Goal: Task Accomplishment & Management: Use online tool/utility

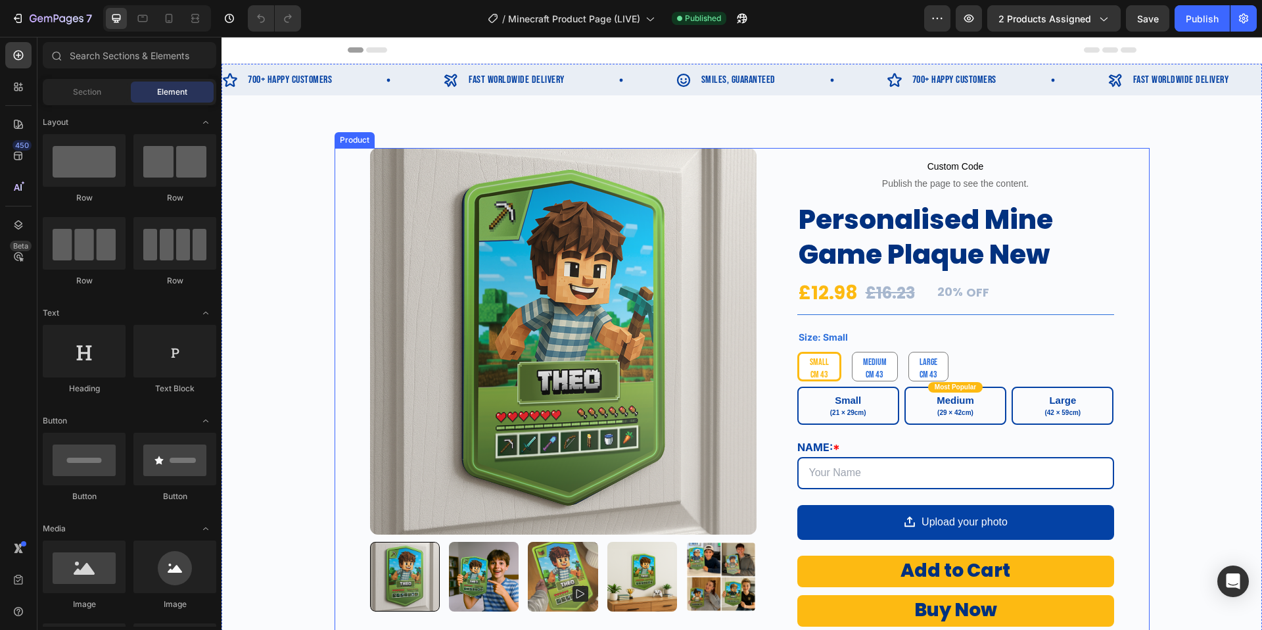
click at [350, 197] on div "Product Images Custom Code Publish the page to see the content. Custom Code Per…" at bounding box center [742, 490] width 815 height 684
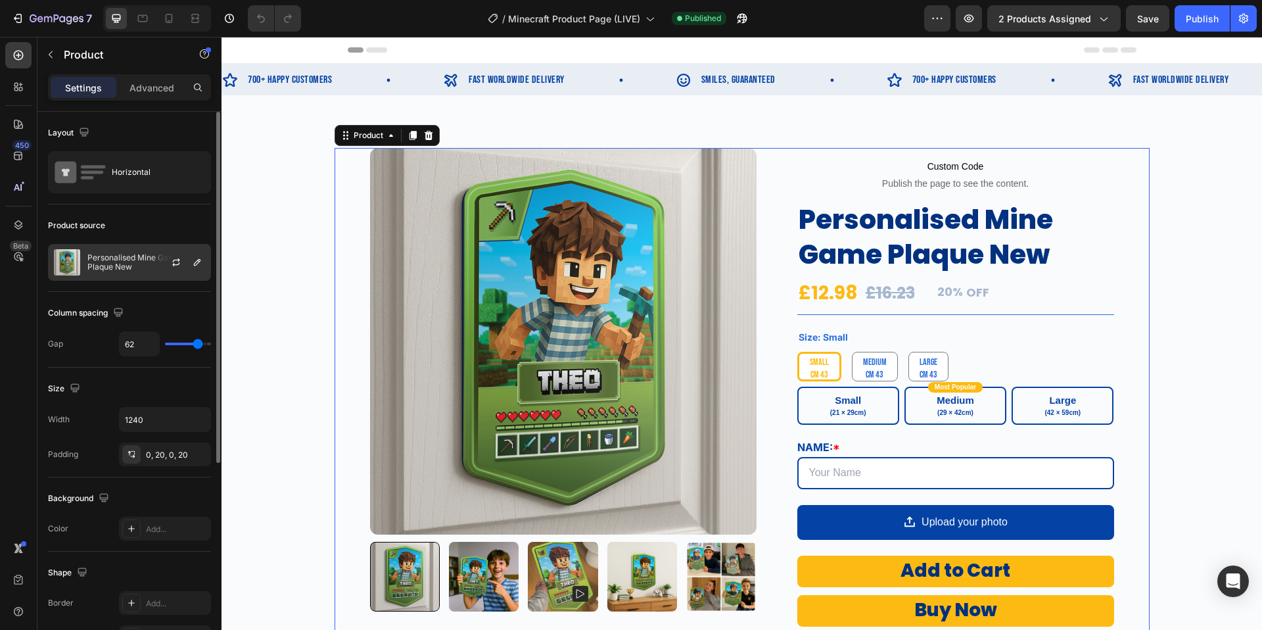
click at [137, 262] on p "Personalised Mine Game Plaque New" at bounding box center [146, 262] width 118 height 18
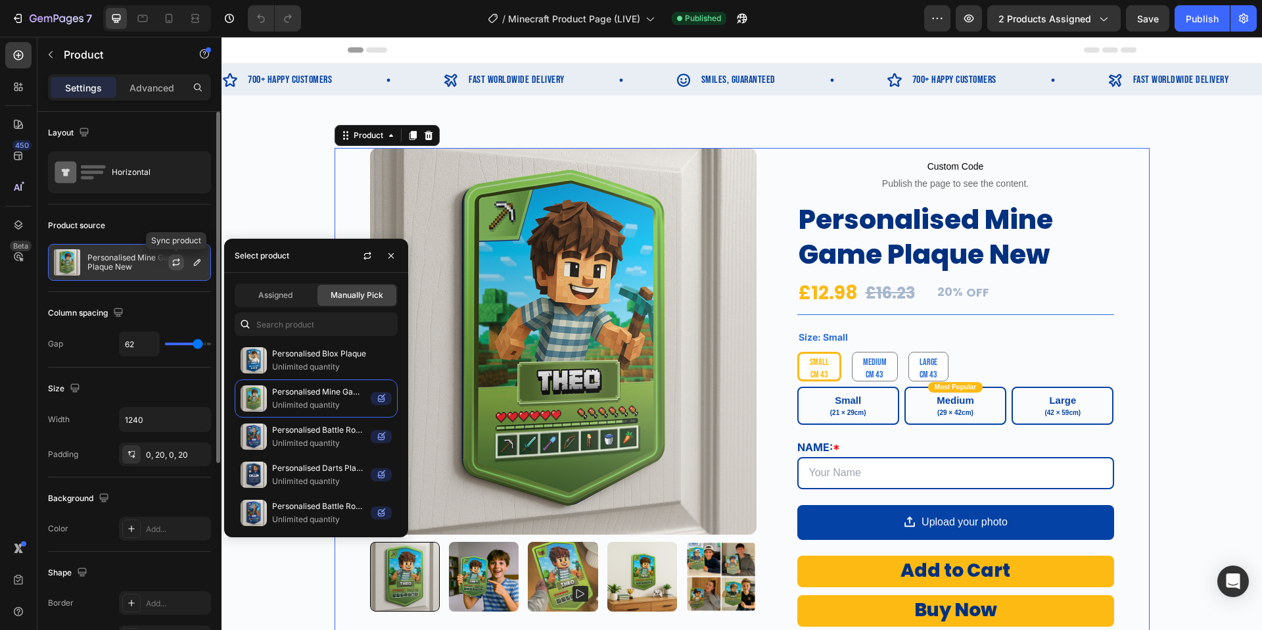
click at [177, 262] on icon "button" at bounding box center [176, 262] width 11 height 11
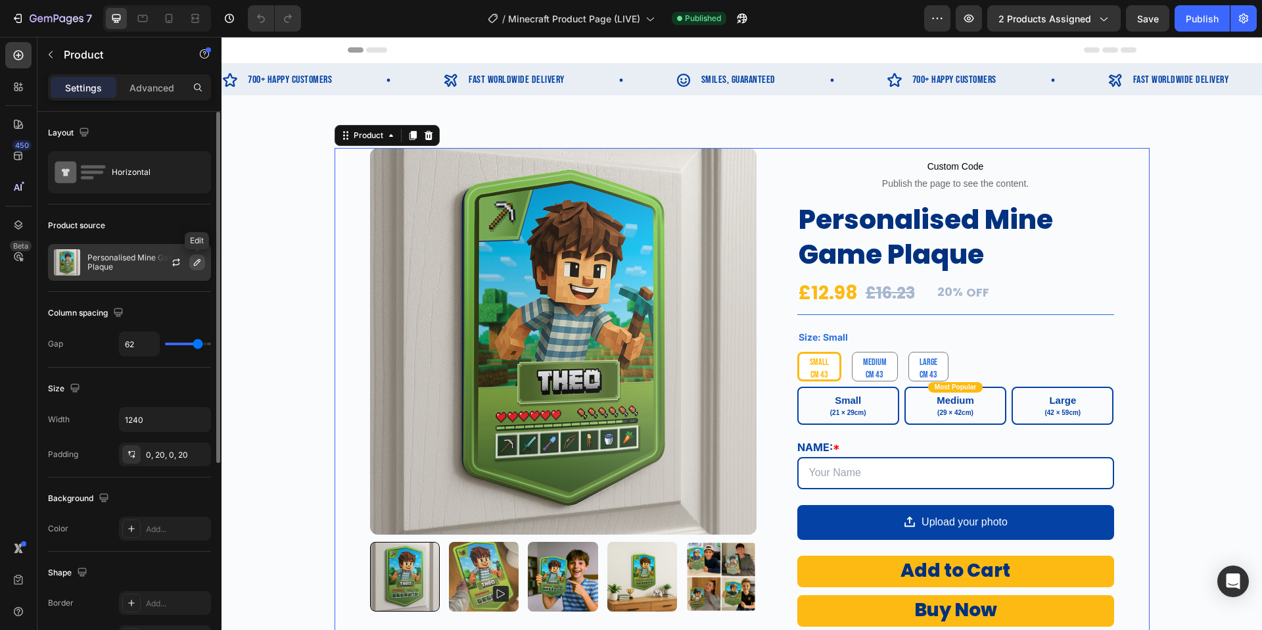
click at [200, 264] on icon "button" at bounding box center [197, 262] width 11 height 11
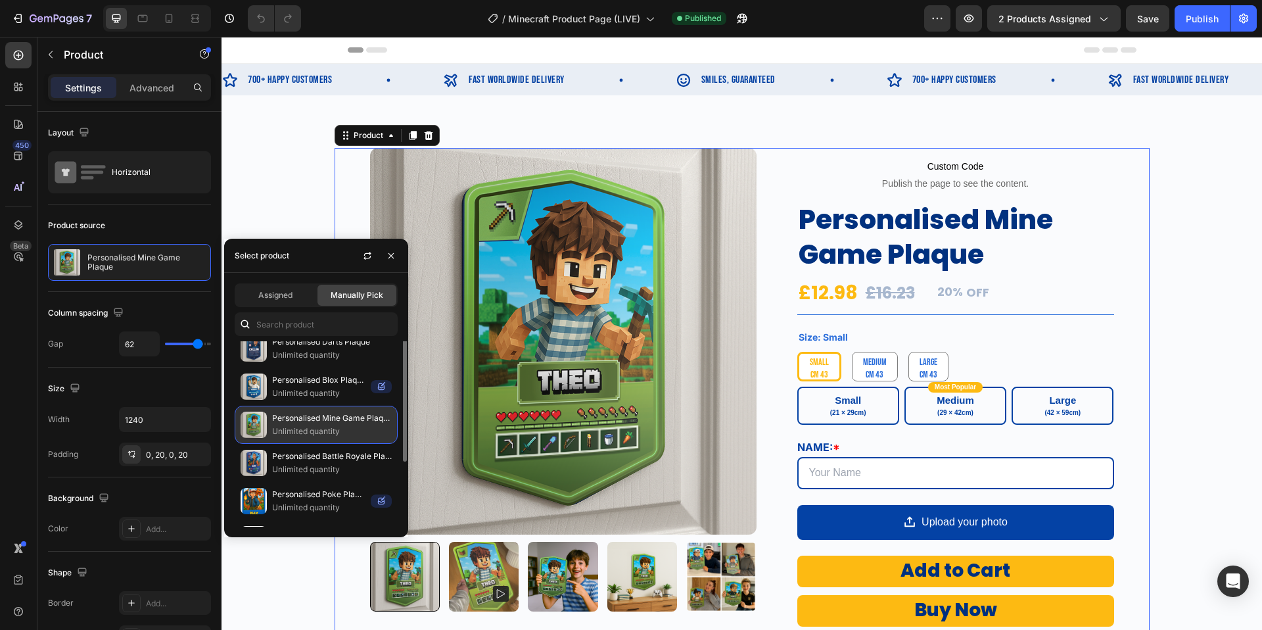
scroll to position [82, 0]
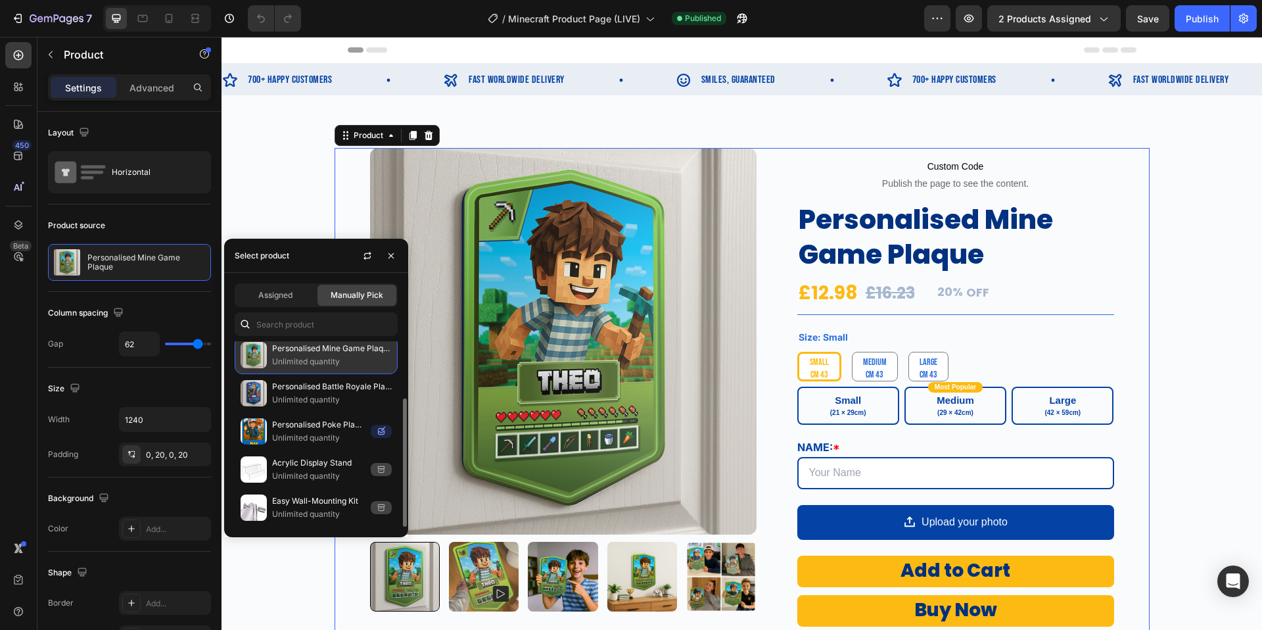
click at [328, 352] on p "Personalised Mine Game Plaque" at bounding box center [332, 348] width 120 height 13
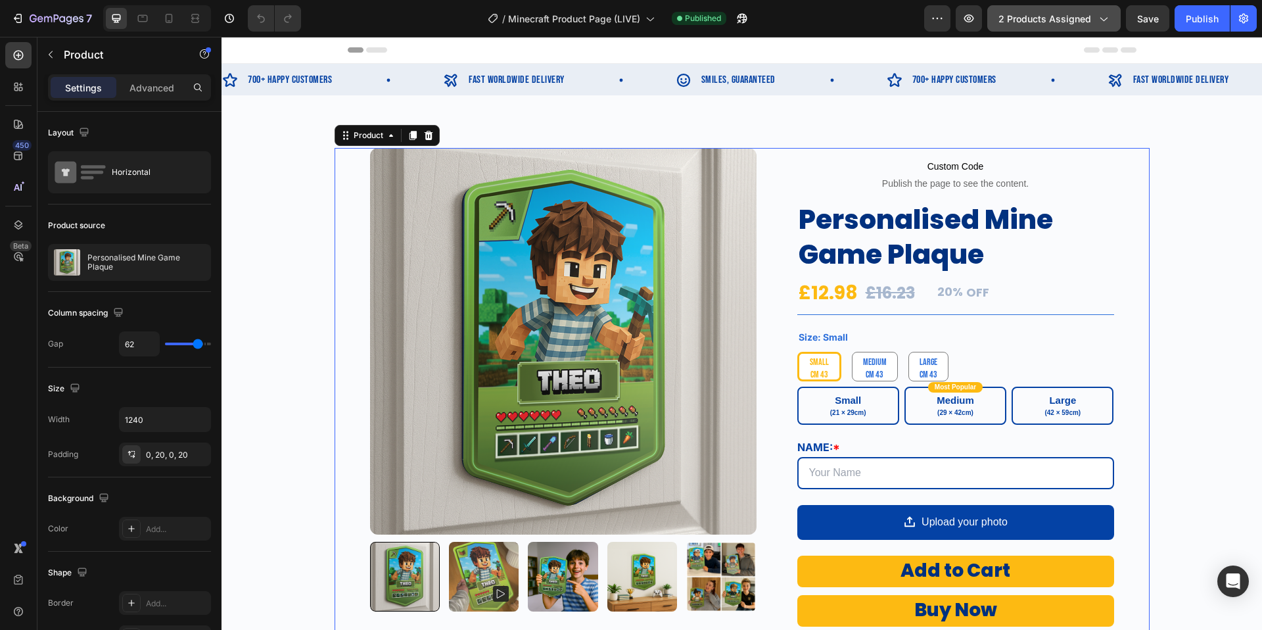
click at [1110, 24] on icon "button" at bounding box center [1102, 18] width 13 height 13
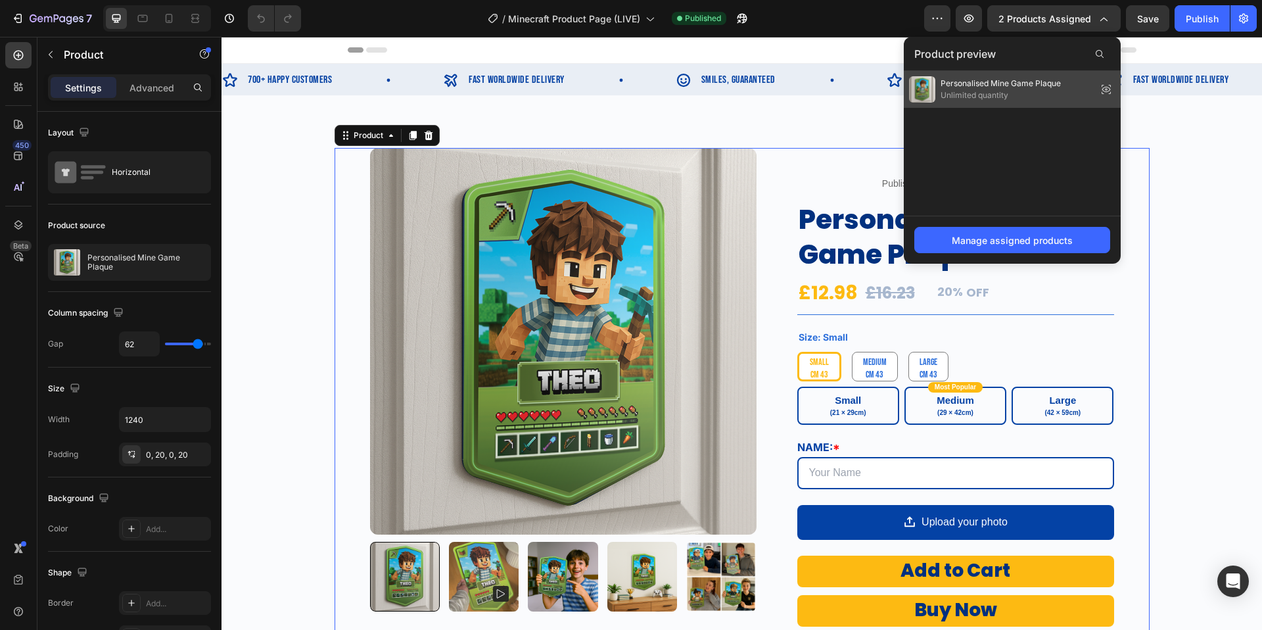
click at [1033, 93] on span "Unlimited quantity" at bounding box center [1001, 95] width 120 height 12
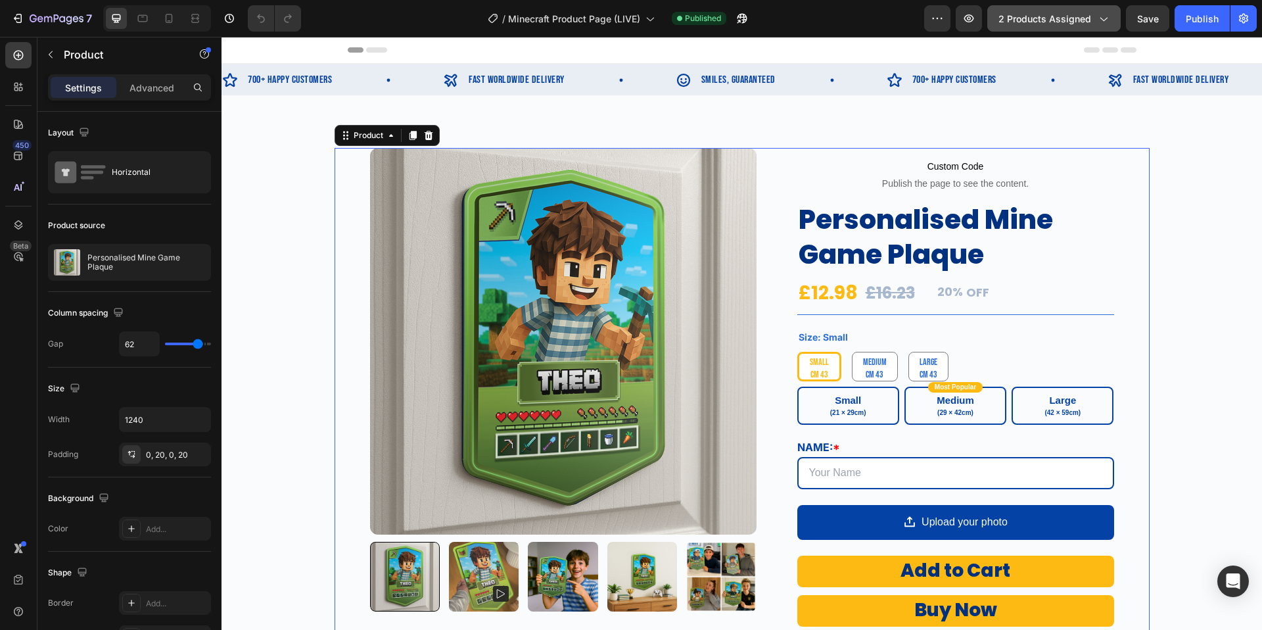
click at [1102, 16] on icon "button" at bounding box center [1102, 18] width 13 height 13
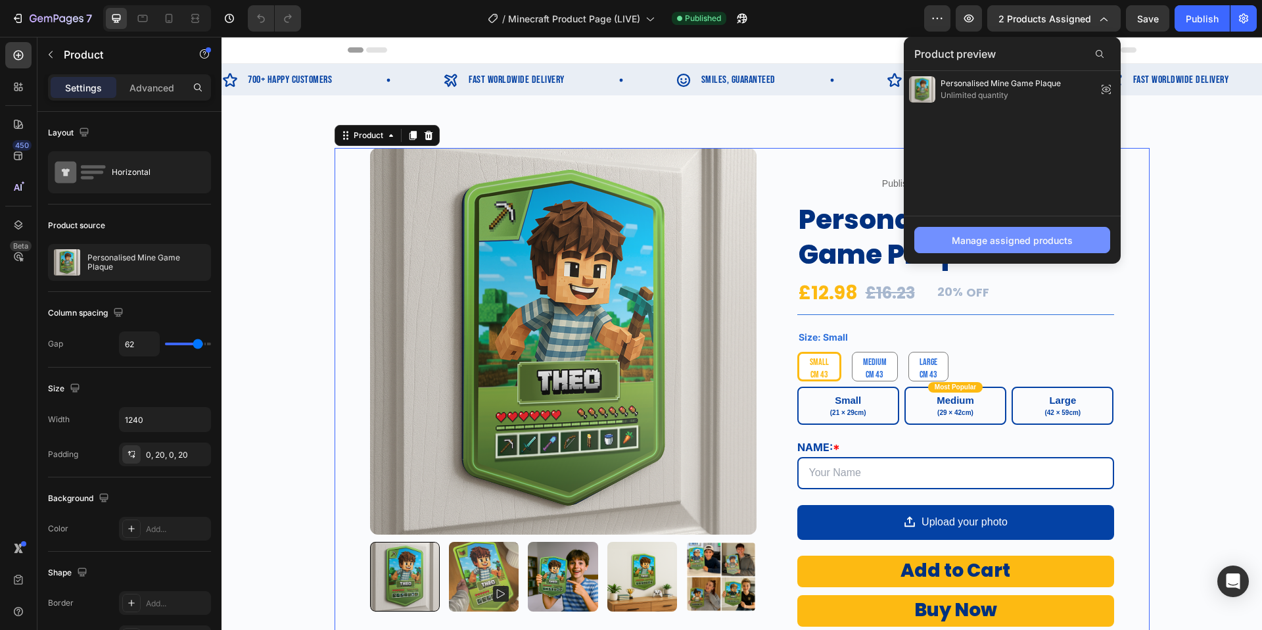
click at [1014, 245] on div "Manage assigned products" at bounding box center [1012, 240] width 121 height 14
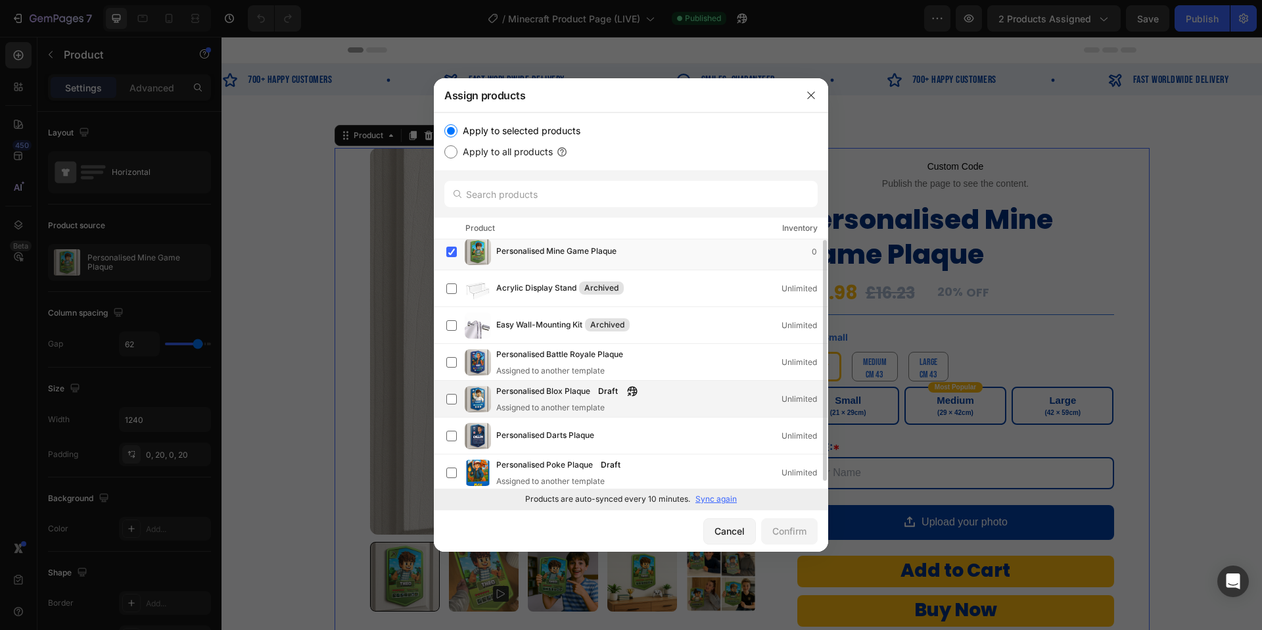
scroll to position [0, 0]
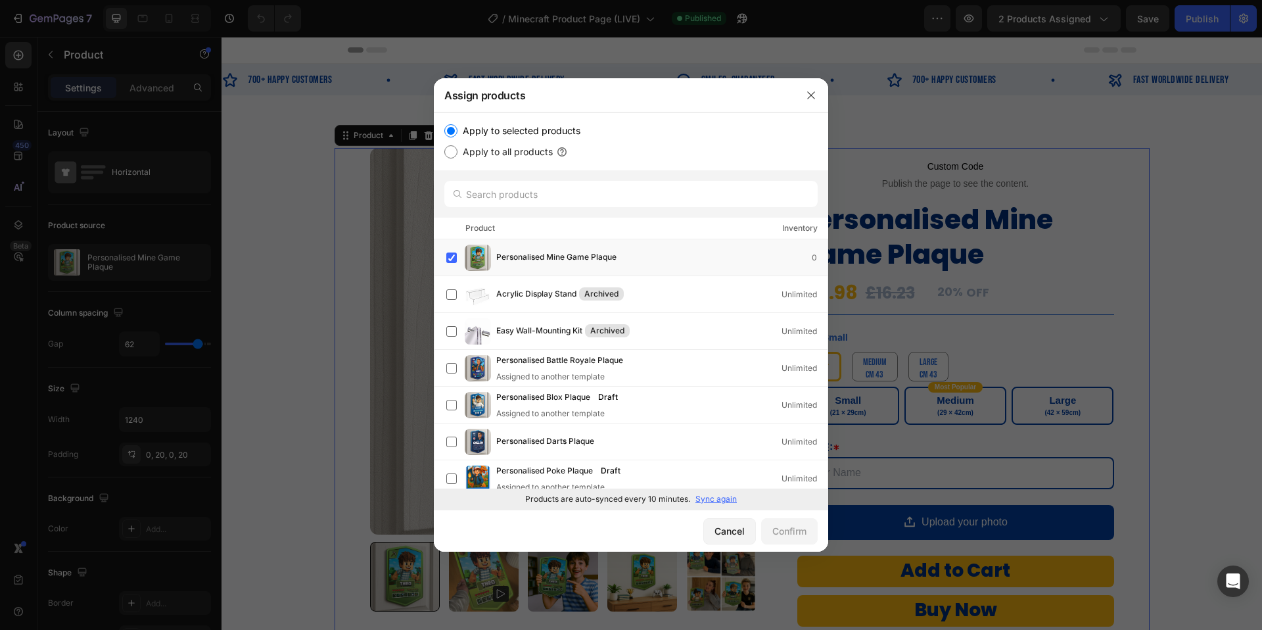
click at [720, 496] on p "Sync again" at bounding box center [715, 499] width 41 height 12
click at [812, 93] on icon "button" at bounding box center [811, 95] width 11 height 11
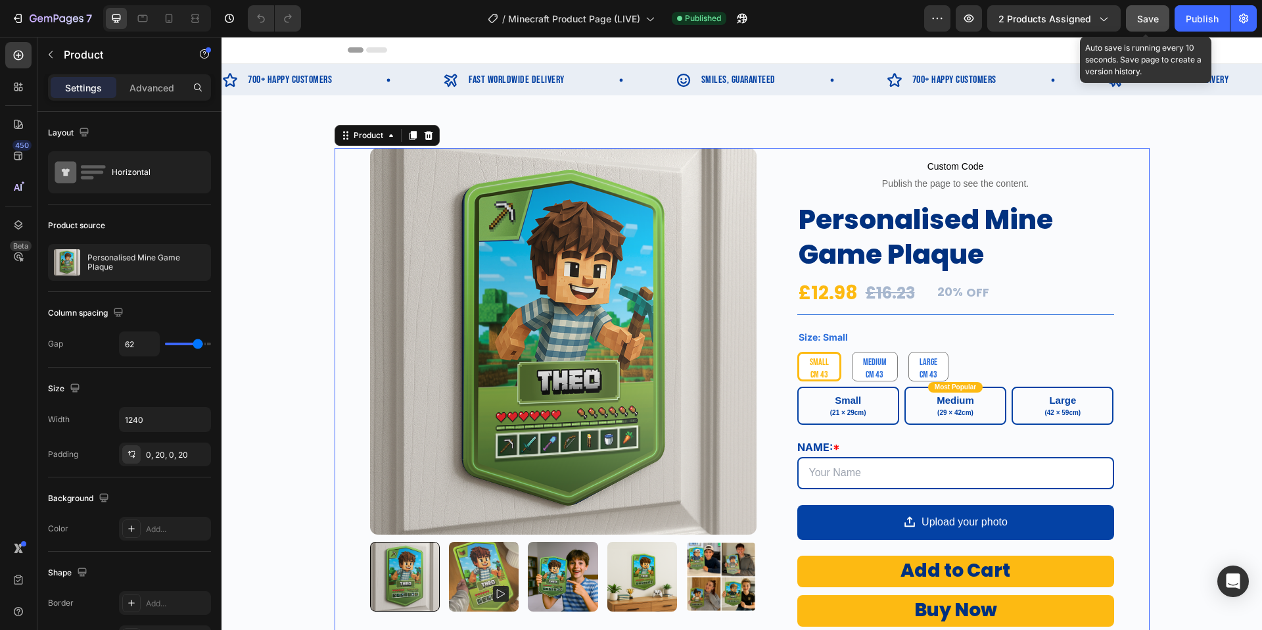
click at [1158, 18] on span "Save" at bounding box center [1148, 18] width 22 height 11
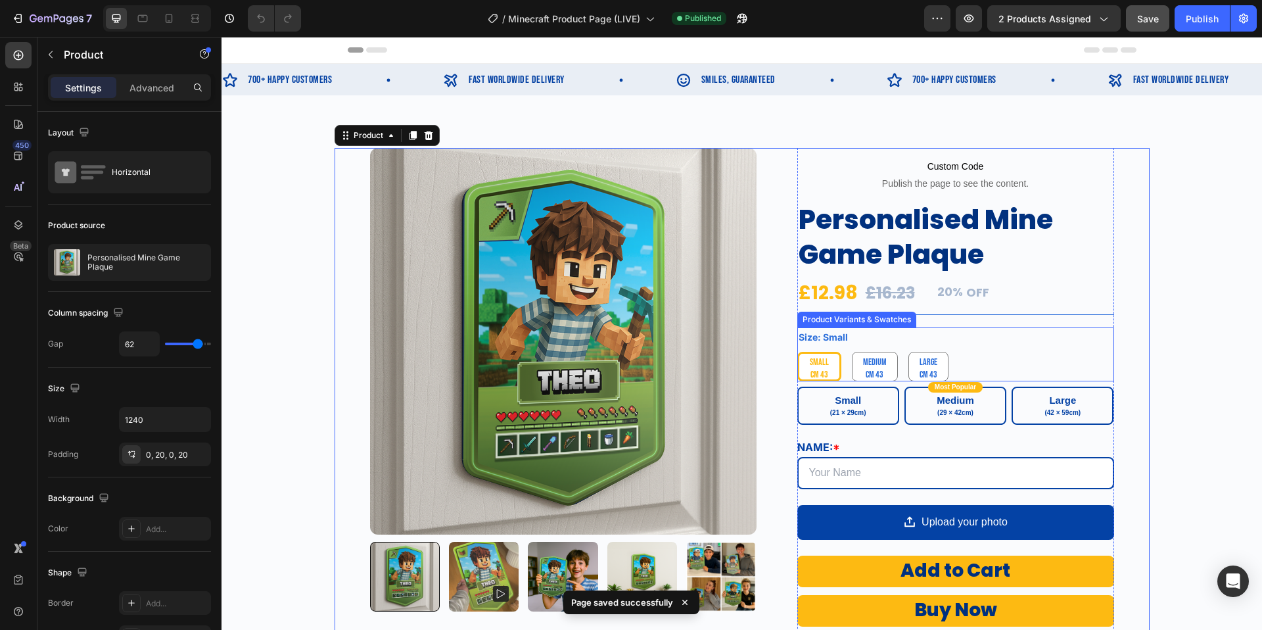
click at [952, 372] on div "Small Small Small Medium Medium Medium Large Large Large" at bounding box center [955, 367] width 317 height 30
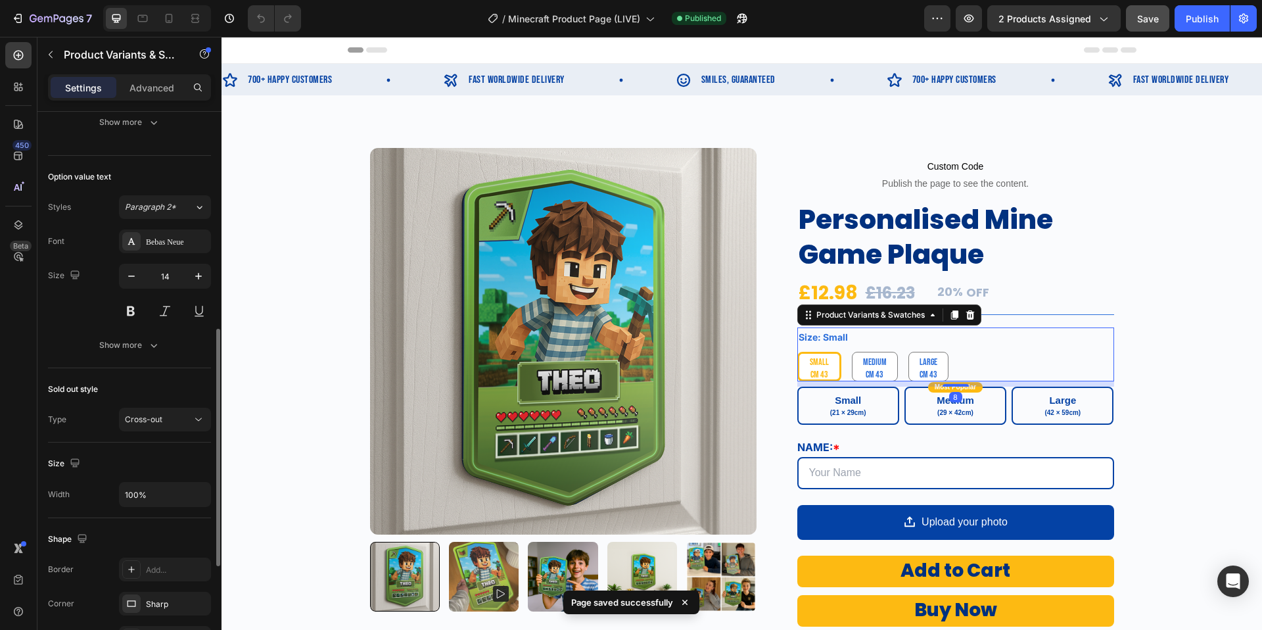
scroll to position [744, 0]
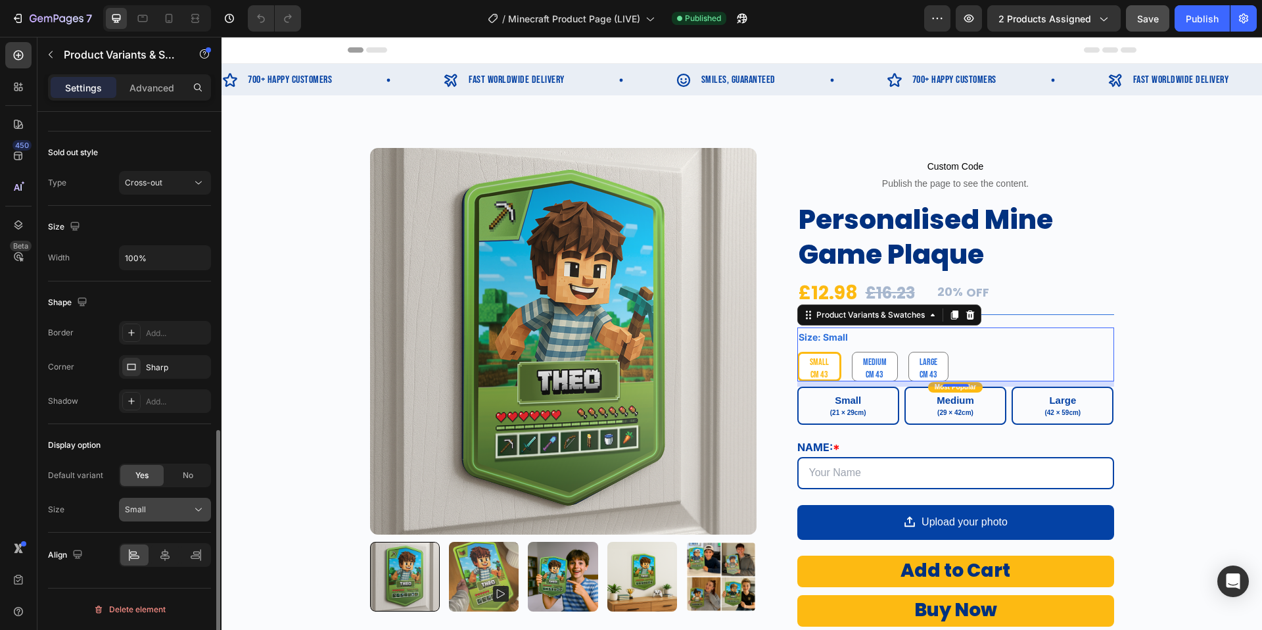
click at [166, 502] on button "Small" at bounding box center [165, 510] width 92 height 24
click at [161, 561] on div "Medium" at bounding box center [162, 565] width 76 height 12
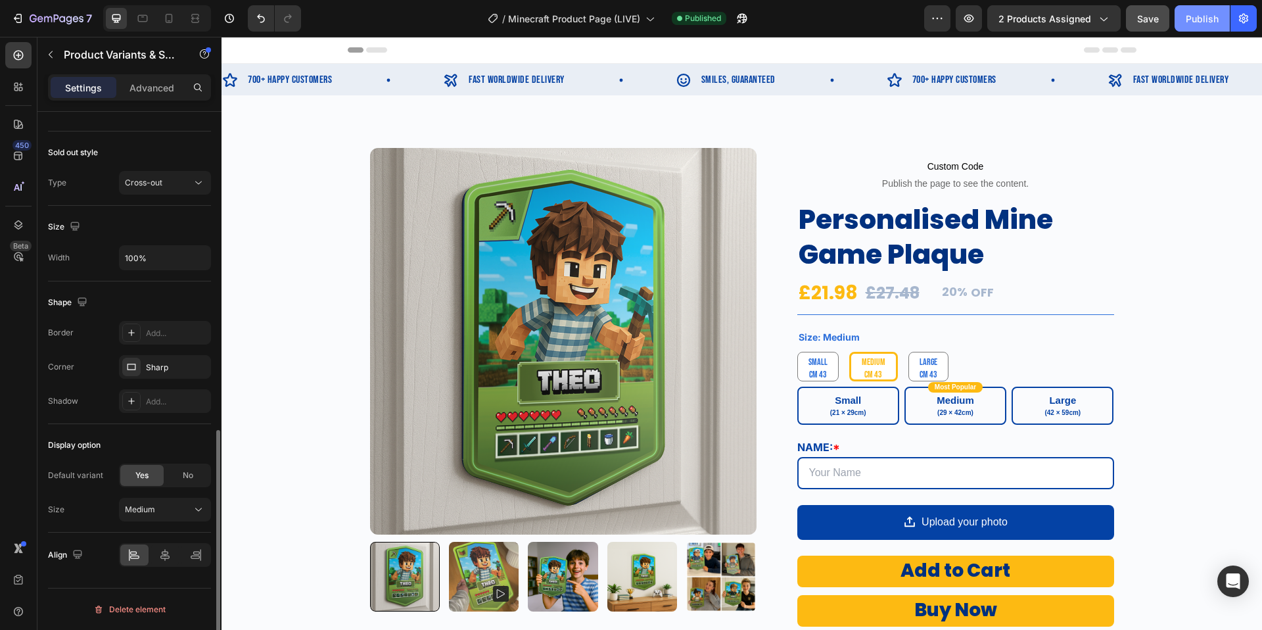
drag, startPoint x: 1211, startPoint y: 18, endPoint x: 985, endPoint y: 24, distance: 225.5
click at [1211, 18] on div "Publish" at bounding box center [1202, 19] width 33 height 14
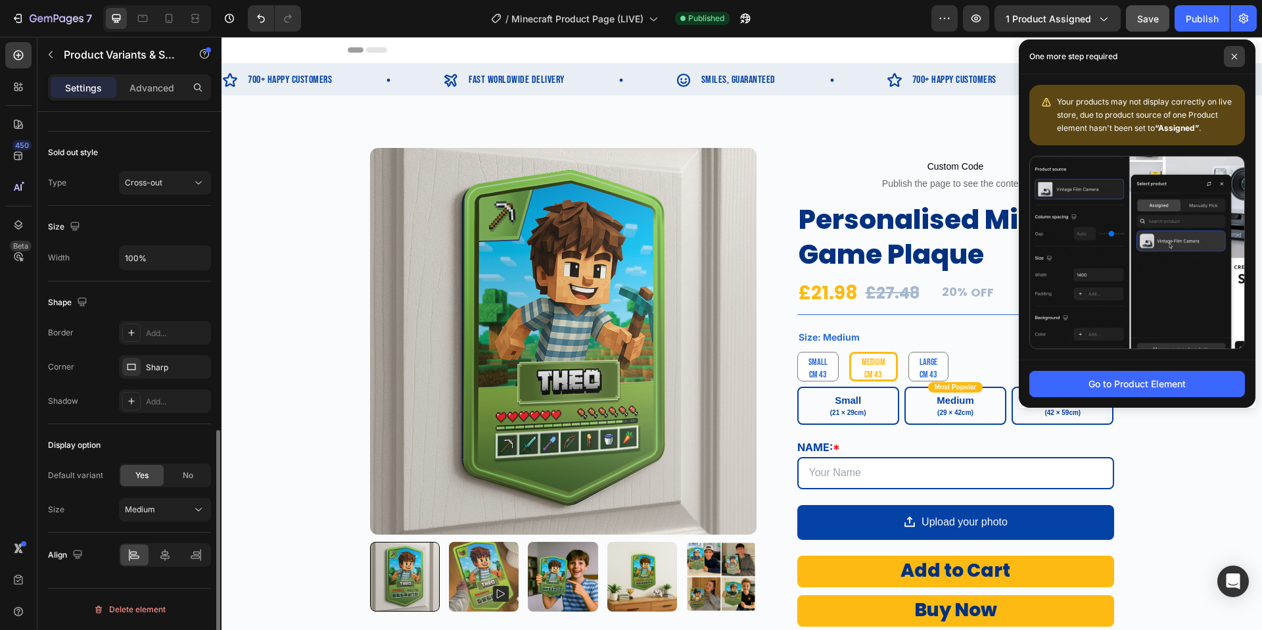
click at [1236, 56] on icon at bounding box center [1234, 56] width 7 height 7
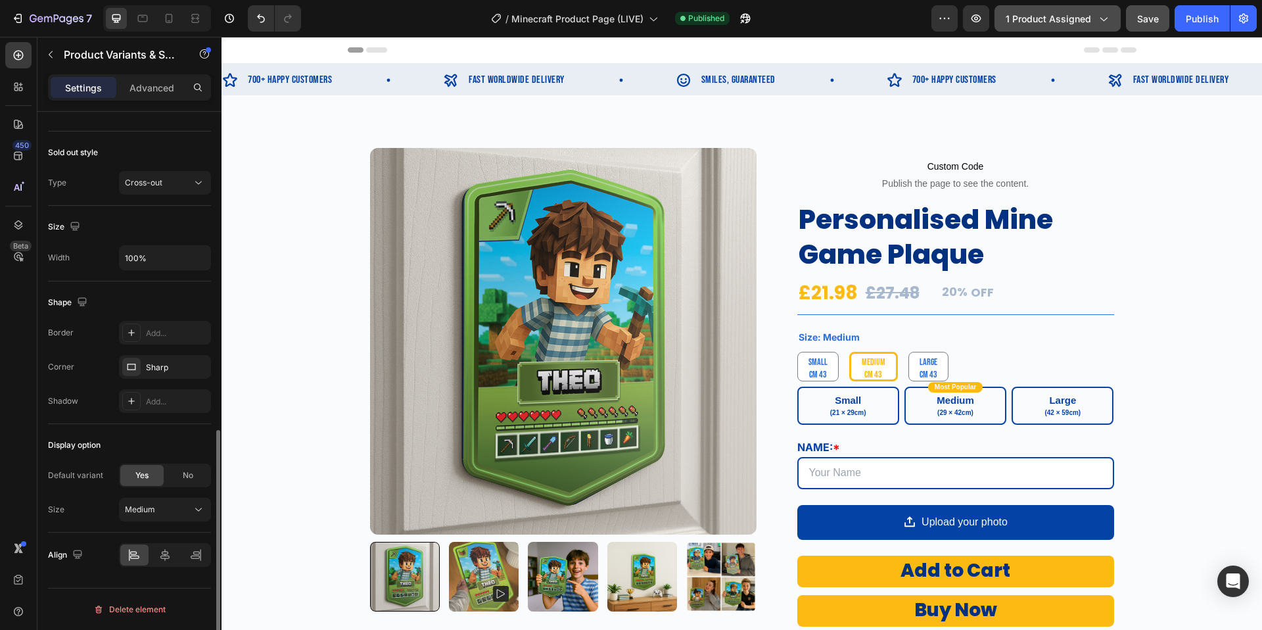
click at [1107, 20] on icon "button" at bounding box center [1102, 18] width 13 height 13
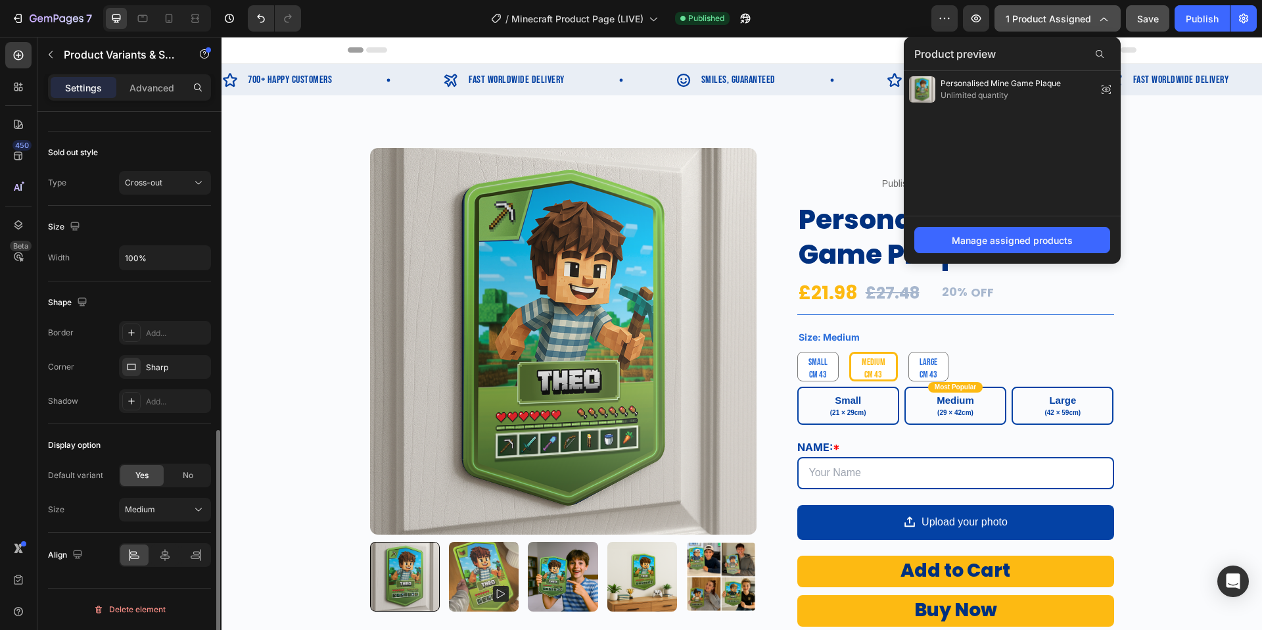
click at [1107, 20] on icon "button" at bounding box center [1103, 20] width 7 height 4
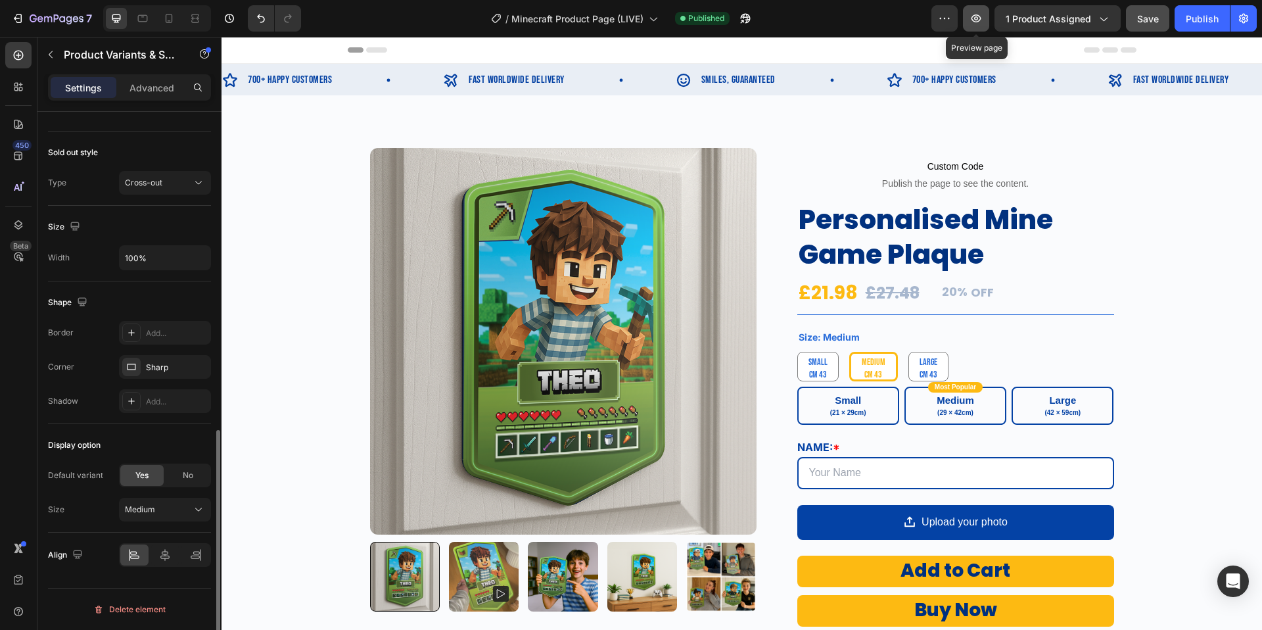
click at [970, 18] on button "button" at bounding box center [976, 18] width 26 height 26
click at [61, 22] on icon "button" at bounding box center [57, 19] width 54 height 11
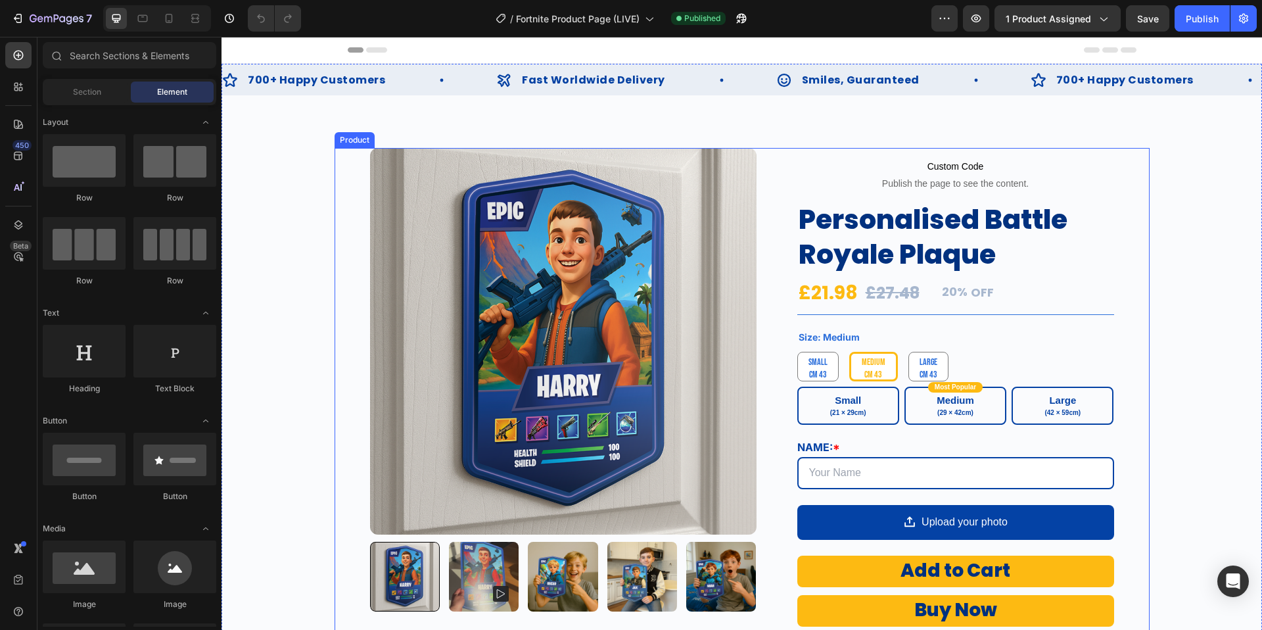
click at [350, 168] on div "Product Images Custom Code Publish the page to see the content. Custom Code Per…" at bounding box center [742, 490] width 815 height 684
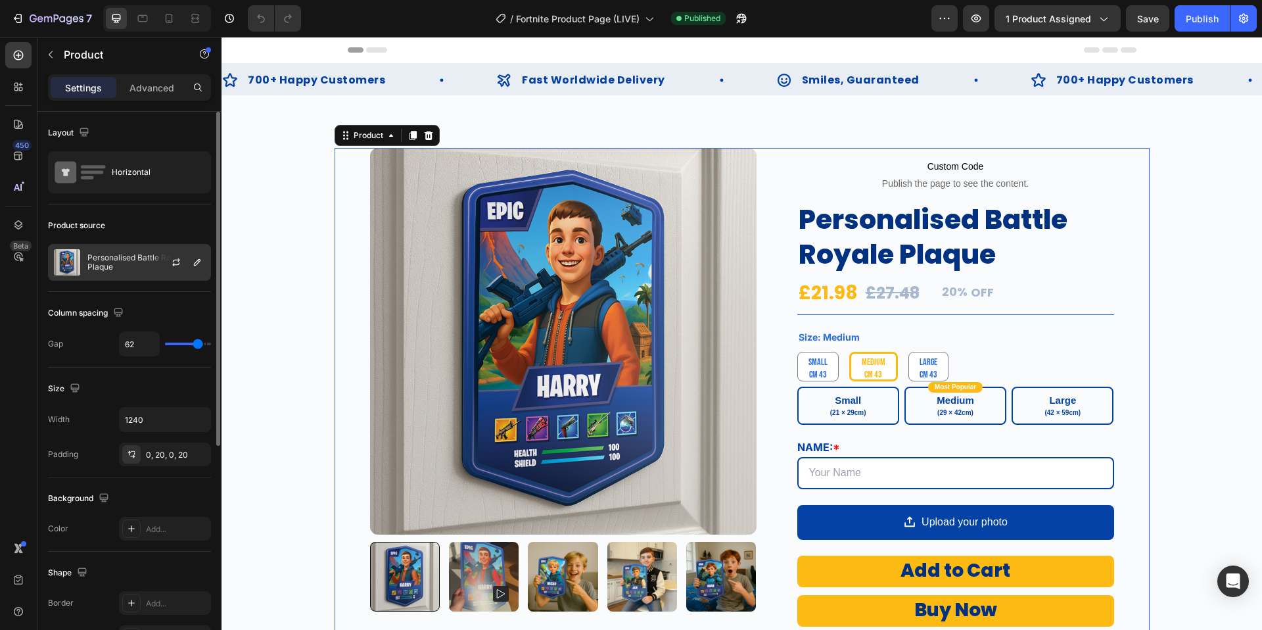
click at [153, 260] on div at bounding box center [181, 262] width 58 height 35
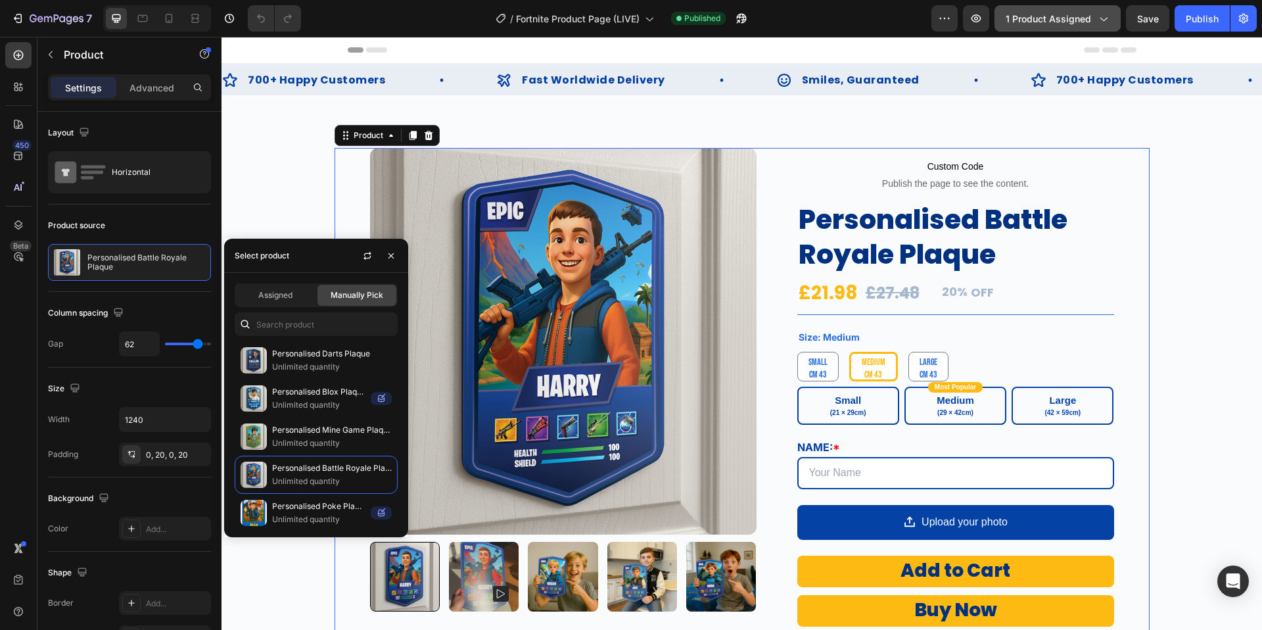
click at [1103, 22] on icon "button" at bounding box center [1102, 18] width 13 height 13
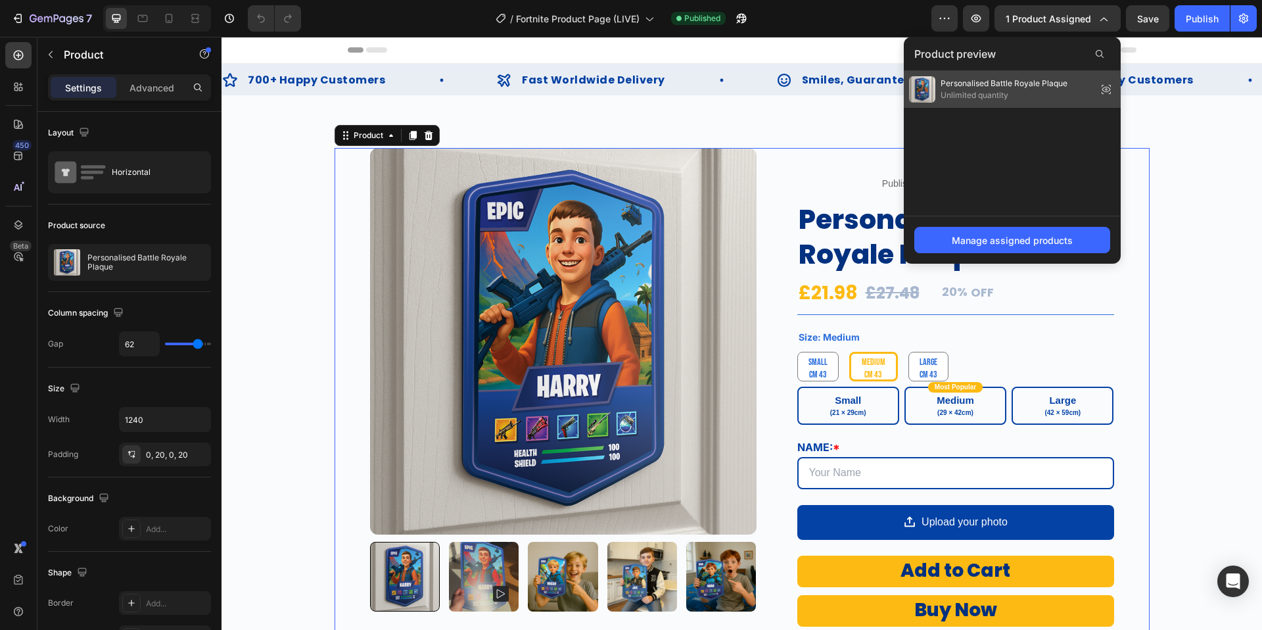
click at [1009, 90] on span "Unlimited quantity" at bounding box center [1004, 95] width 127 height 12
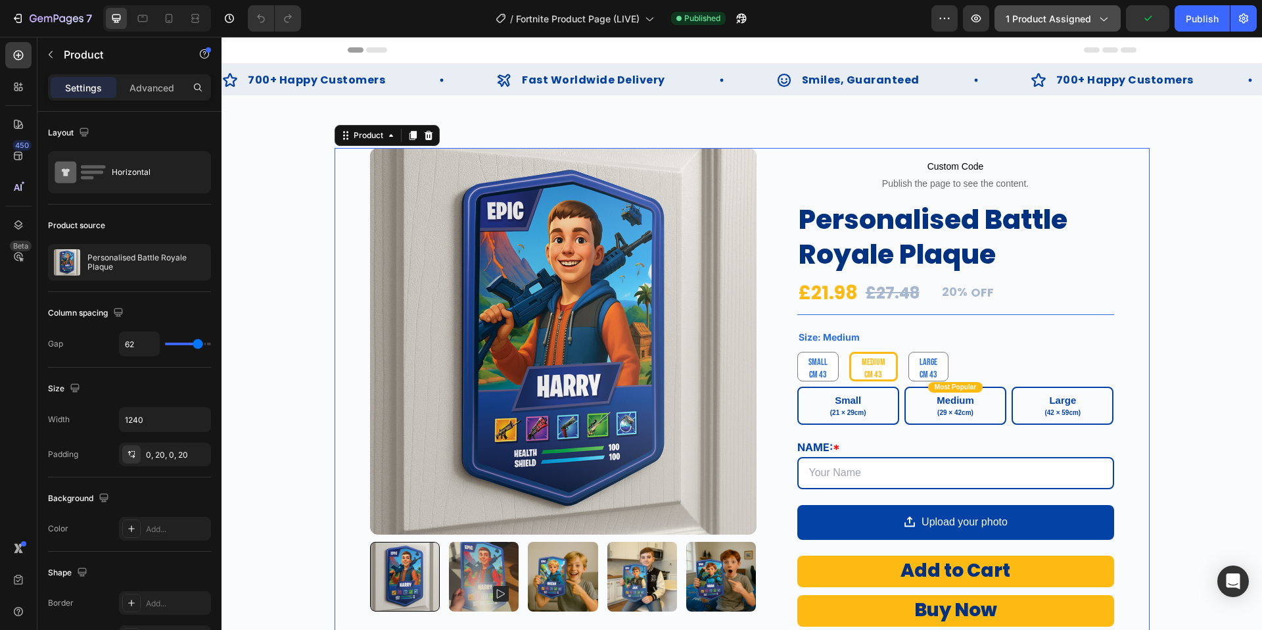
click at [1066, 18] on span "1 product assigned" at bounding box center [1048, 19] width 85 height 14
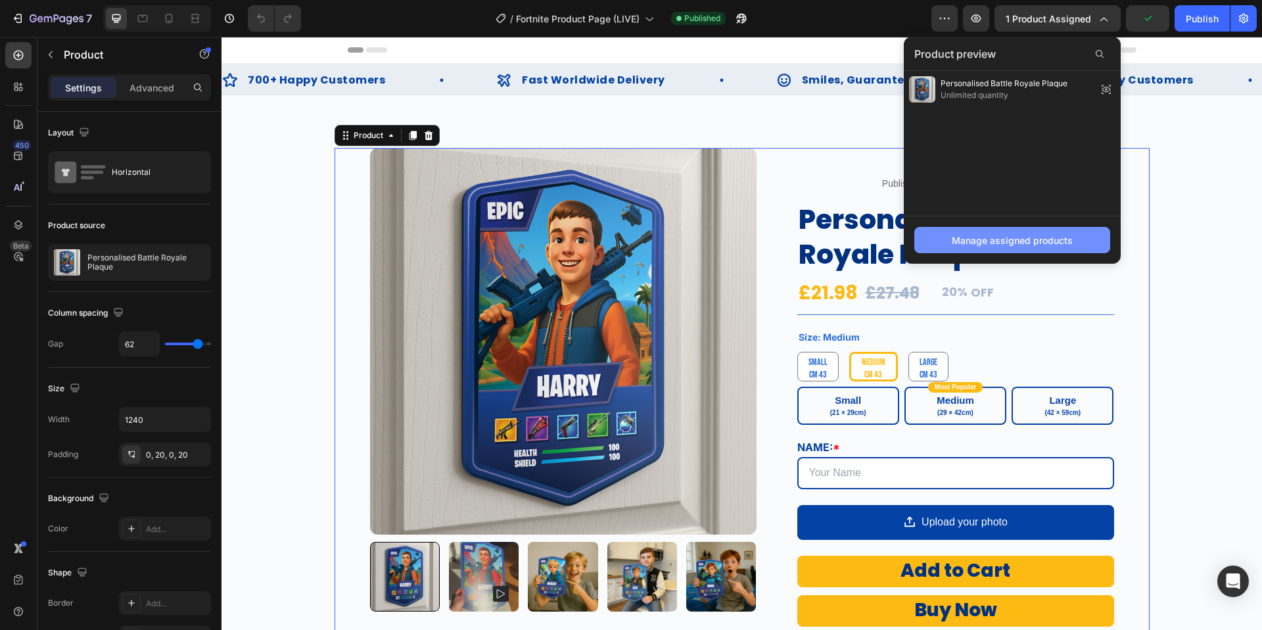
click at [1035, 237] on div "Manage assigned products" at bounding box center [1012, 240] width 121 height 14
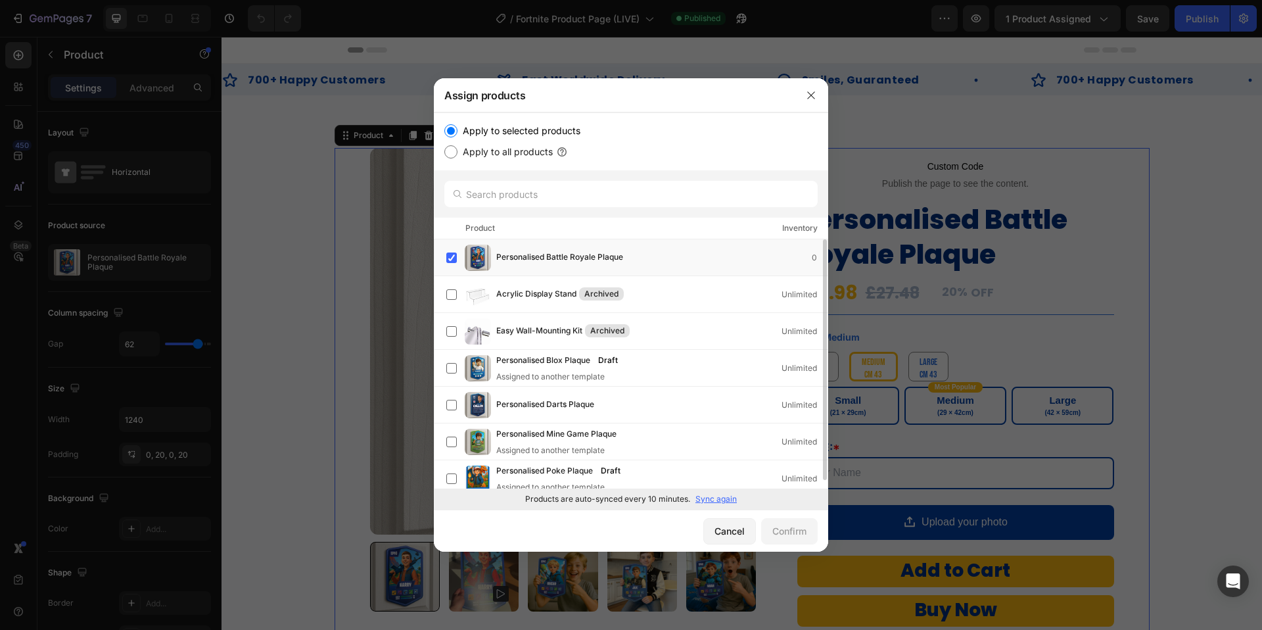
click at [719, 498] on p "Sync again" at bounding box center [715, 499] width 41 height 12
click at [814, 93] on icon "button" at bounding box center [811, 95] width 11 height 11
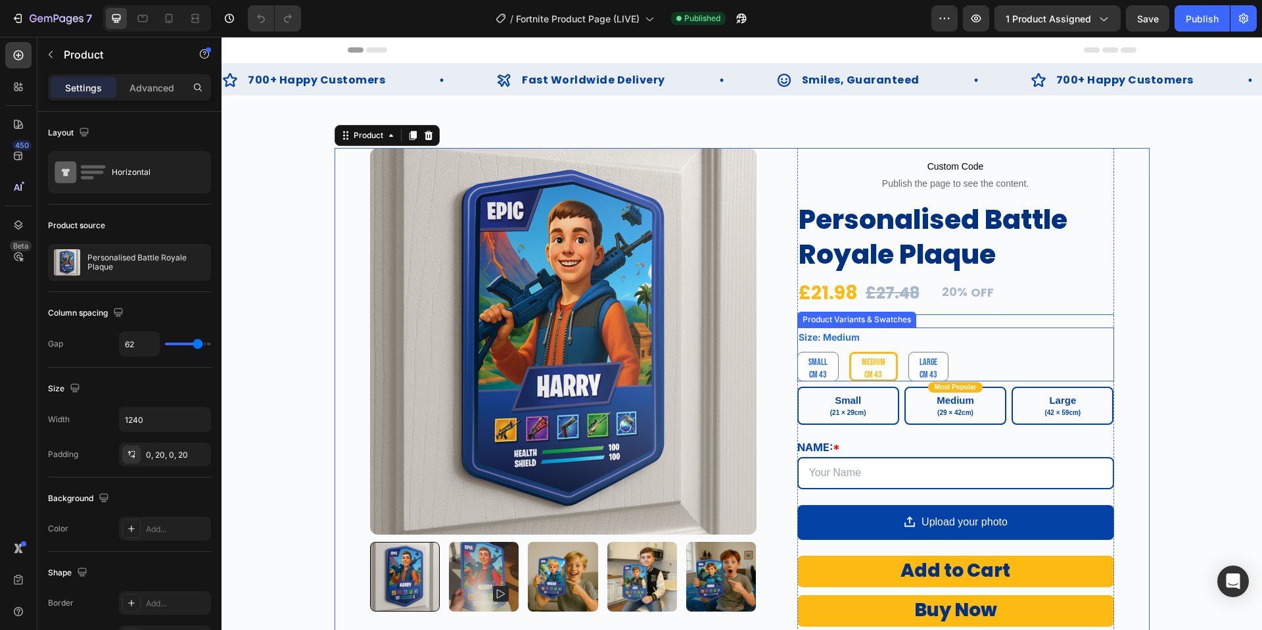
click at [991, 360] on div "Small Small Small Medium Medium Medium Large Large Large" at bounding box center [955, 367] width 317 height 30
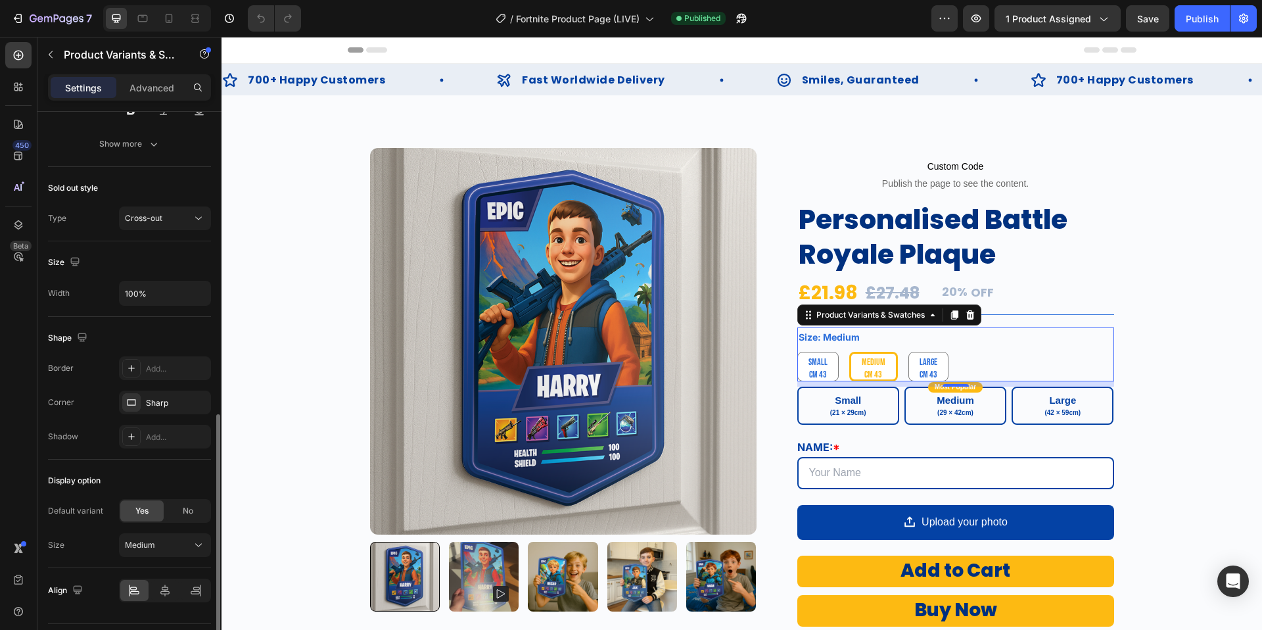
scroll to position [744, 0]
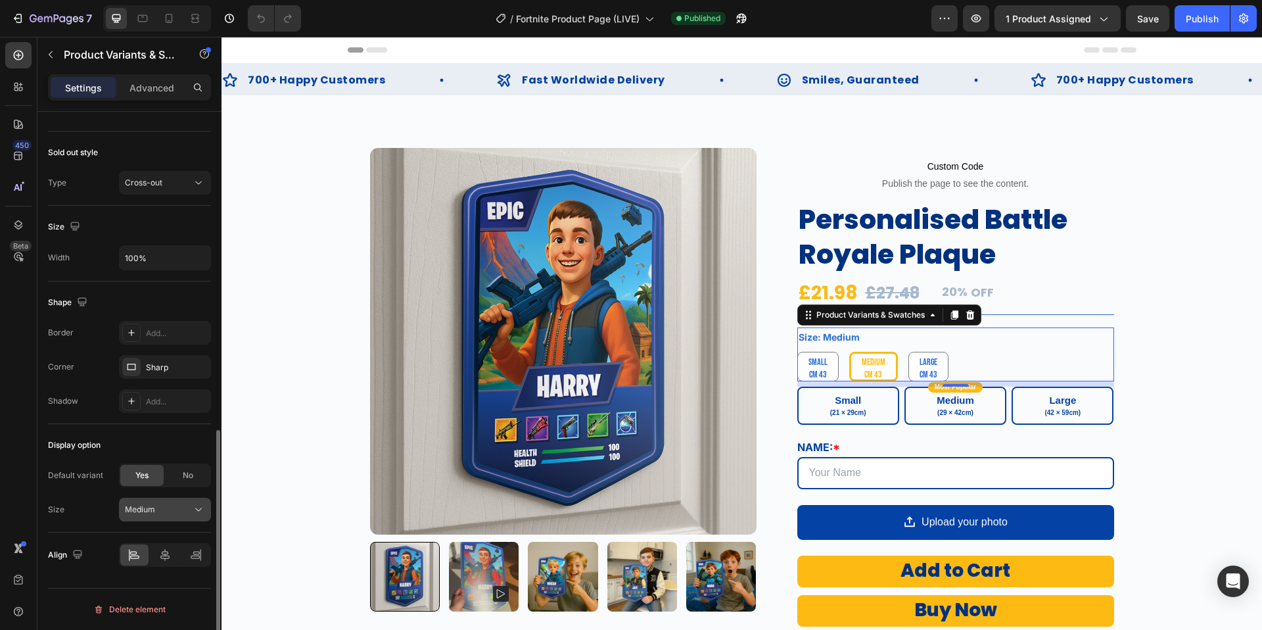
click at [160, 503] on div "Medium" at bounding box center [157, 509] width 64 height 12
click at [147, 561] on span "Medium" at bounding box center [139, 565] width 30 height 12
click at [1201, 23] on div "Publish" at bounding box center [1202, 19] width 33 height 14
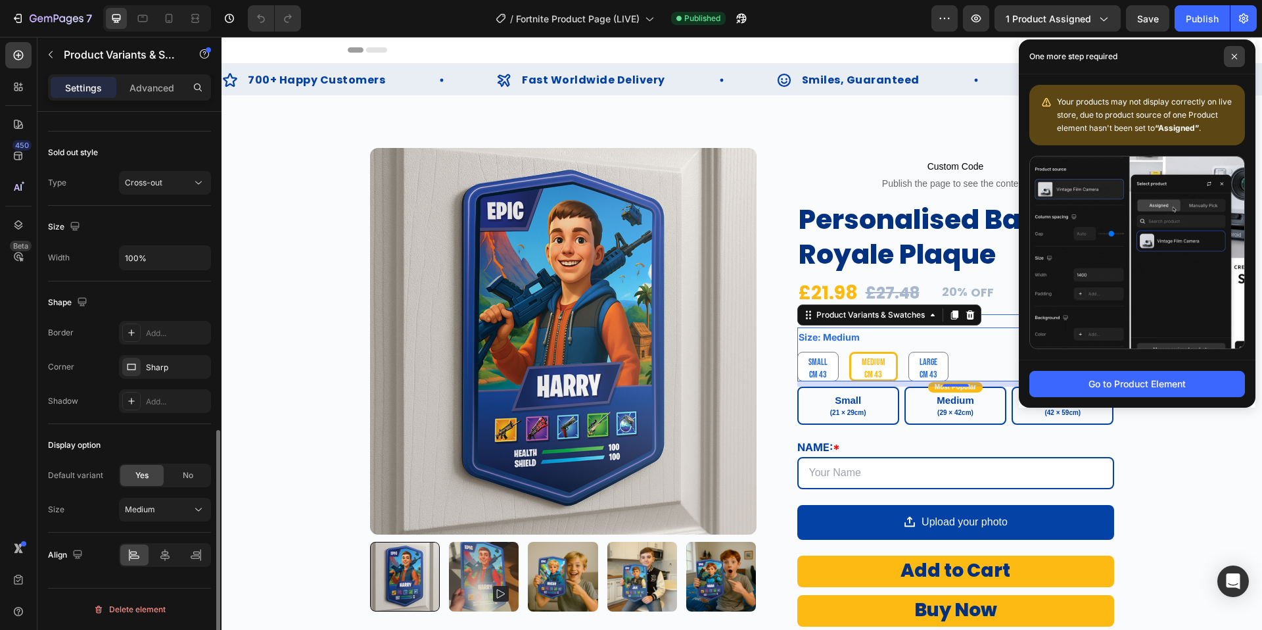
click at [1231, 58] on icon at bounding box center [1234, 56] width 7 height 7
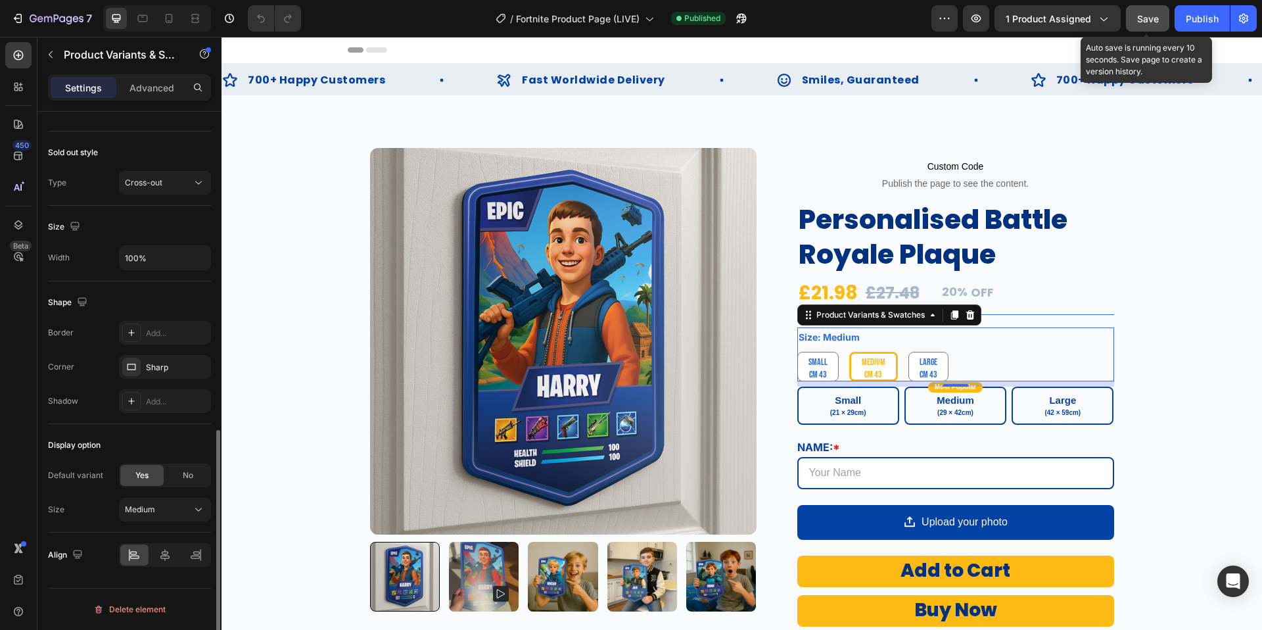
click at [1156, 27] on button "Save" at bounding box center [1147, 18] width 43 height 26
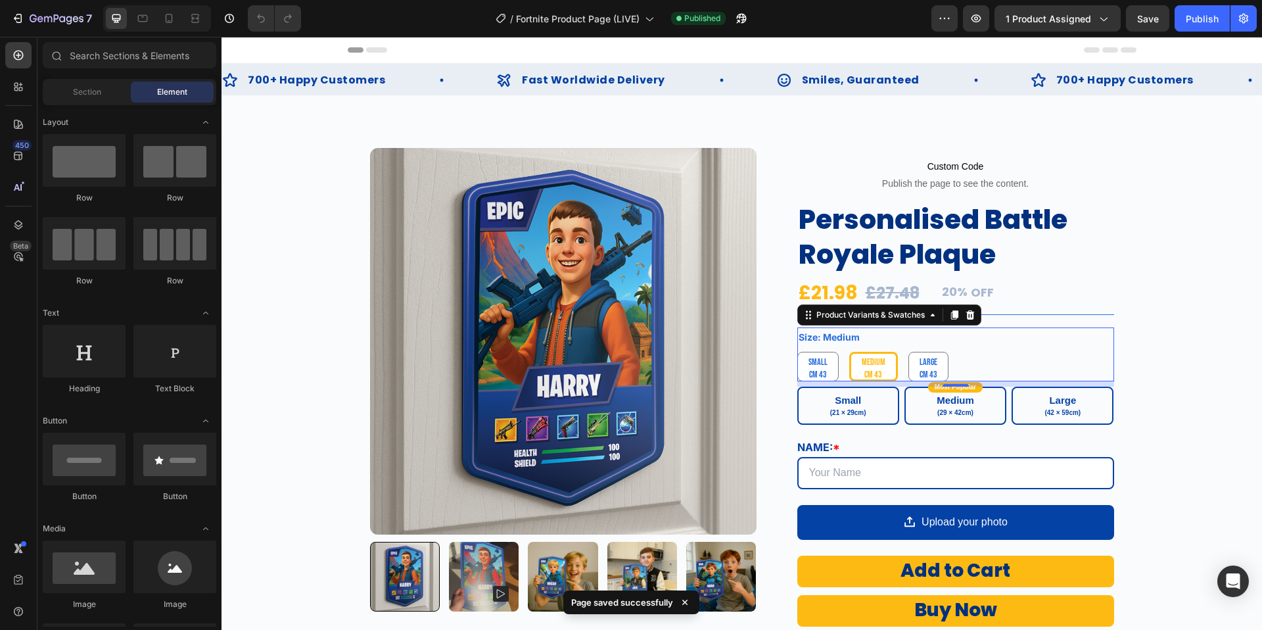
click at [902, 52] on div "Header" at bounding box center [742, 50] width 789 height 26
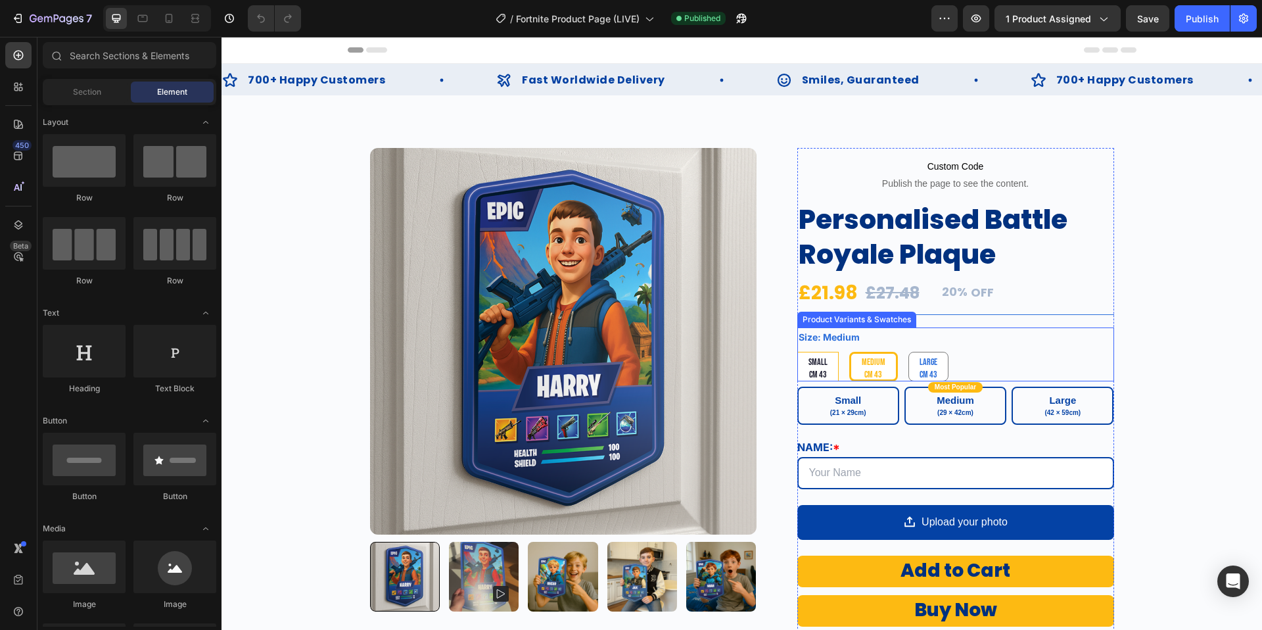
click at [992, 356] on div "Small Small Small Medium Medium Medium Large Large Large" at bounding box center [955, 367] width 317 height 30
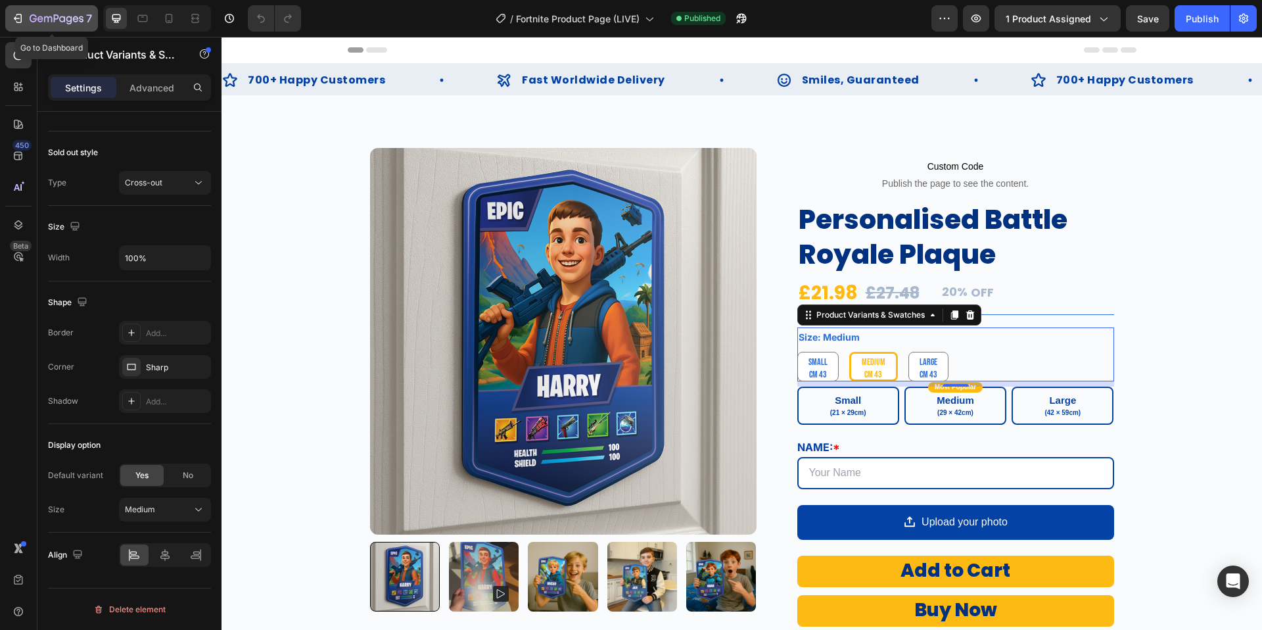
click at [66, 25] on div "7" at bounding box center [61, 19] width 62 height 16
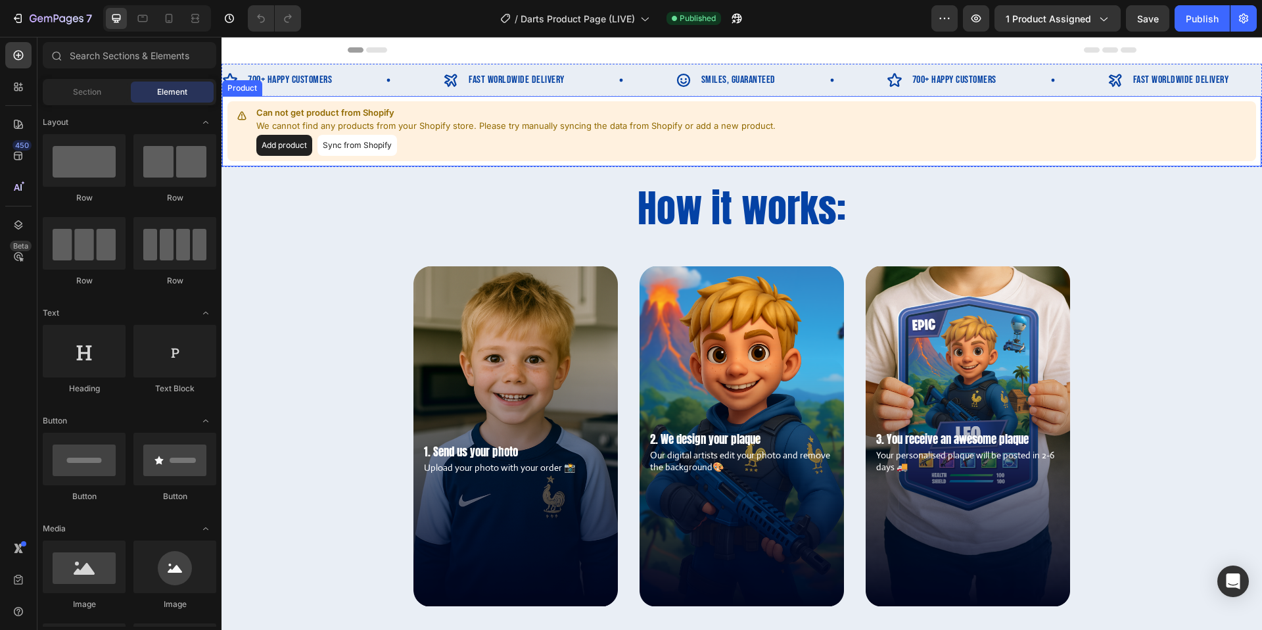
click at [299, 150] on button "Add product" at bounding box center [284, 145] width 56 height 21
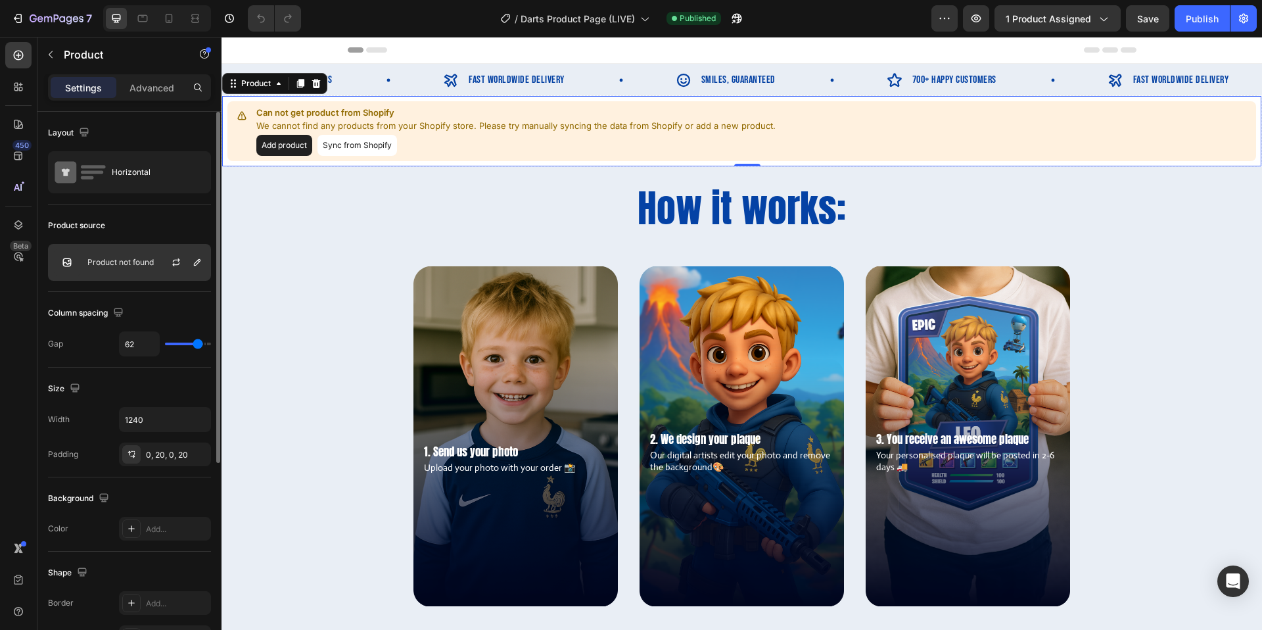
click at [151, 259] on p "Product not found" at bounding box center [120, 262] width 66 height 9
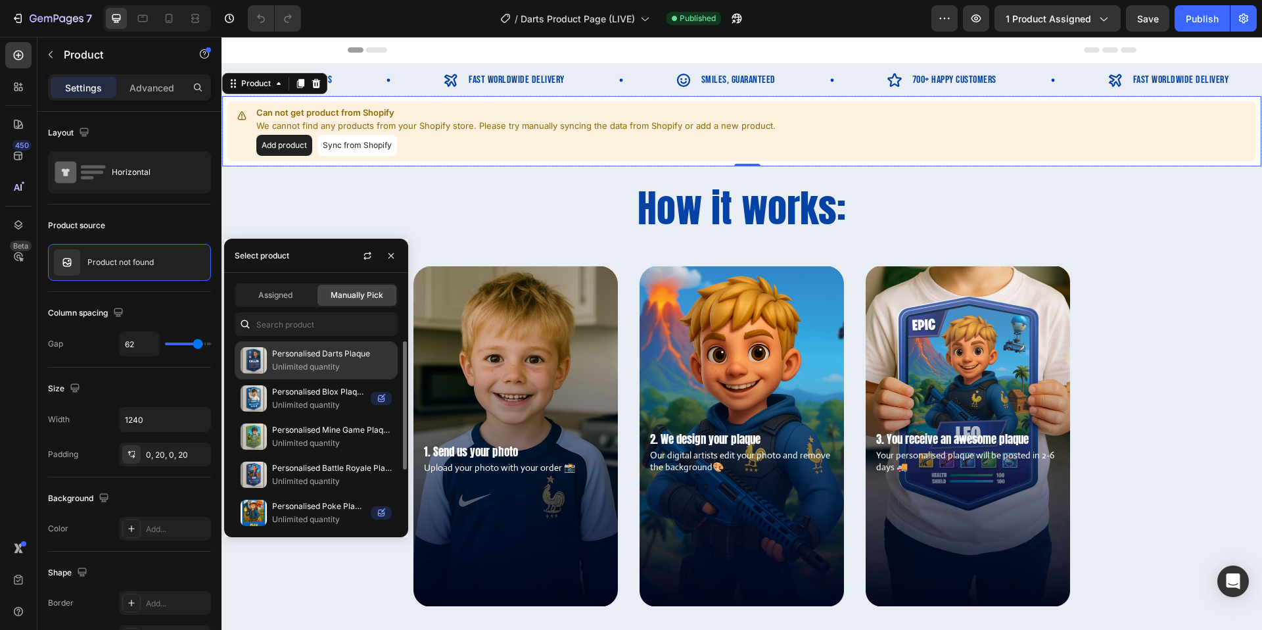
click at [317, 366] on p "Unlimited quantity" at bounding box center [332, 366] width 120 height 13
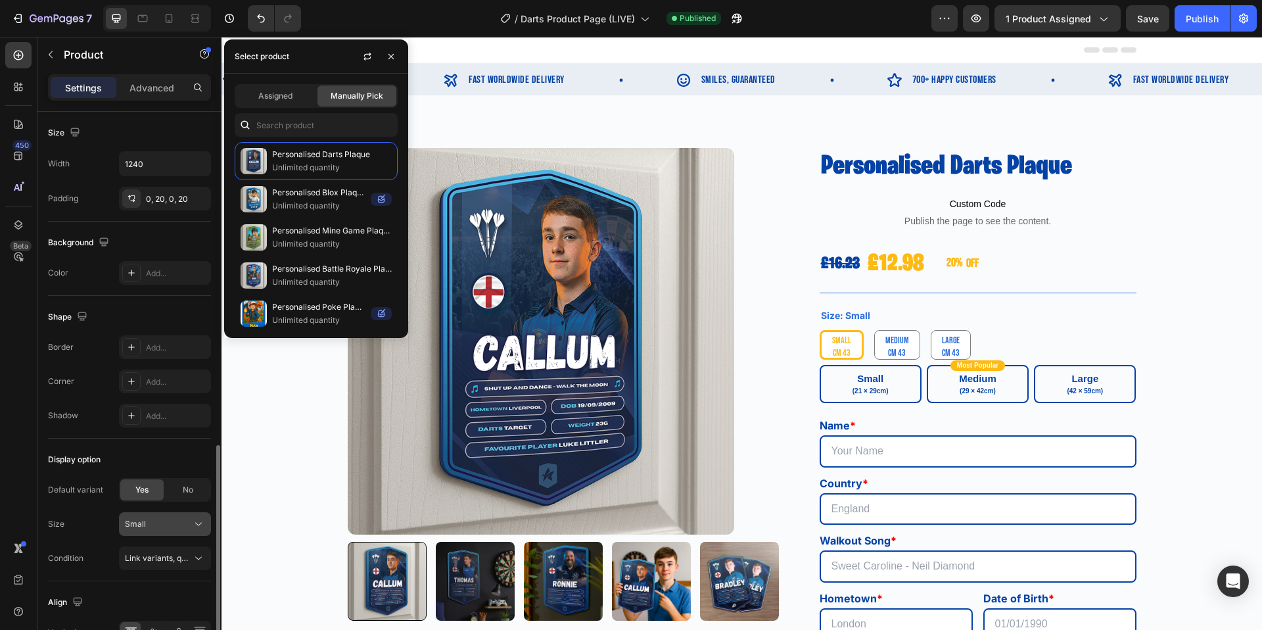
scroll to position [367, 0]
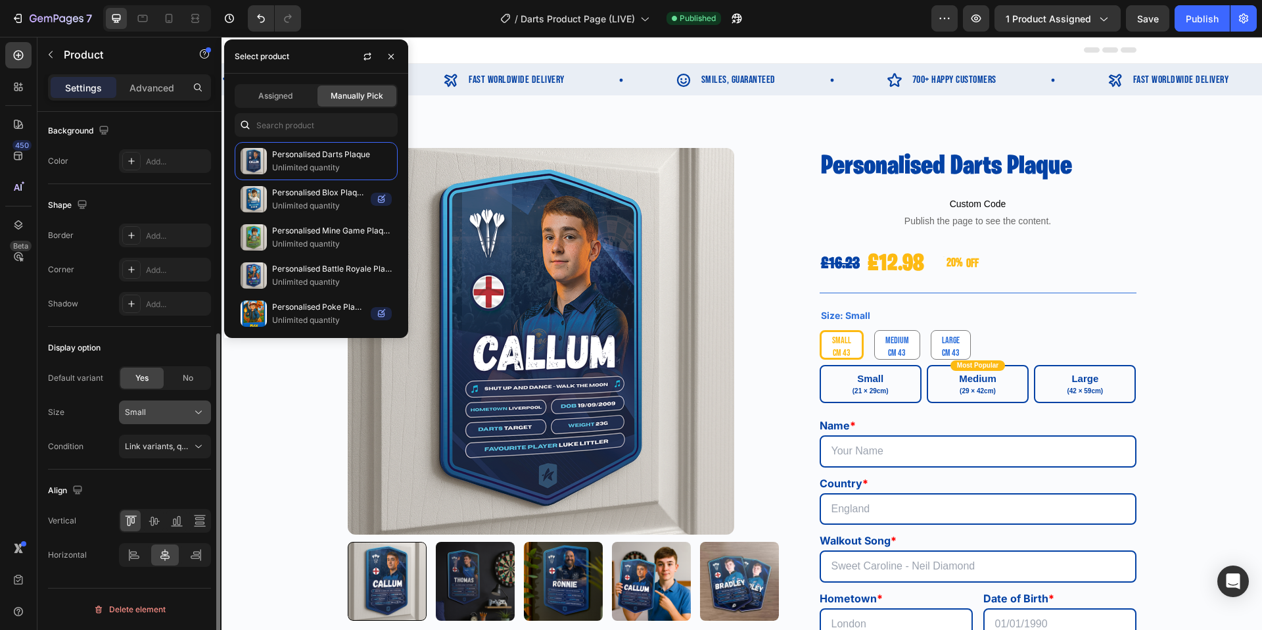
click at [193, 419] on button "Small" at bounding box center [165, 412] width 92 height 24
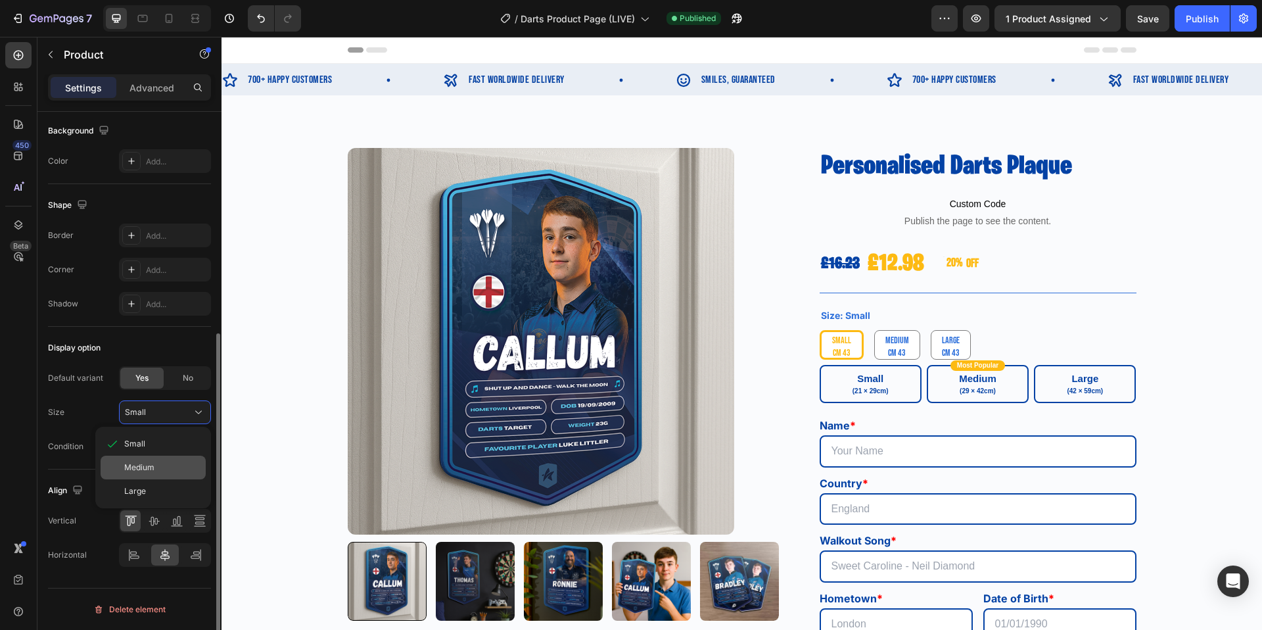
click at [160, 465] on div "Medium" at bounding box center [162, 467] width 76 height 12
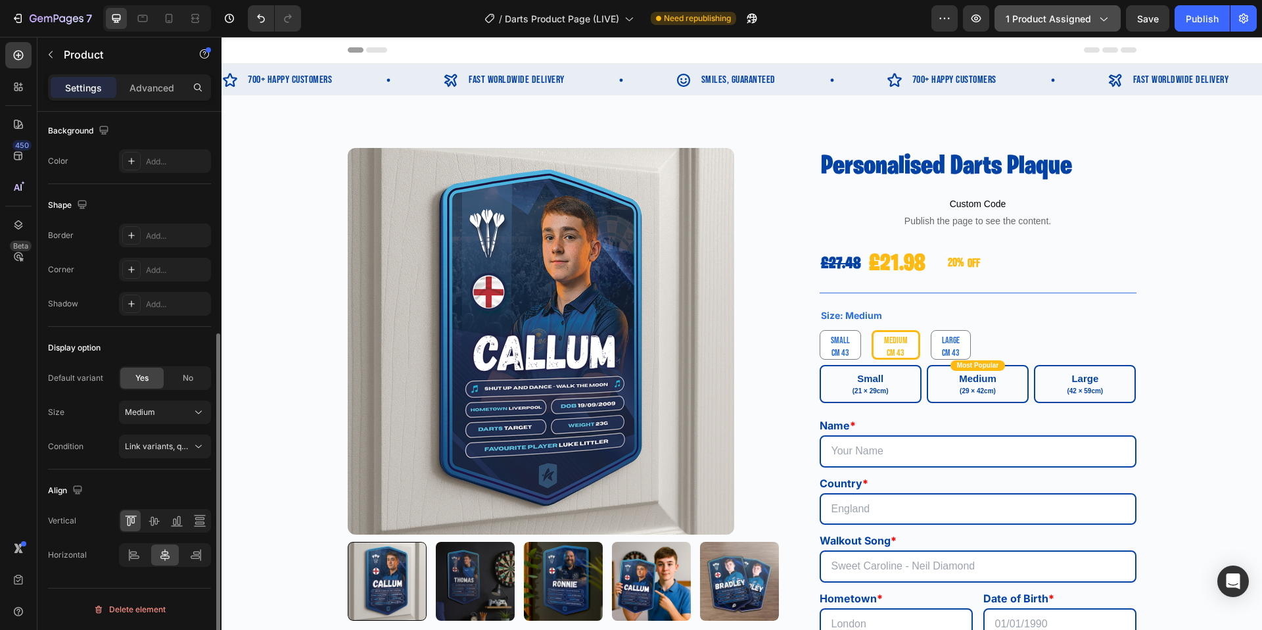
click at [1090, 27] on button "1 product assigned" at bounding box center [1057, 18] width 126 height 26
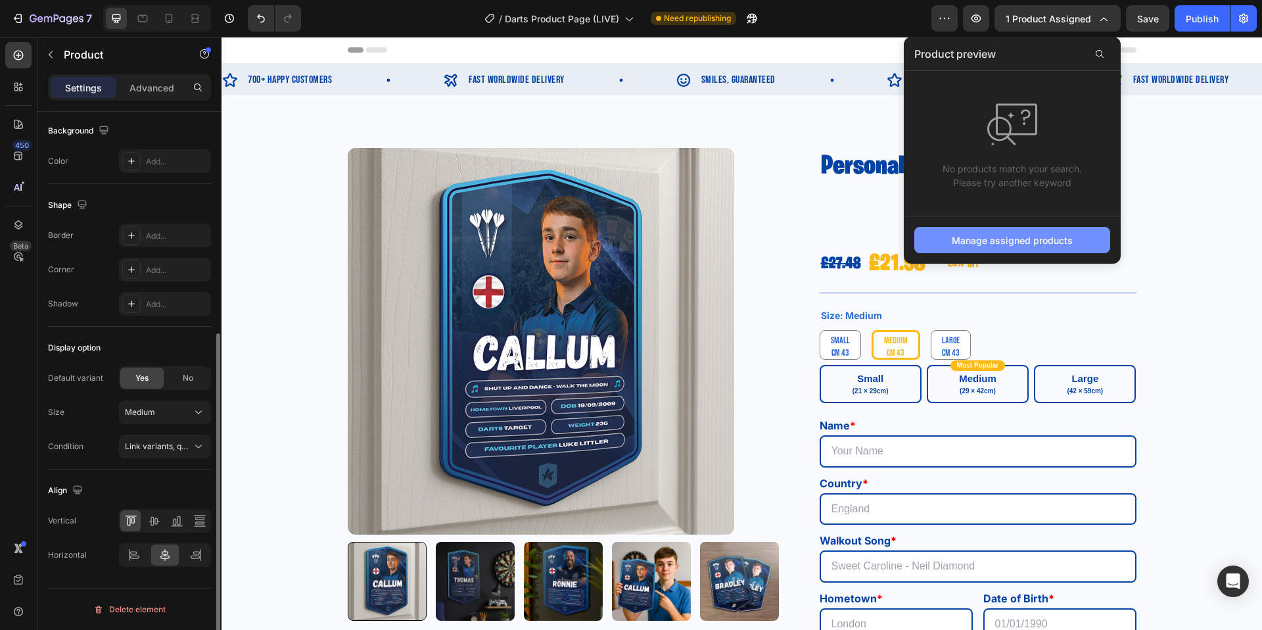
click at [1012, 238] on div "Manage assigned products" at bounding box center [1012, 240] width 121 height 14
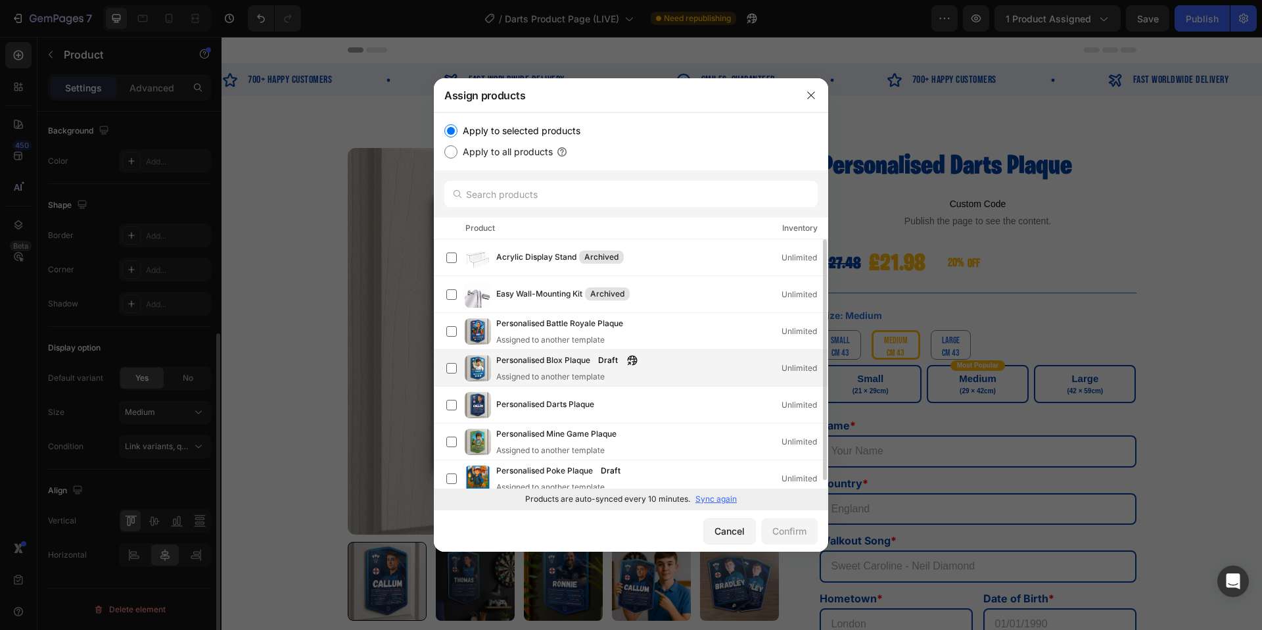
scroll to position [0, 0]
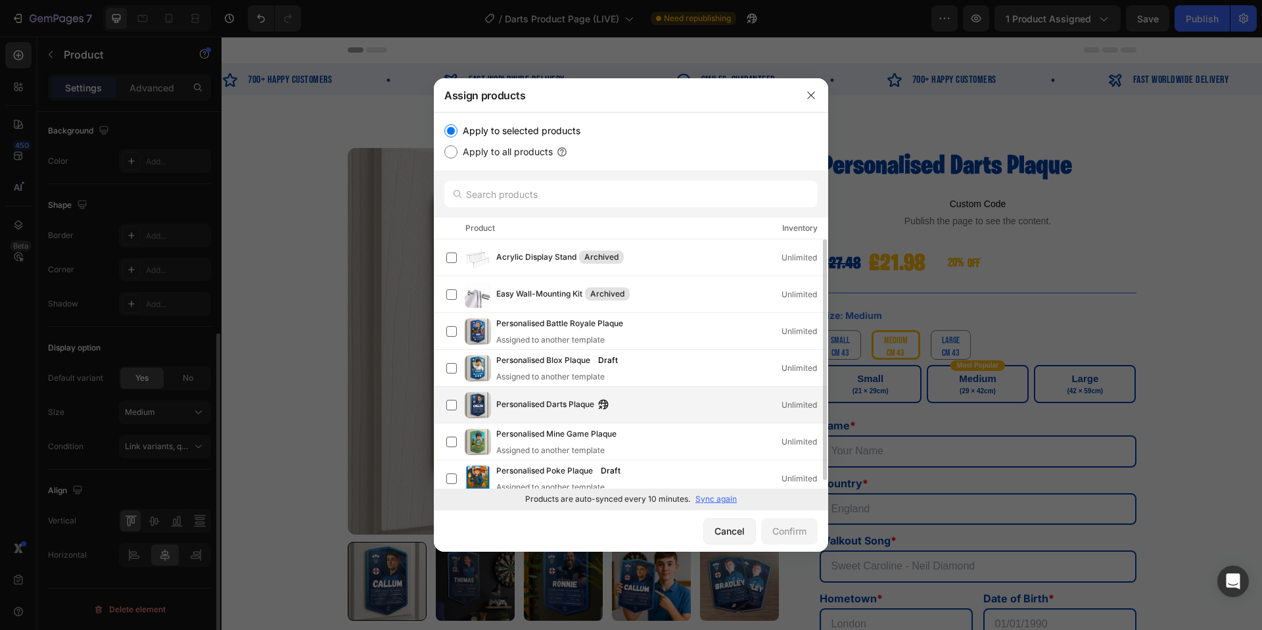
click at [548, 399] on span "Personalised Darts Plaque" at bounding box center [545, 405] width 98 height 14
click at [773, 526] on div "Confirm" at bounding box center [789, 531] width 34 height 14
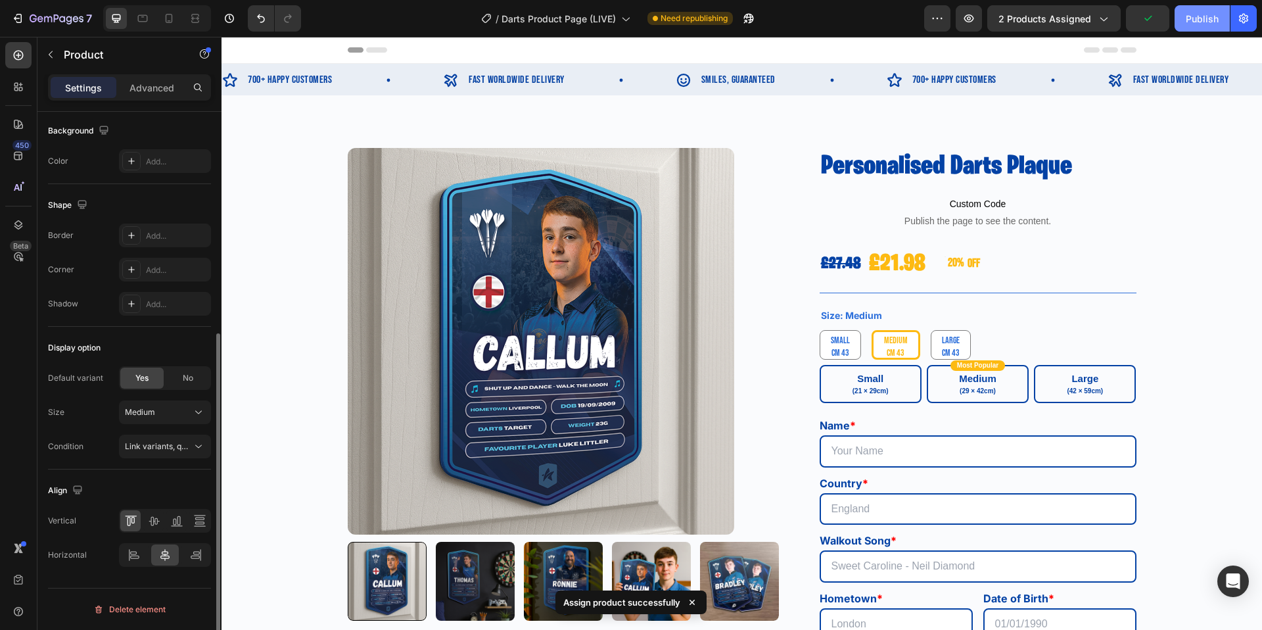
click at [1200, 25] on button "Publish" at bounding box center [1202, 18] width 55 height 26
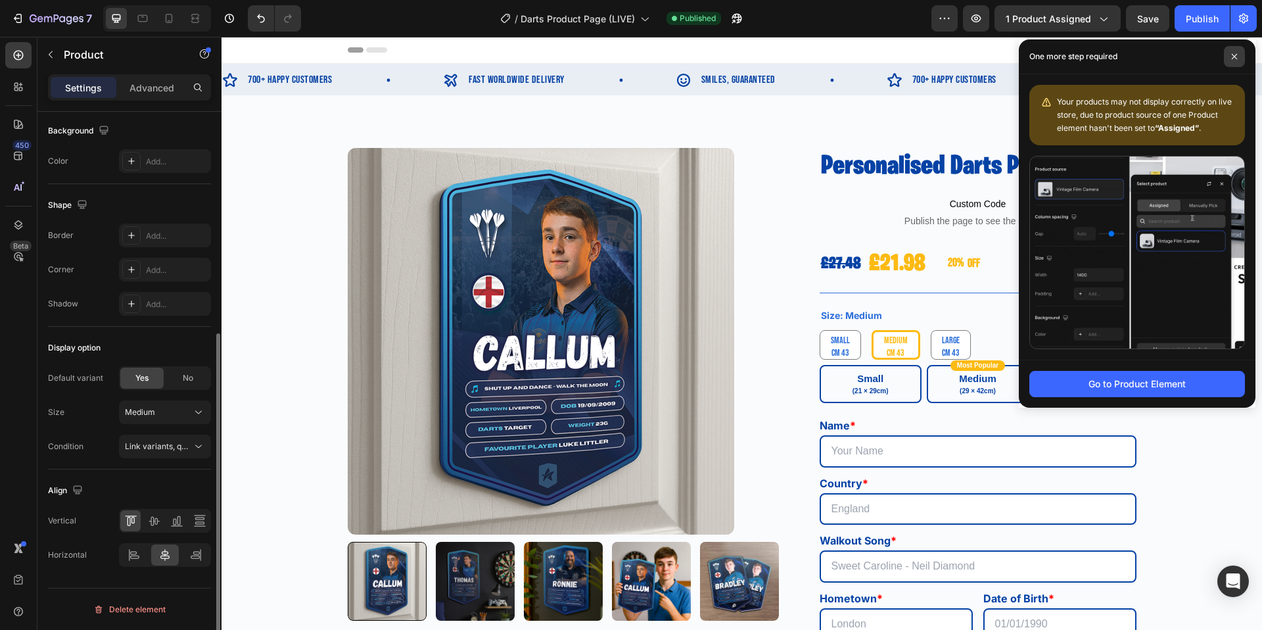
click at [1228, 53] on span at bounding box center [1234, 56] width 21 height 21
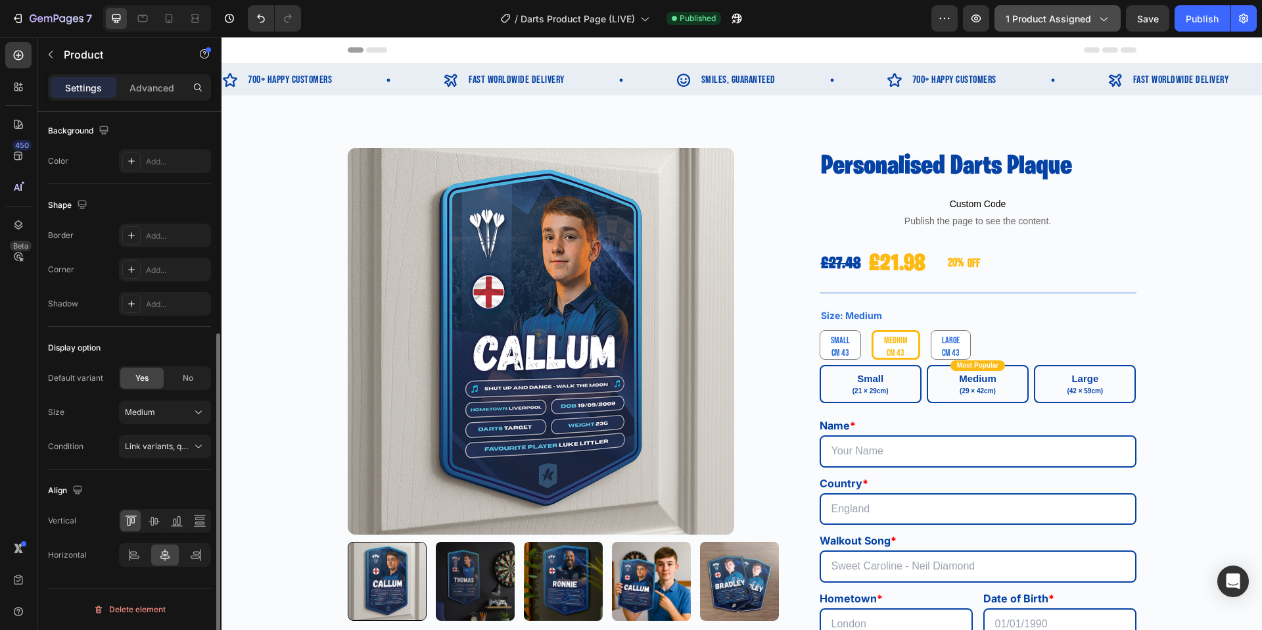
click at [1080, 20] on span "1 product assigned" at bounding box center [1048, 19] width 85 height 14
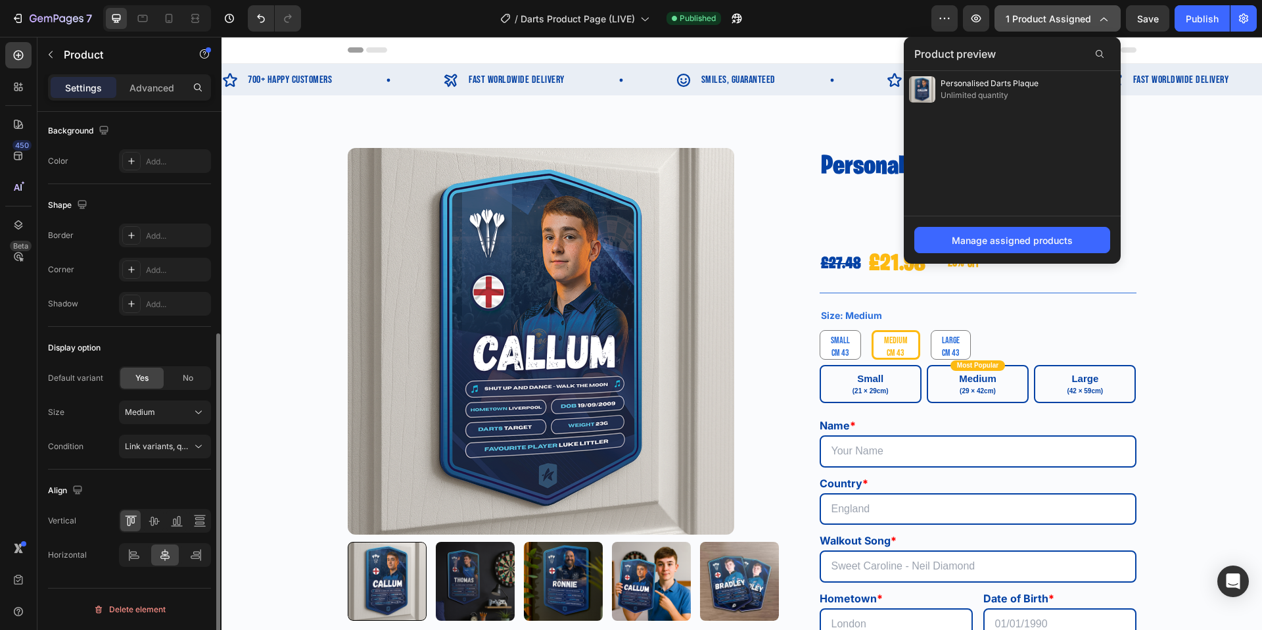
click at [1075, 17] on span "1 product assigned" at bounding box center [1048, 19] width 85 height 14
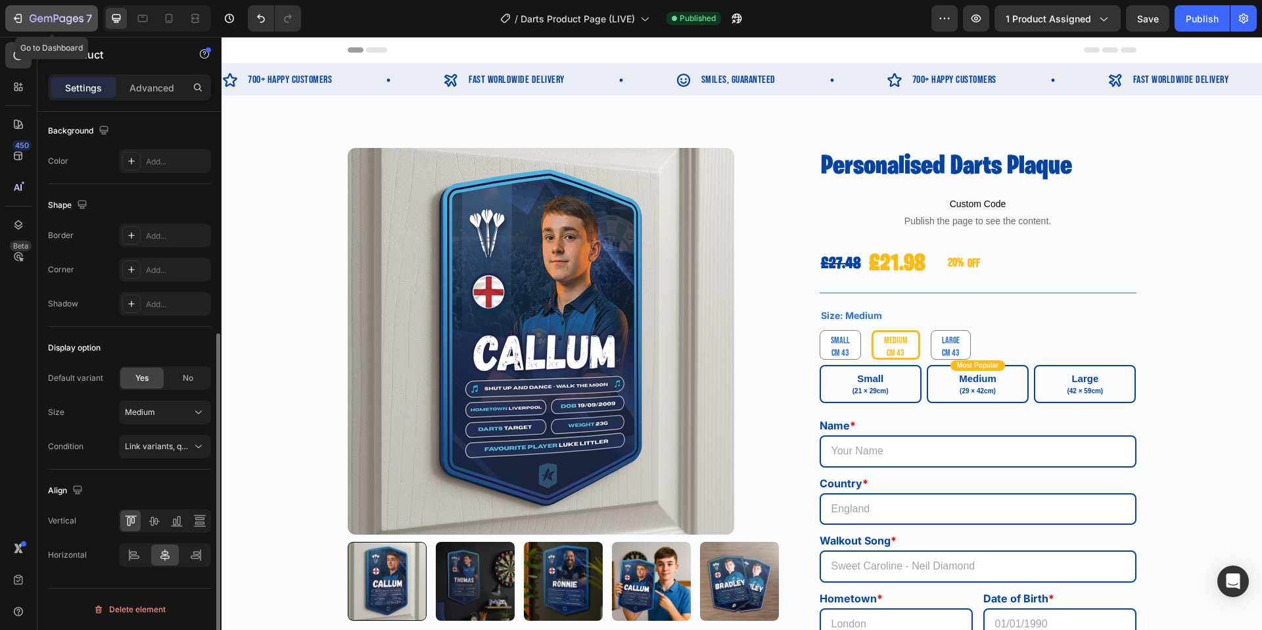
click at [60, 19] on icon "button" at bounding box center [62, 19] width 6 height 6
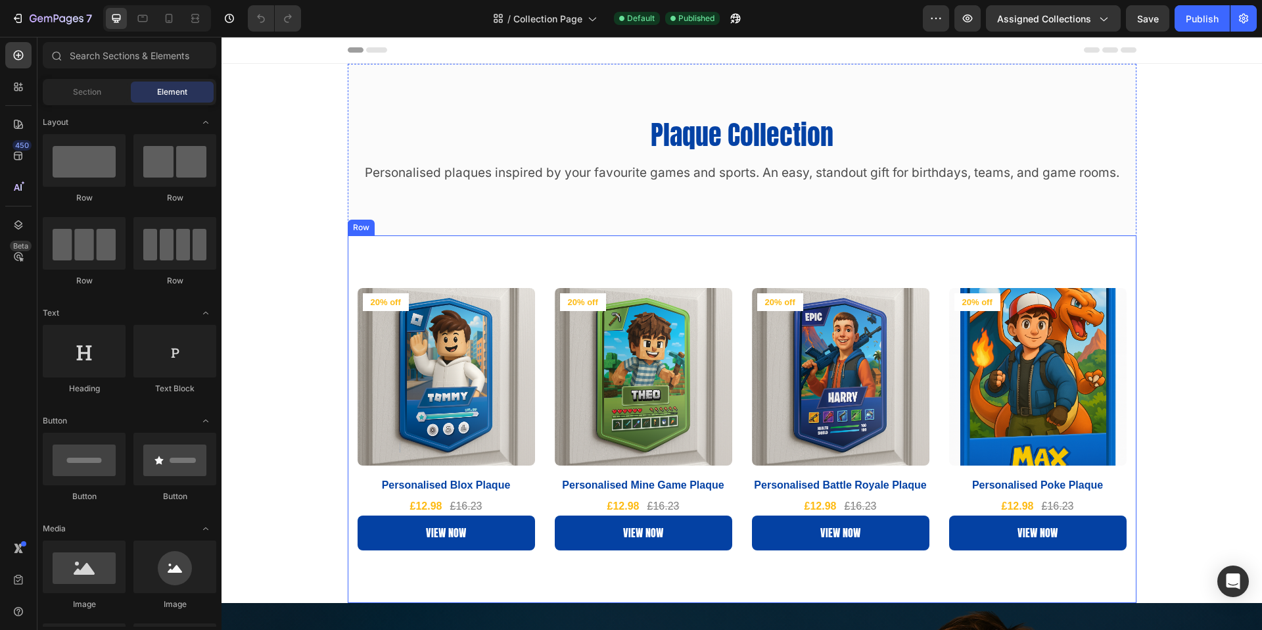
click at [414, 256] on div "Product Images & Gallery 20% off Product Badge Row Personalised Blox Plaque (P)…" at bounding box center [742, 418] width 789 height 367
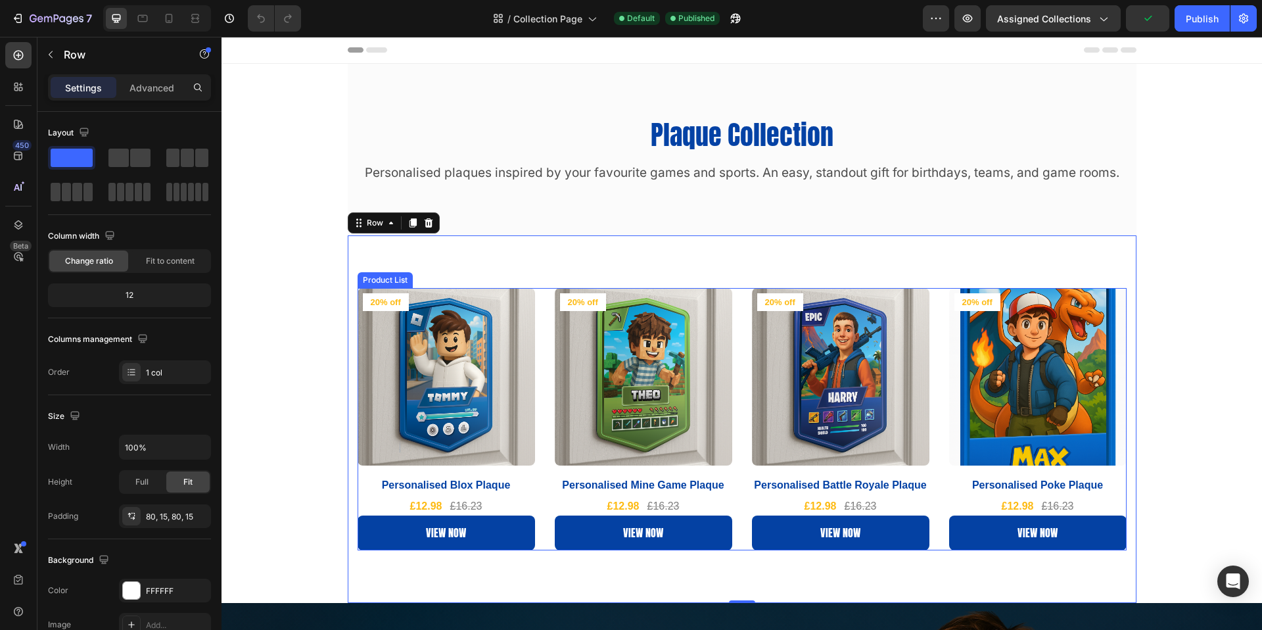
click at [543, 348] on div "Product Images & Gallery 20% off Product Badge Row Personalised Blox Plaque (P)…" at bounding box center [742, 419] width 769 height 262
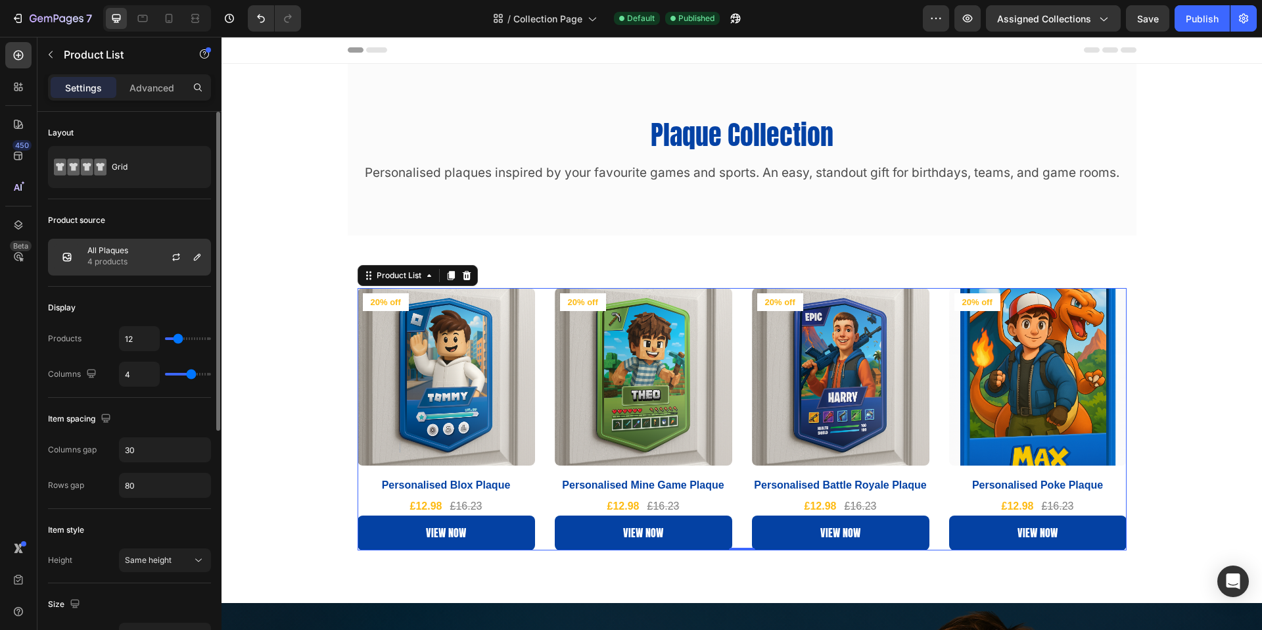
click at [128, 246] on p "All Plaques" at bounding box center [107, 250] width 41 height 9
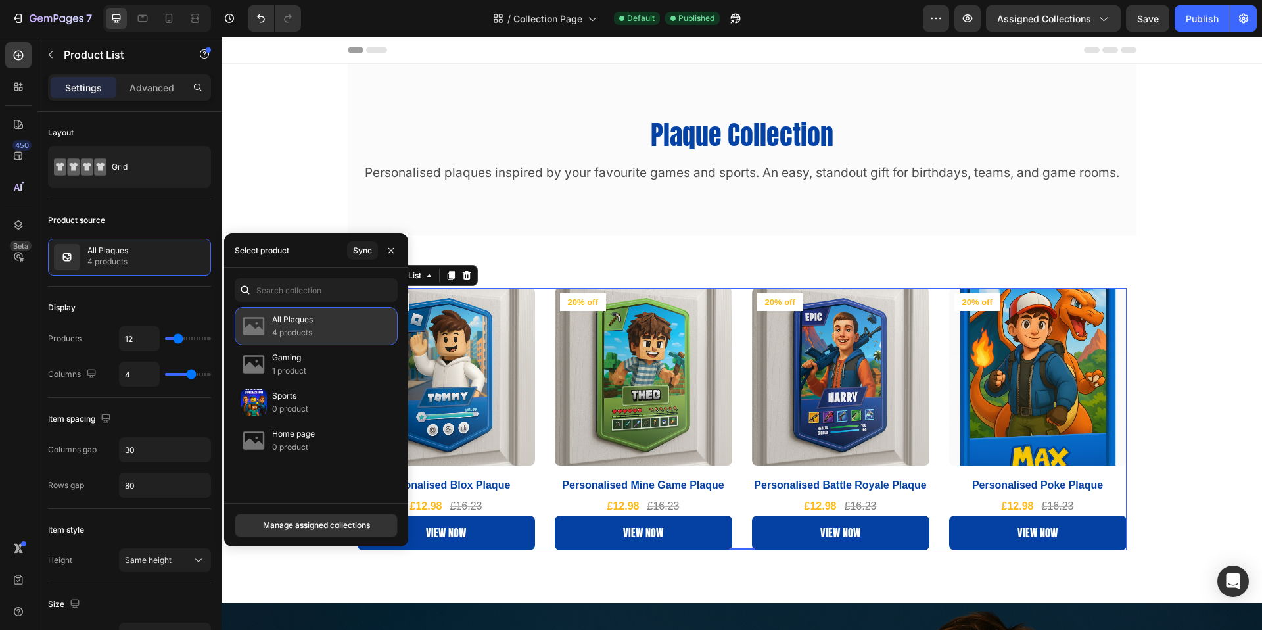
click at [322, 324] on div "All Plaques 4 products" at bounding box center [316, 326] width 163 height 38
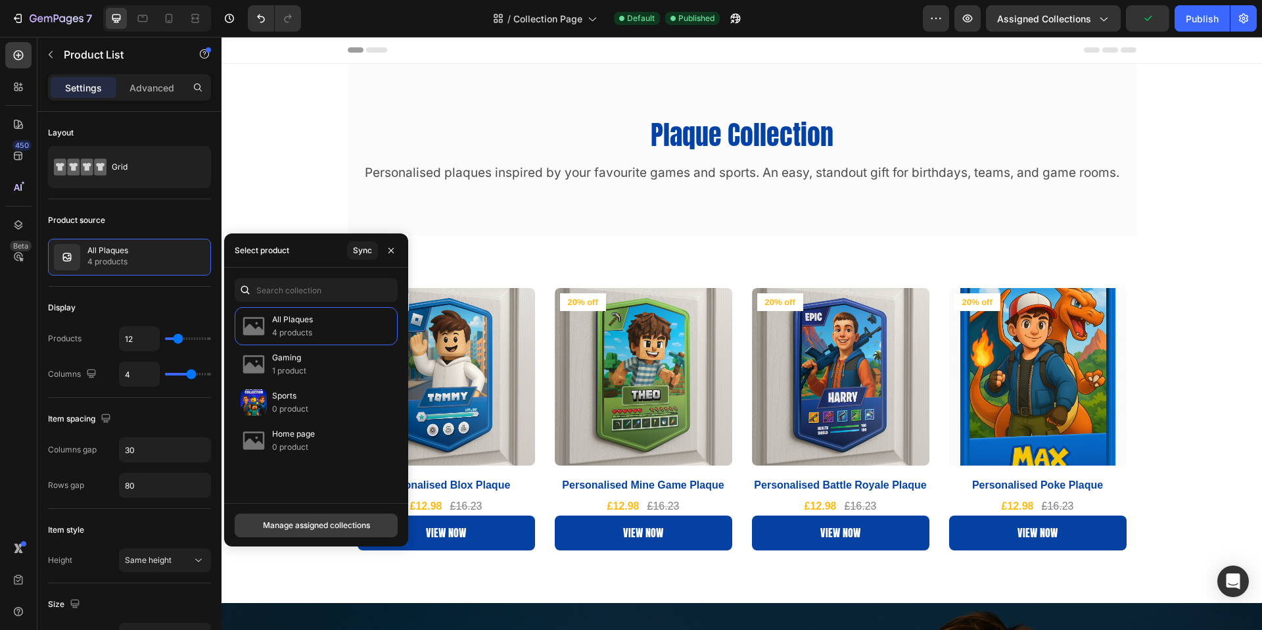
click at [321, 520] on div "Manage assigned collections" at bounding box center [316, 525] width 107 height 12
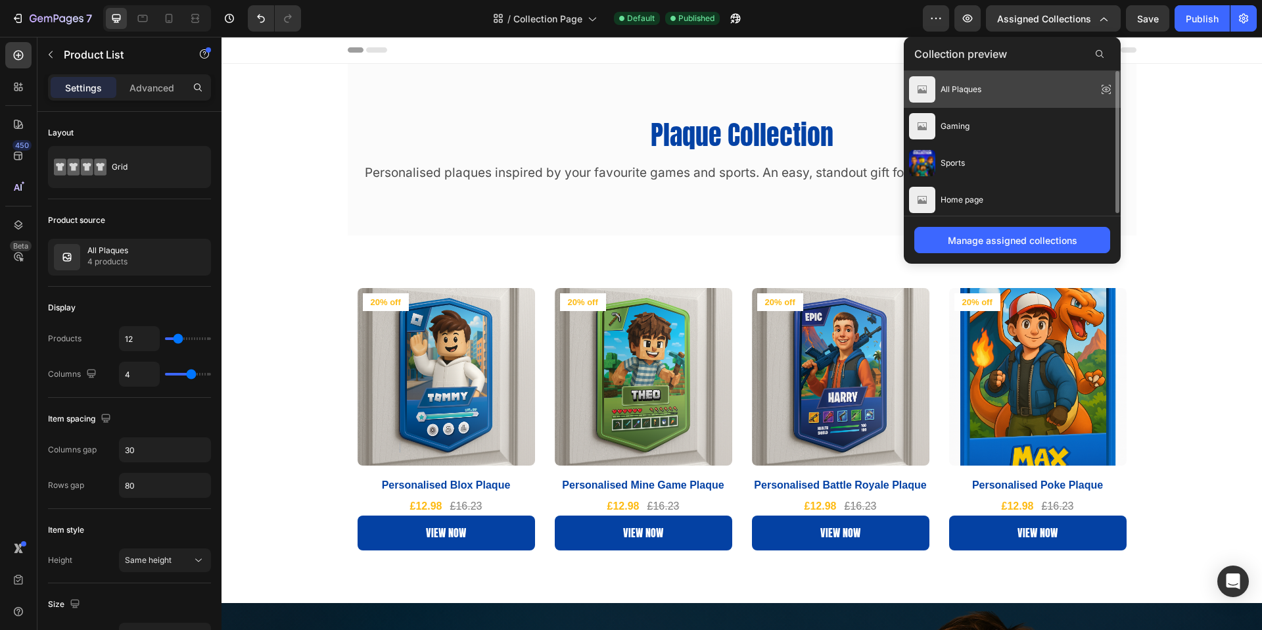
click at [1006, 92] on div "All Plaques" at bounding box center [1012, 89] width 217 height 37
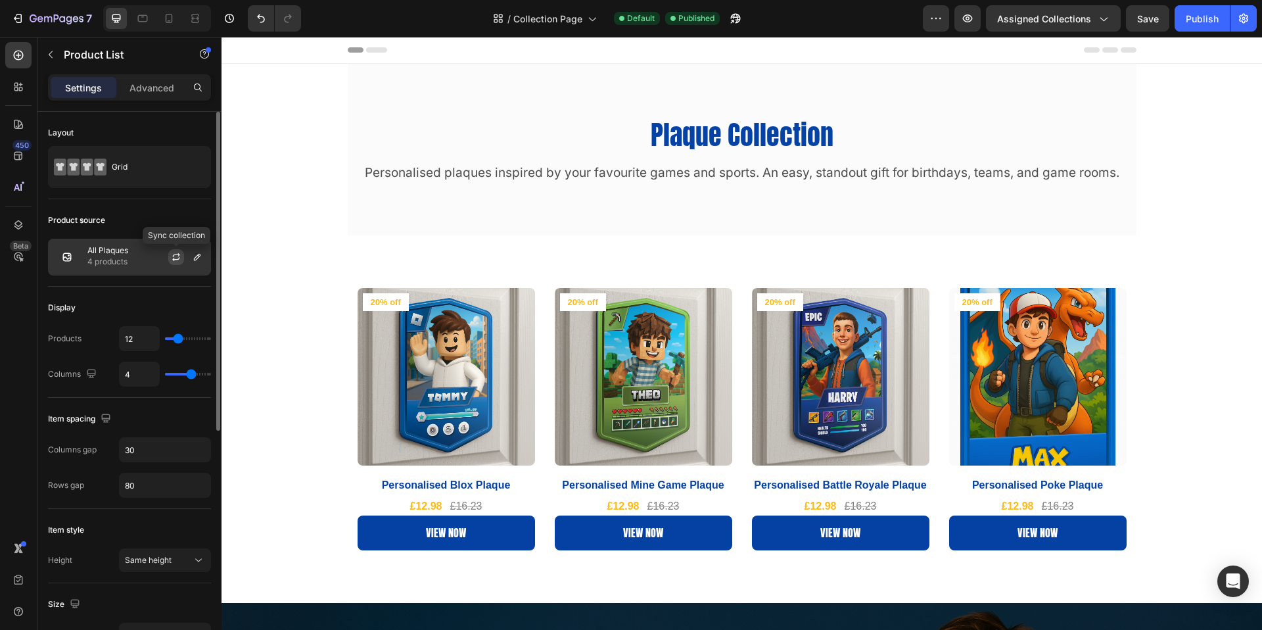
click at [174, 258] on icon "button" at bounding box center [176, 257] width 11 height 11
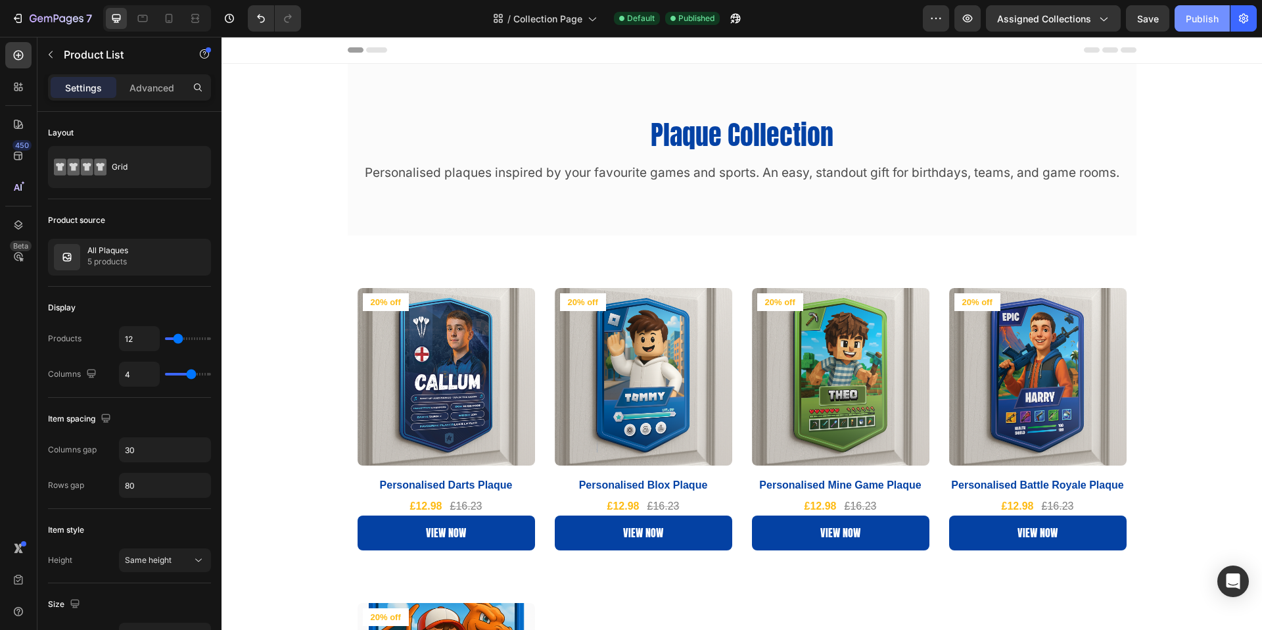
click at [1190, 12] on div "Publish" at bounding box center [1202, 19] width 33 height 14
click at [103, 58] on p "Product List" at bounding box center [120, 55] width 112 height 16
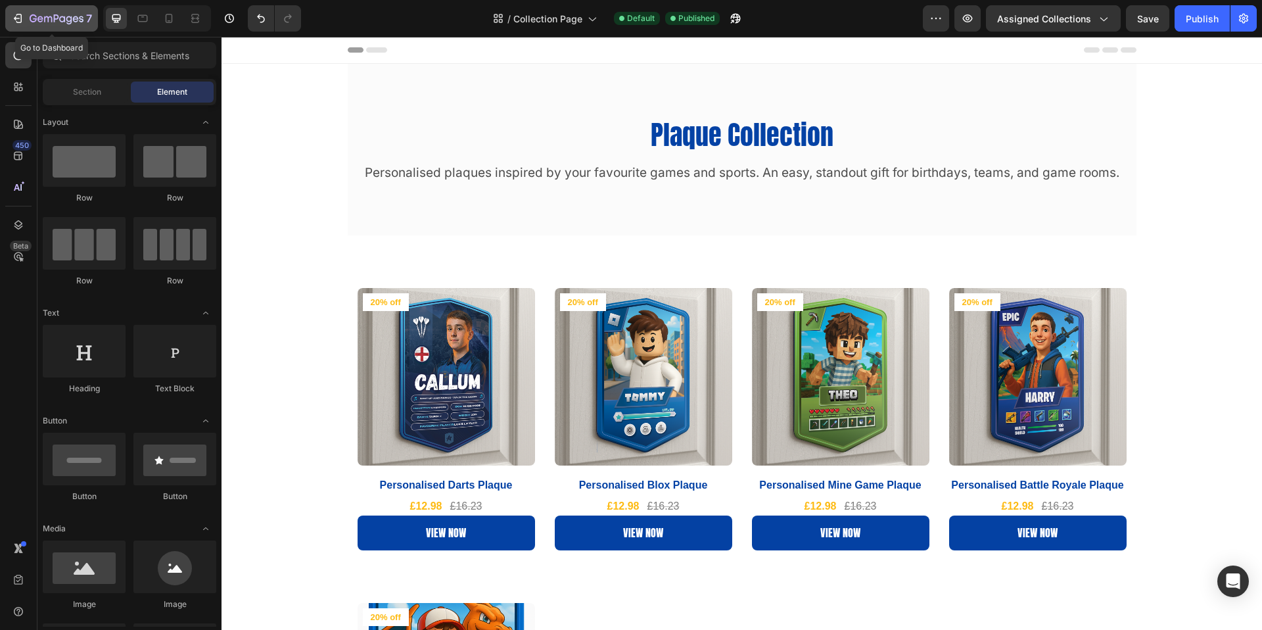
click at [27, 24] on div "7" at bounding box center [51, 19] width 81 height 16
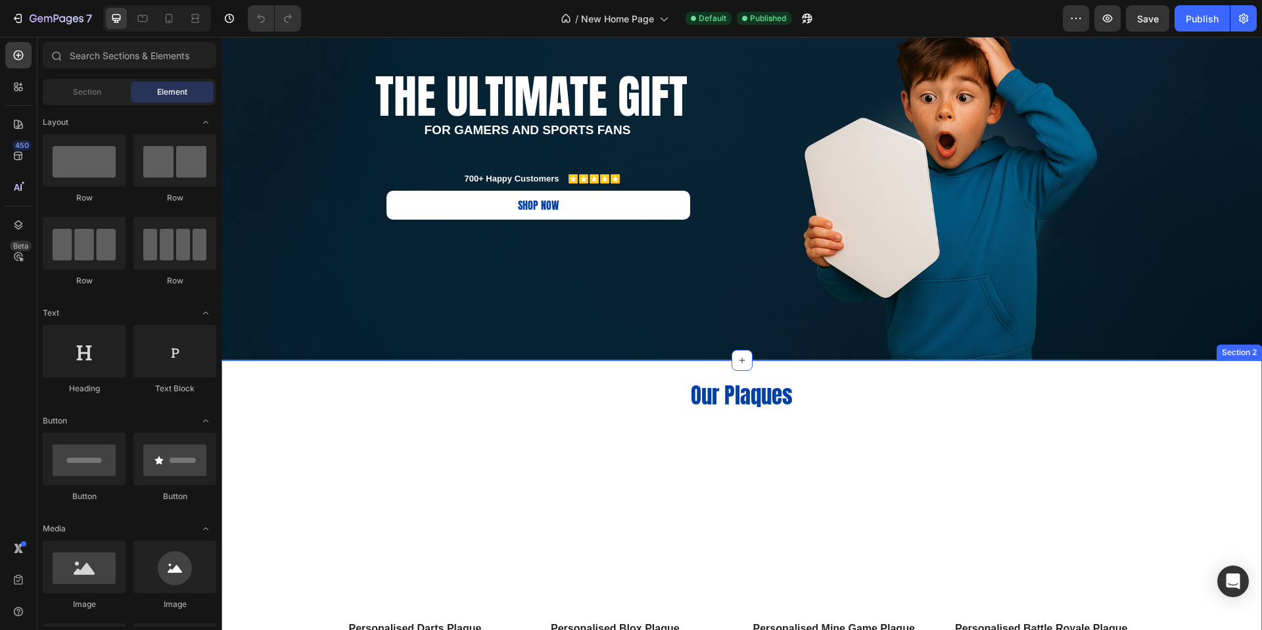
scroll to position [396, 0]
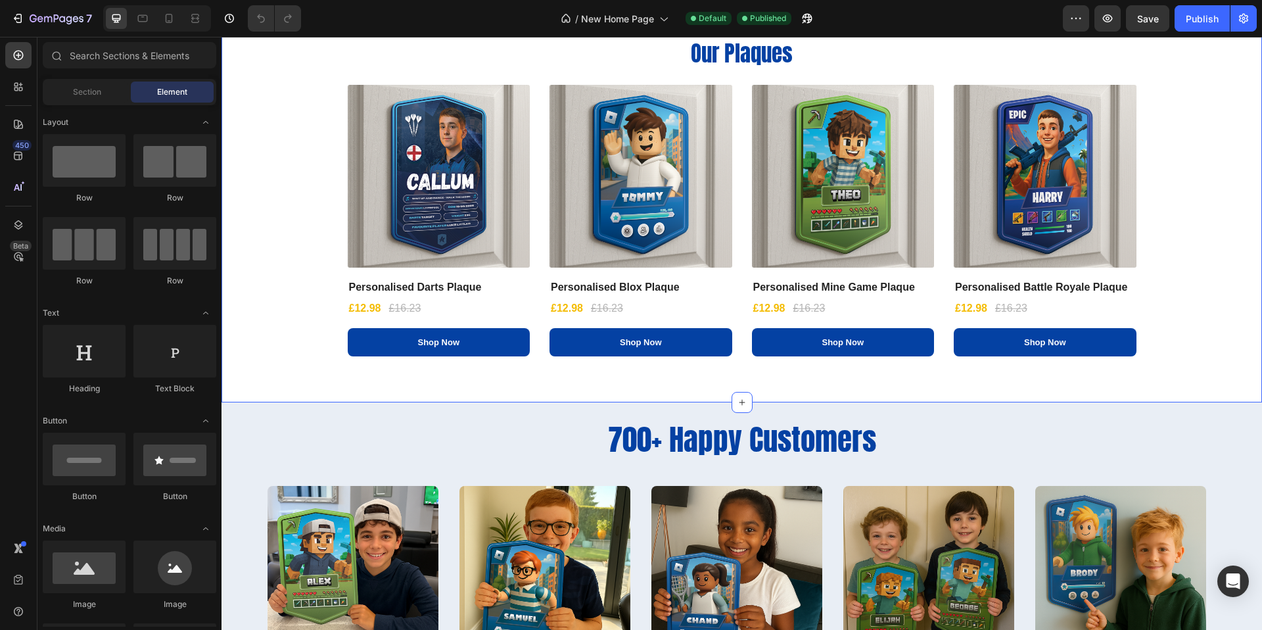
click at [335, 251] on div "Our Plaques Heading (P) Images Personalised Darts Plaque (P) Title £12.98 (P) P…" at bounding box center [741, 203] width 1021 height 331
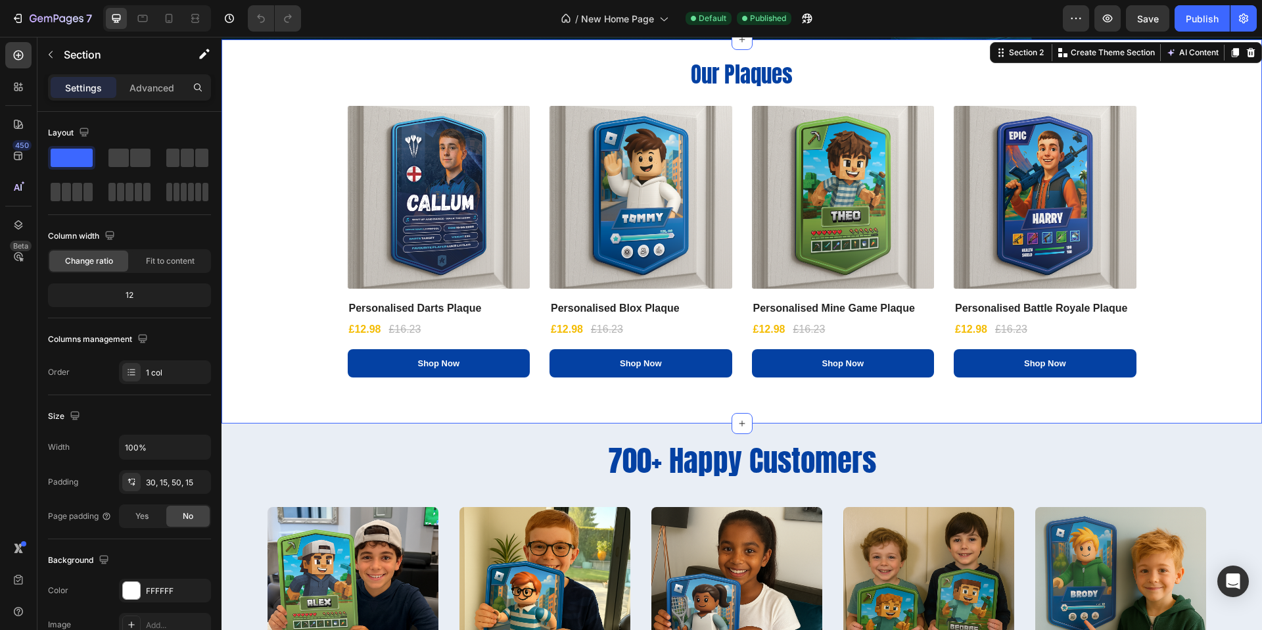
scroll to position [292, 0]
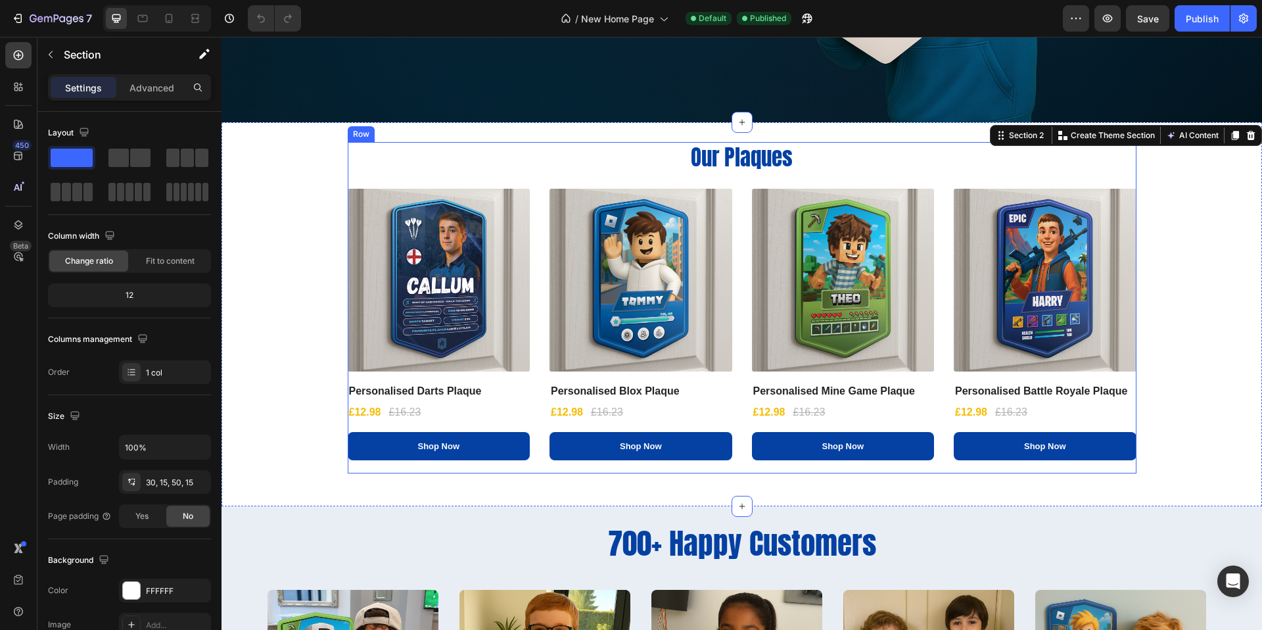
click at [387, 179] on div "Our Plaques Heading (P) Images Personalised Darts Plaque (P) Title £12.98 (P) P…" at bounding box center [742, 307] width 789 height 331
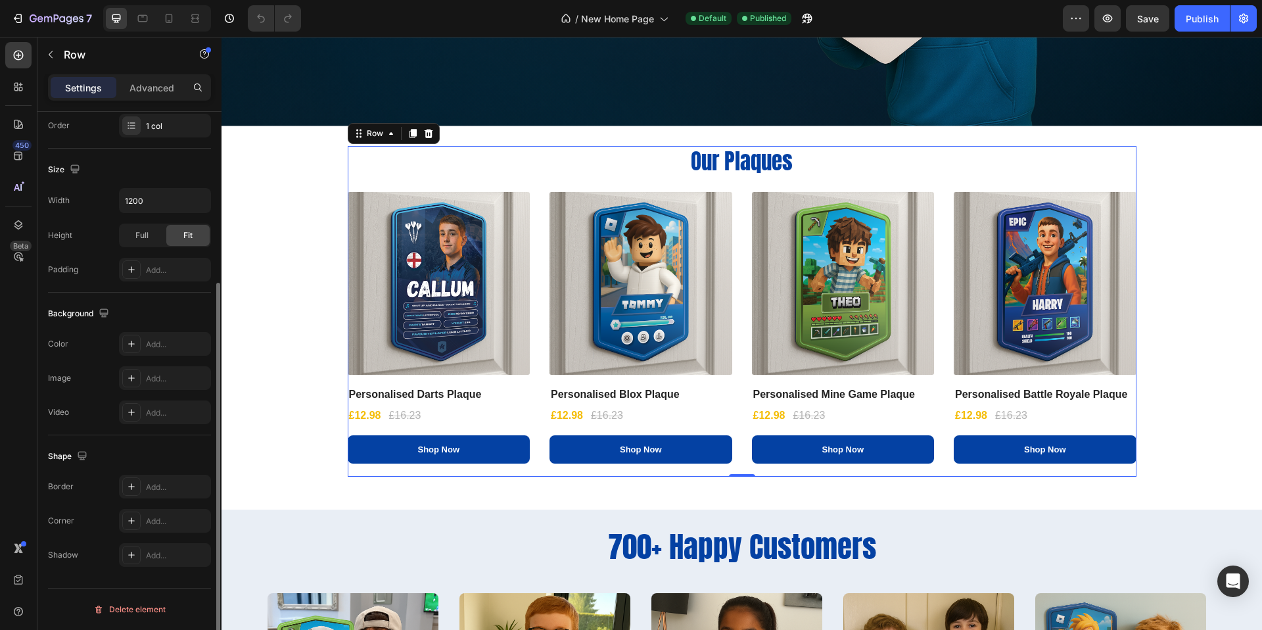
scroll to position [0, 0]
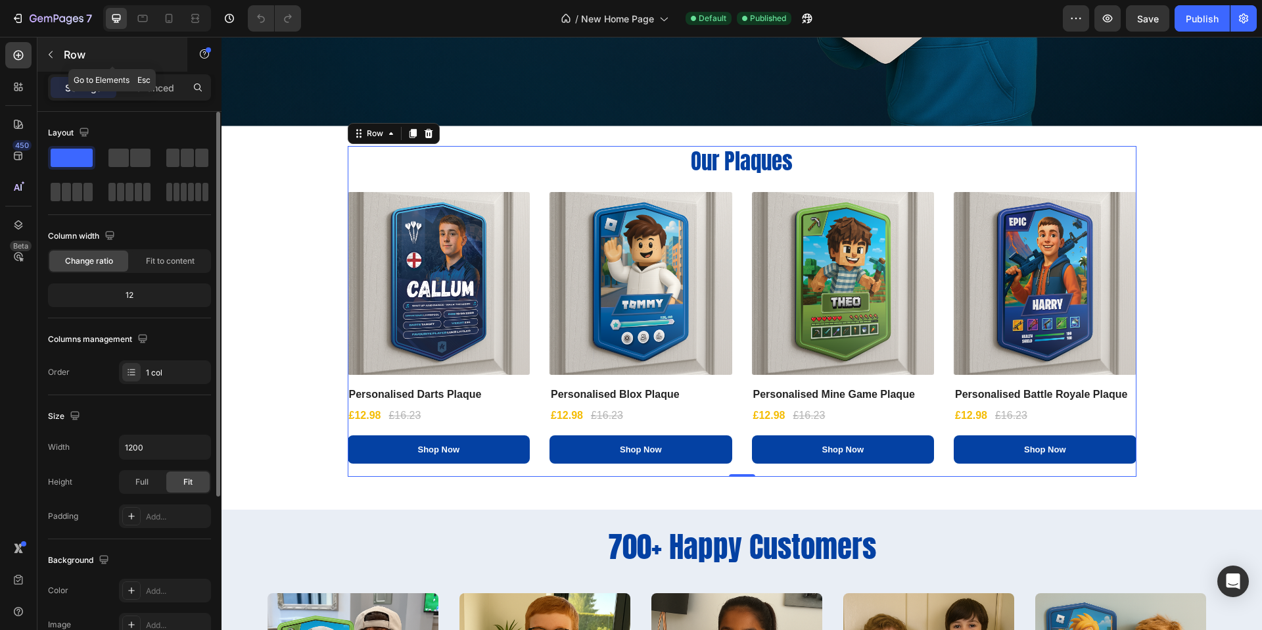
click at [64, 53] on p "Row" at bounding box center [120, 55] width 112 height 16
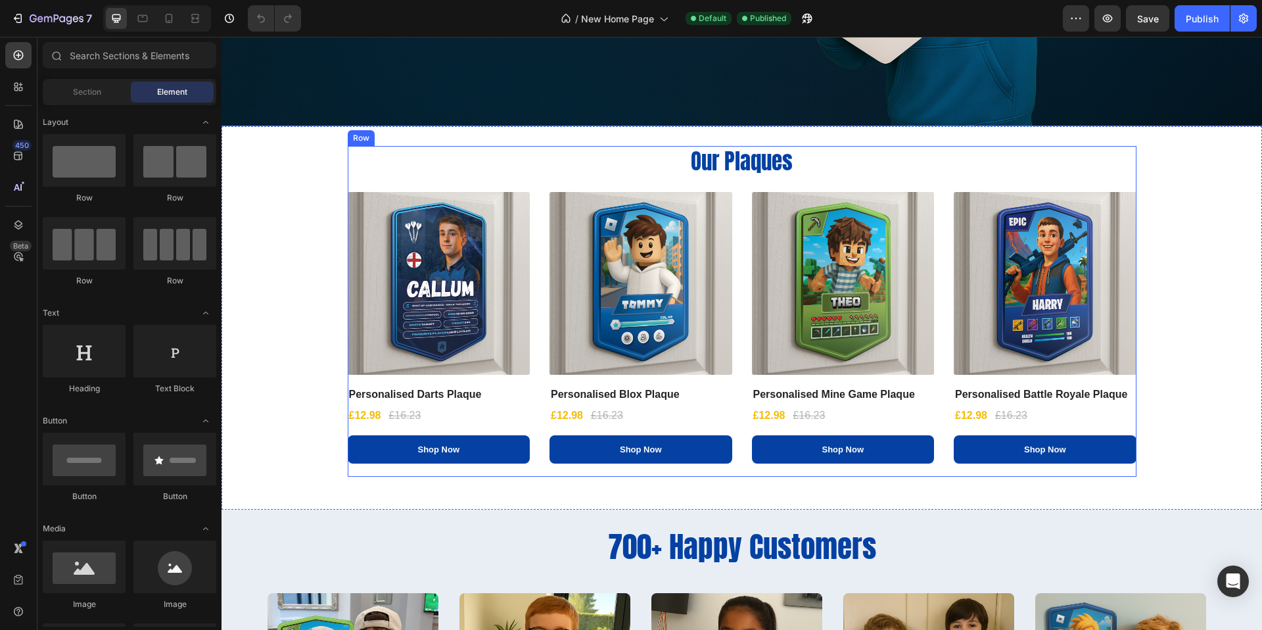
click at [532, 174] on div "Our Plaques Heading (P) Images Personalised Darts Plaque (P) Title £12.98 (P) P…" at bounding box center [742, 311] width 789 height 331
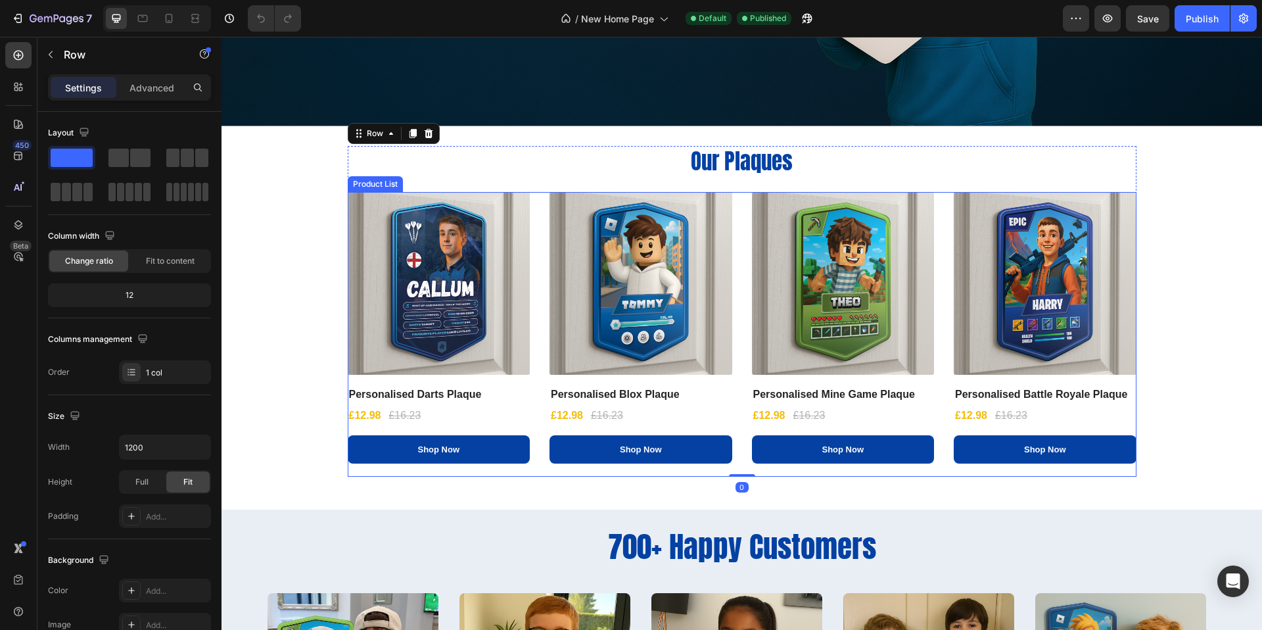
click at [530, 204] on div "(P) Images Personalised Darts Plaque (P) Title £12.98 (P) Price (P) Price £16.2…" at bounding box center [742, 334] width 789 height 285
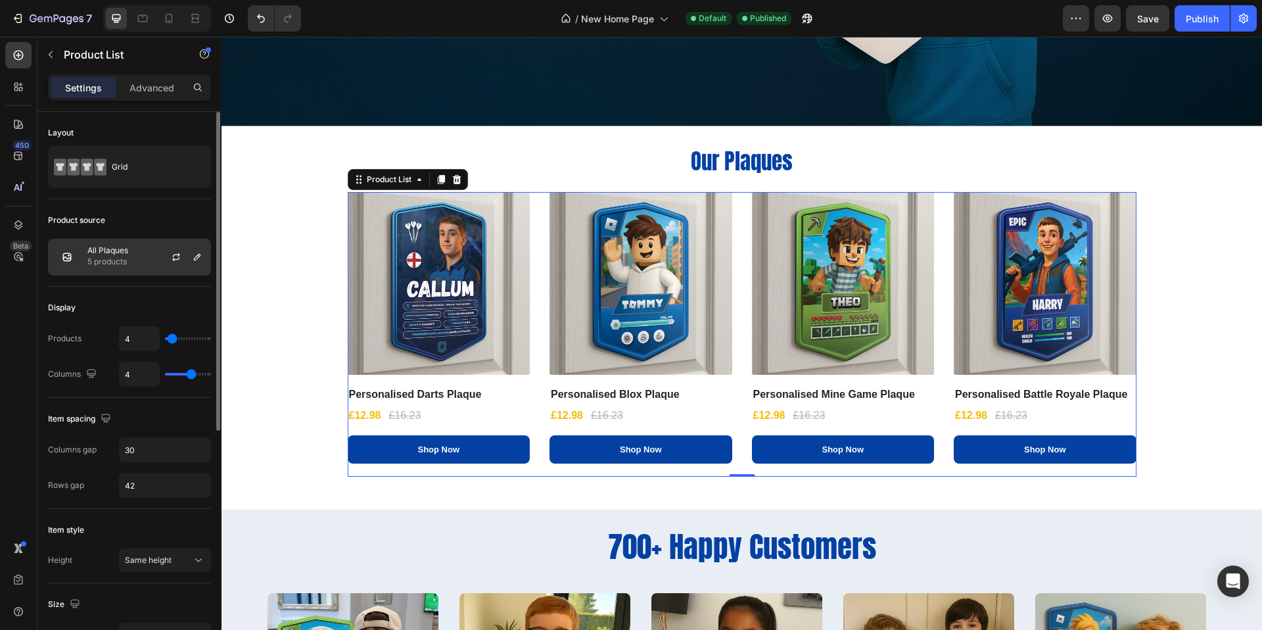
click at [124, 257] on p "5 products" at bounding box center [107, 261] width 41 height 13
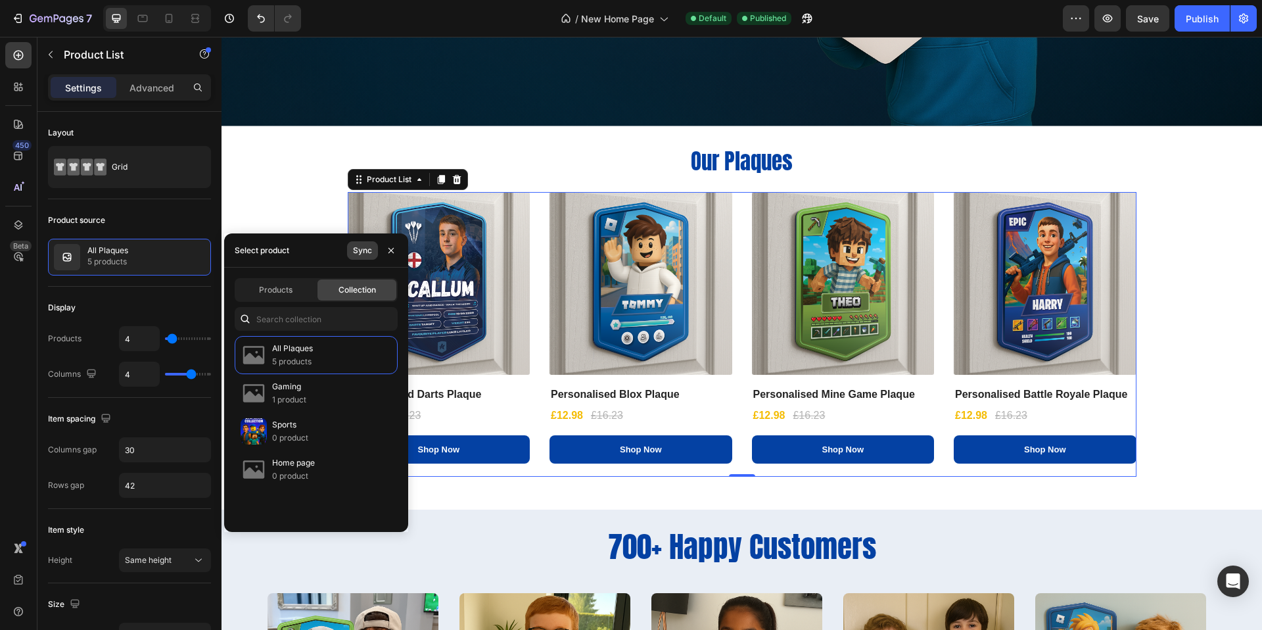
click at [368, 246] on div "Sync" at bounding box center [362, 251] width 19 height 12
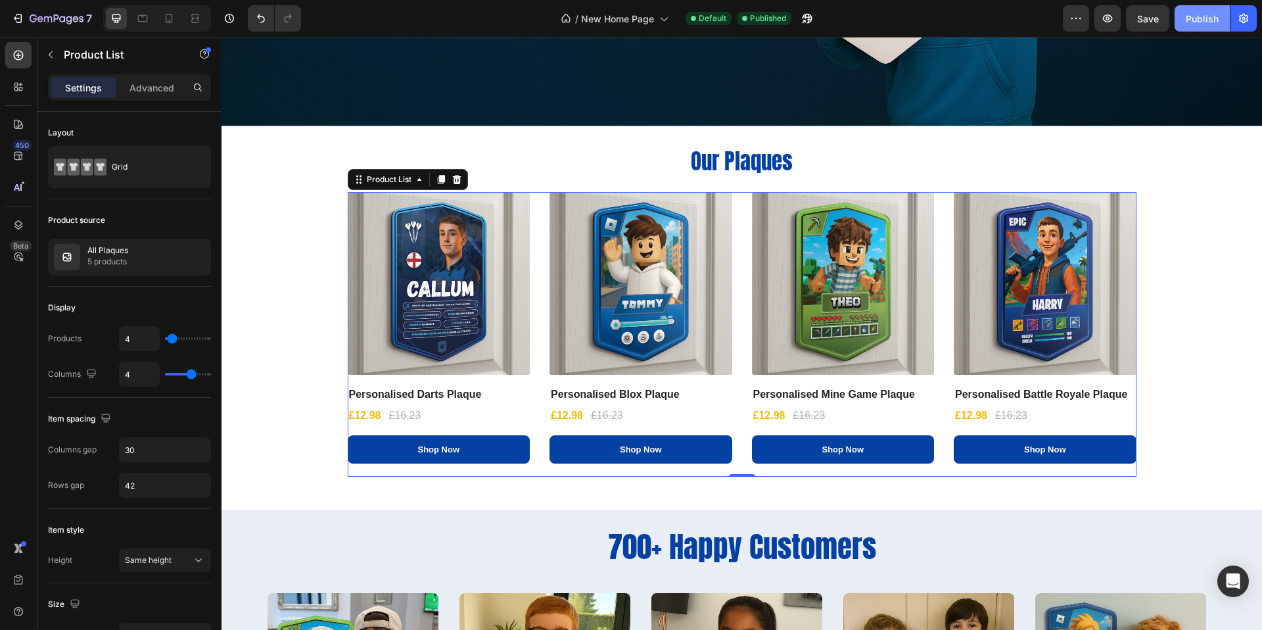
click at [1211, 14] on div "Publish" at bounding box center [1202, 19] width 33 height 14
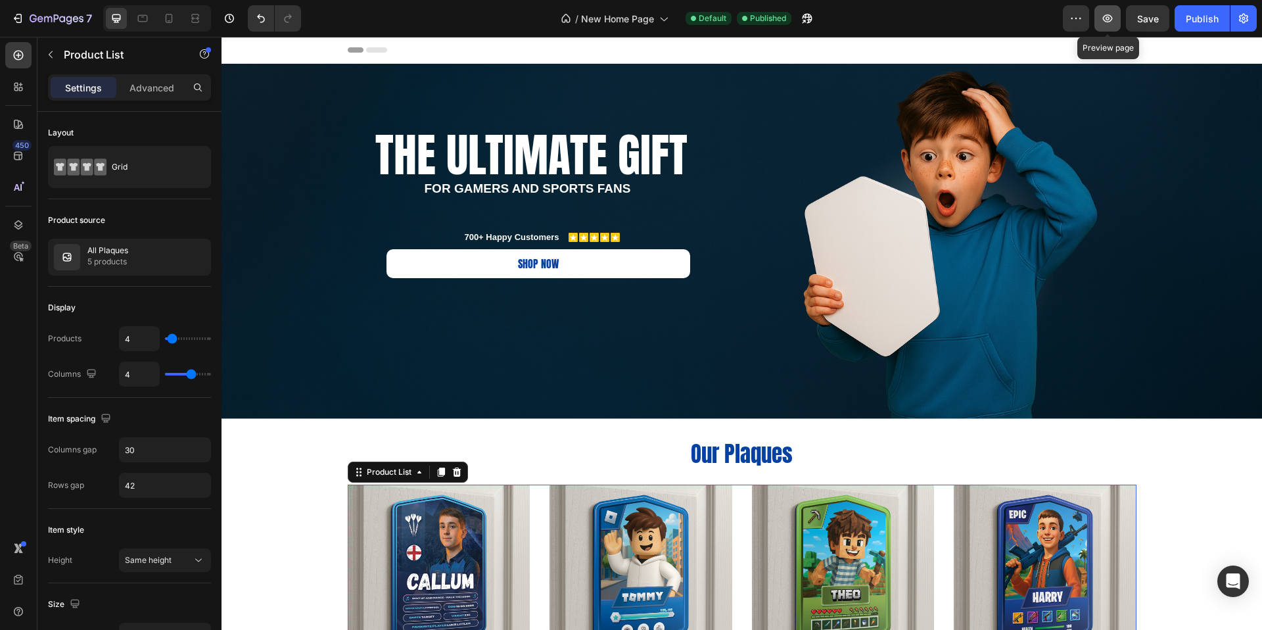
click at [1103, 18] on icon "button" at bounding box center [1108, 18] width 10 height 8
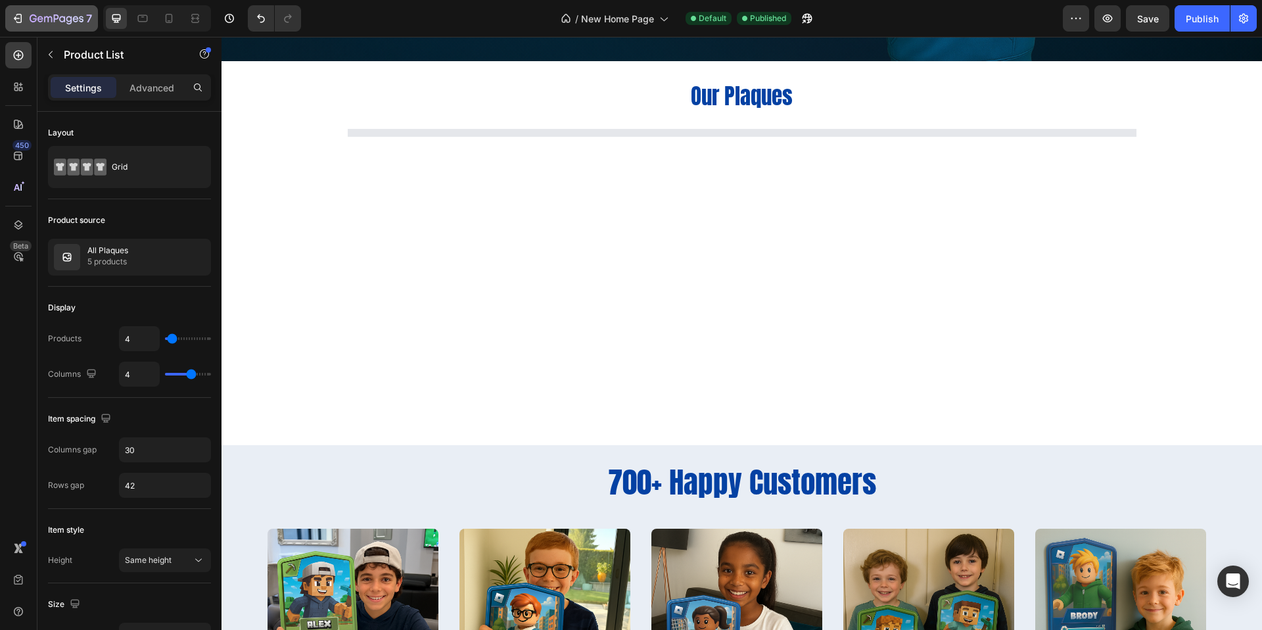
scroll to position [78, 0]
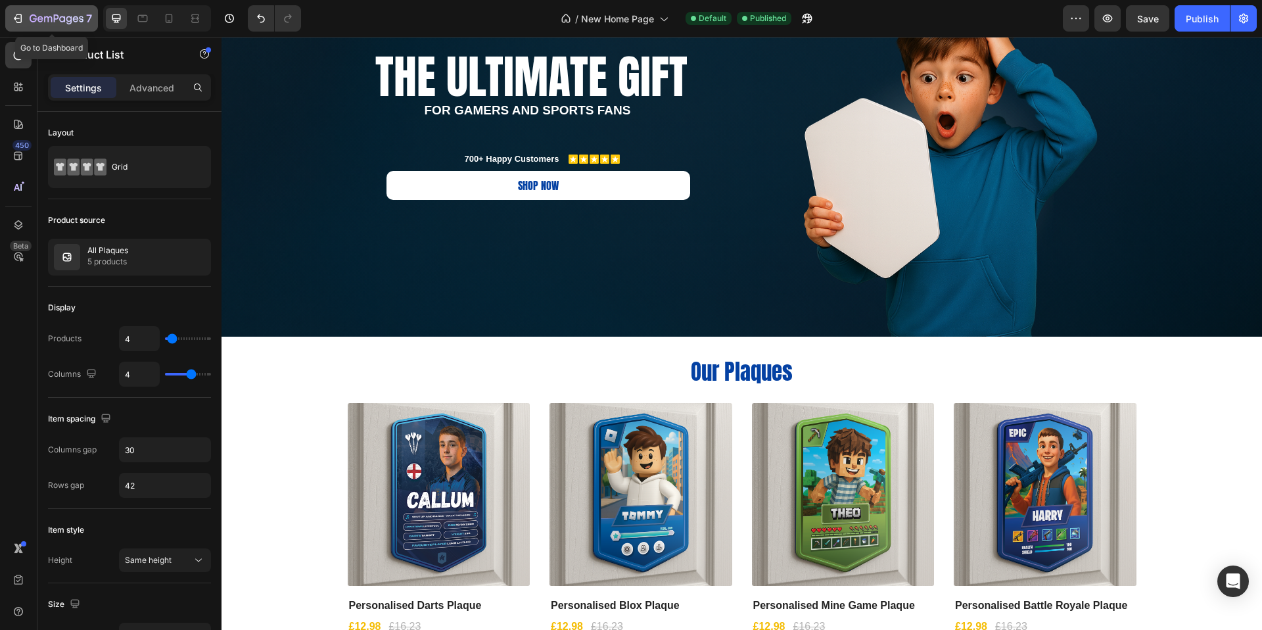
click at [45, 22] on icon "button" at bounding box center [57, 19] width 54 height 11
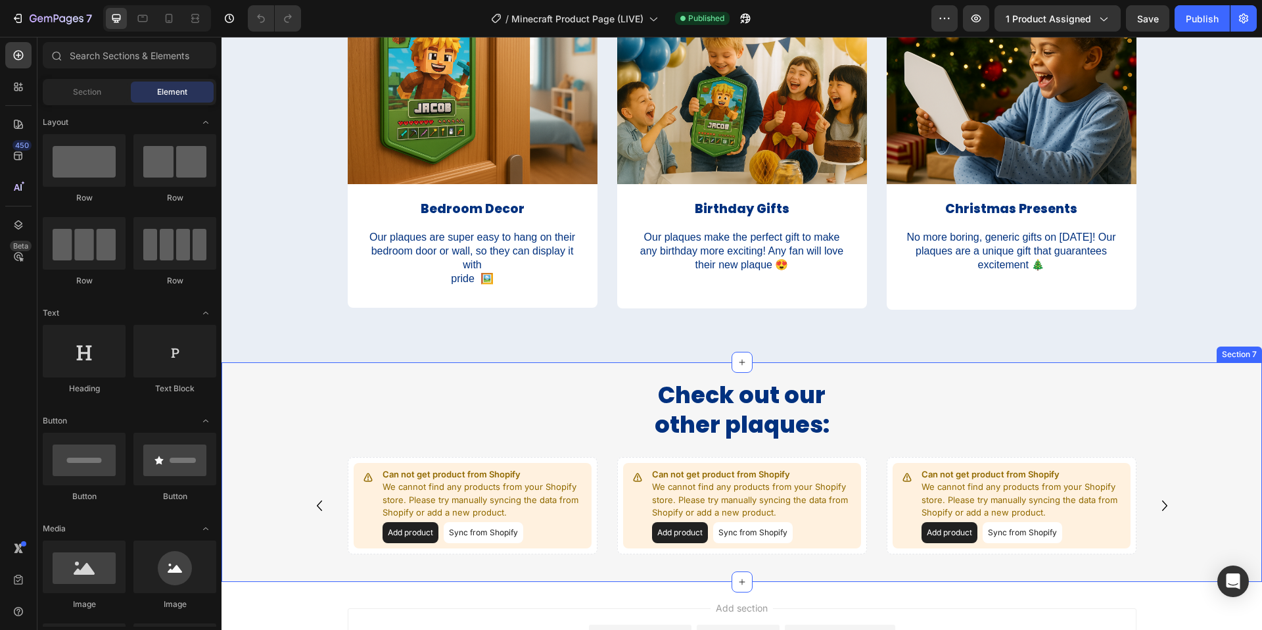
scroll to position [2458, 0]
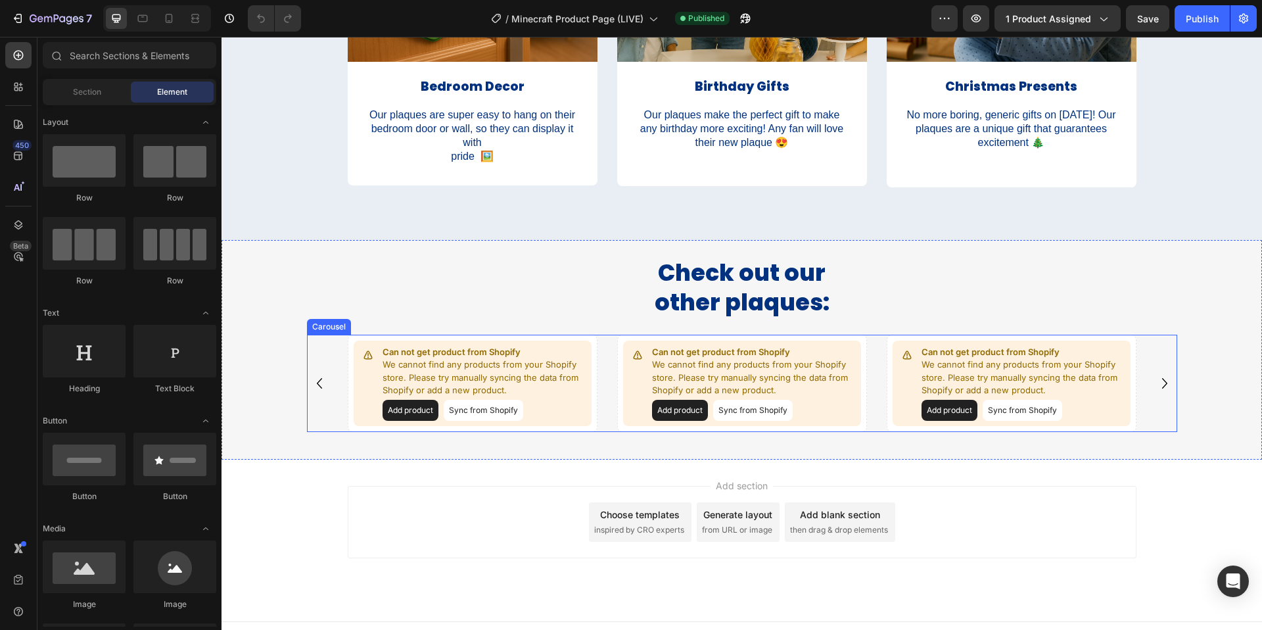
click at [339, 396] on div "Can not get product from Shopify We cannot find any products from your Shopify …" at bounding box center [742, 383] width 870 height 97
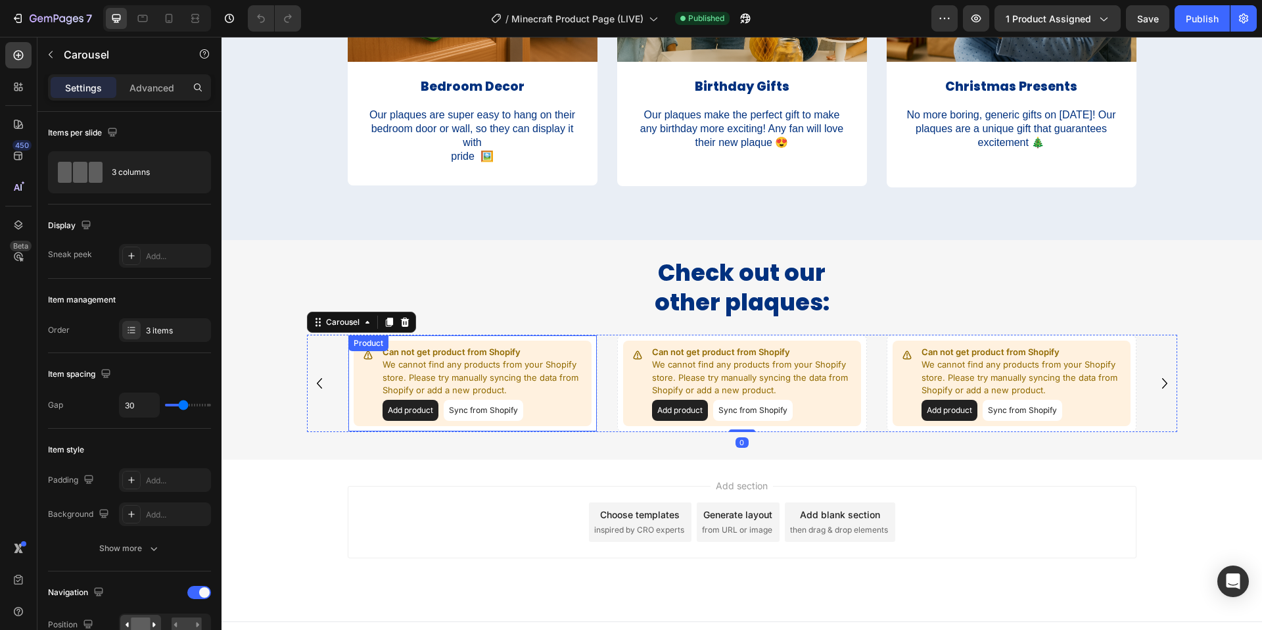
click at [348, 400] on div "Can not get product from Shopify We cannot find any products from your Shopify …" at bounding box center [473, 383] width 250 height 97
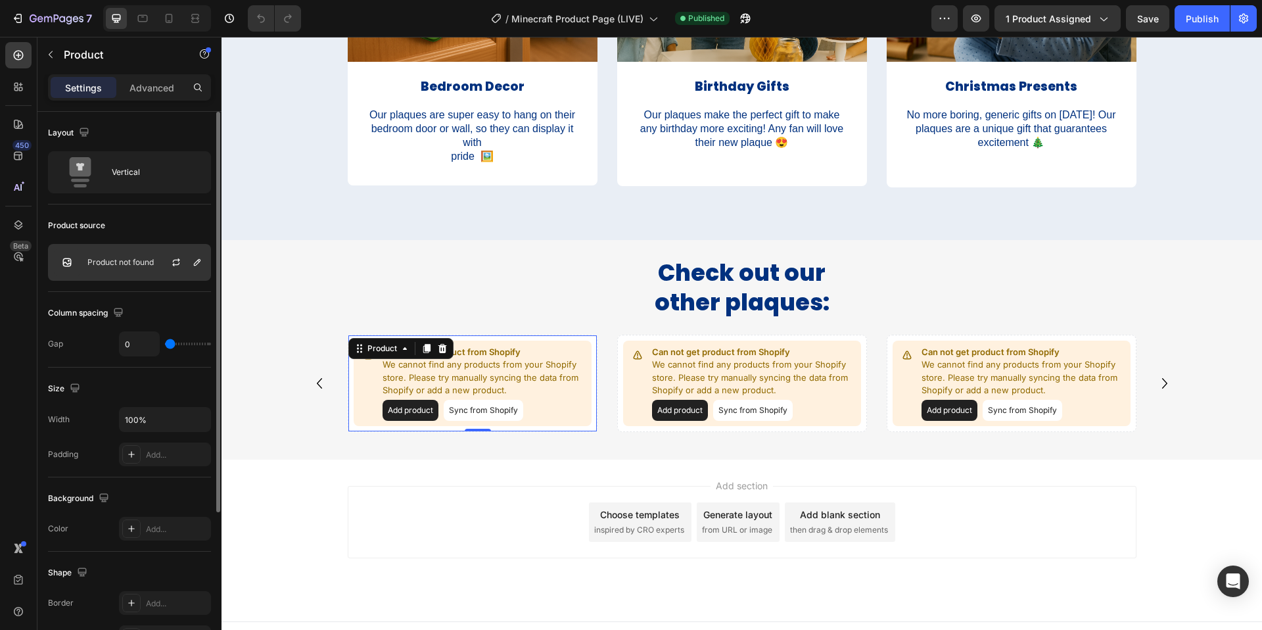
click at [124, 258] on p "Product not found" at bounding box center [120, 262] width 66 height 9
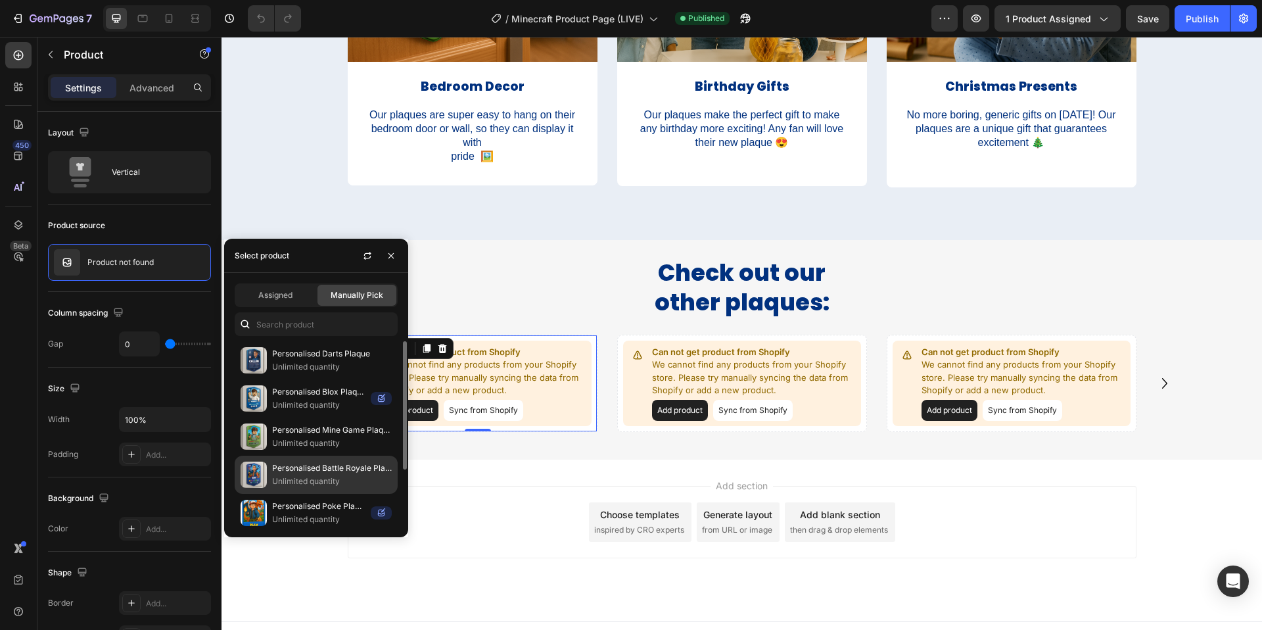
click at [316, 469] on p "Personalised Battle Royale Plaque" at bounding box center [332, 467] width 120 height 13
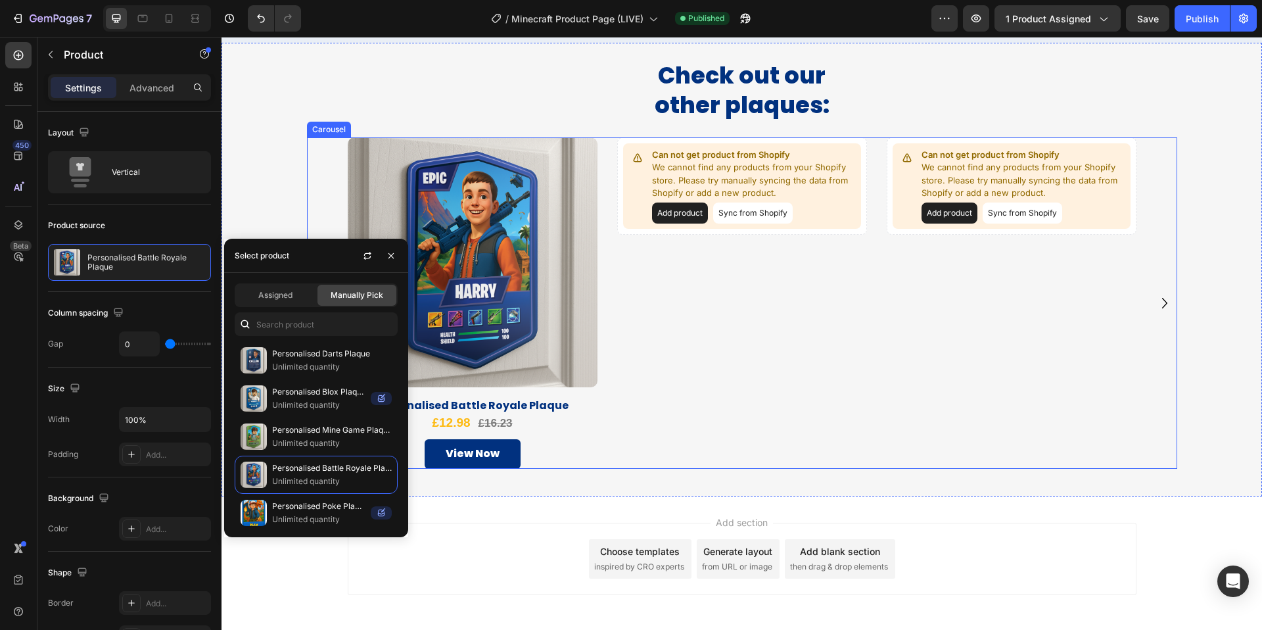
scroll to position [2686, 0]
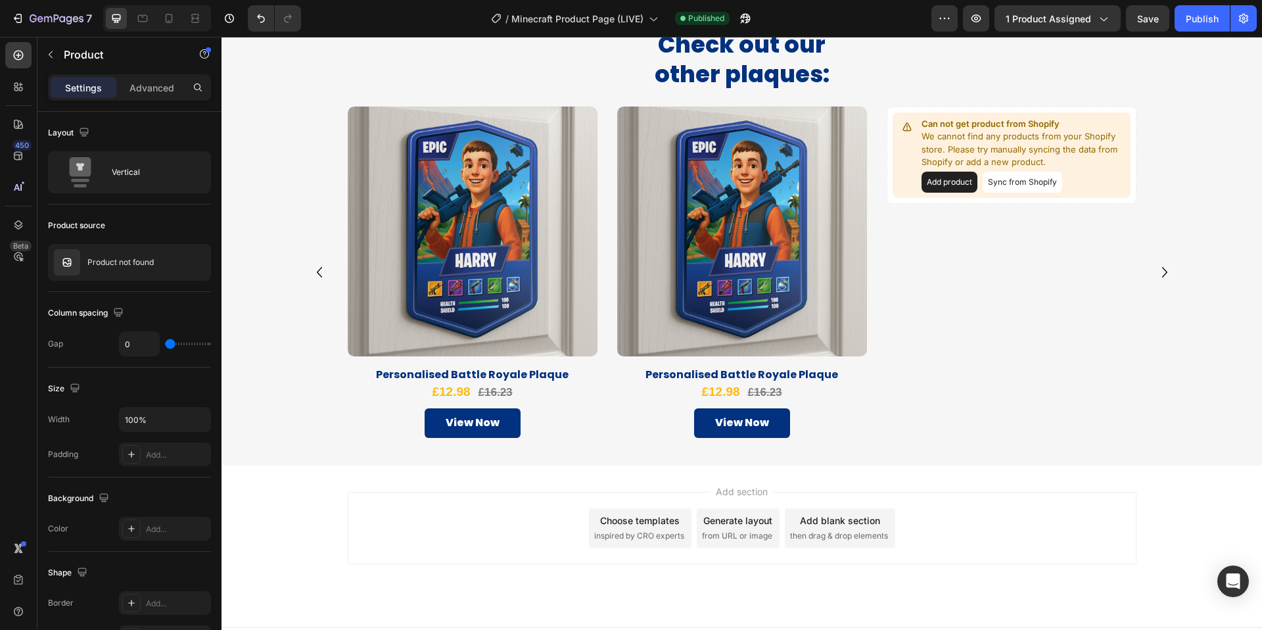
click at [620, 359] on div "Product Images" at bounding box center [742, 236] width 250 height 260
click at [620, 360] on div "Product Images" at bounding box center [742, 236] width 250 height 260
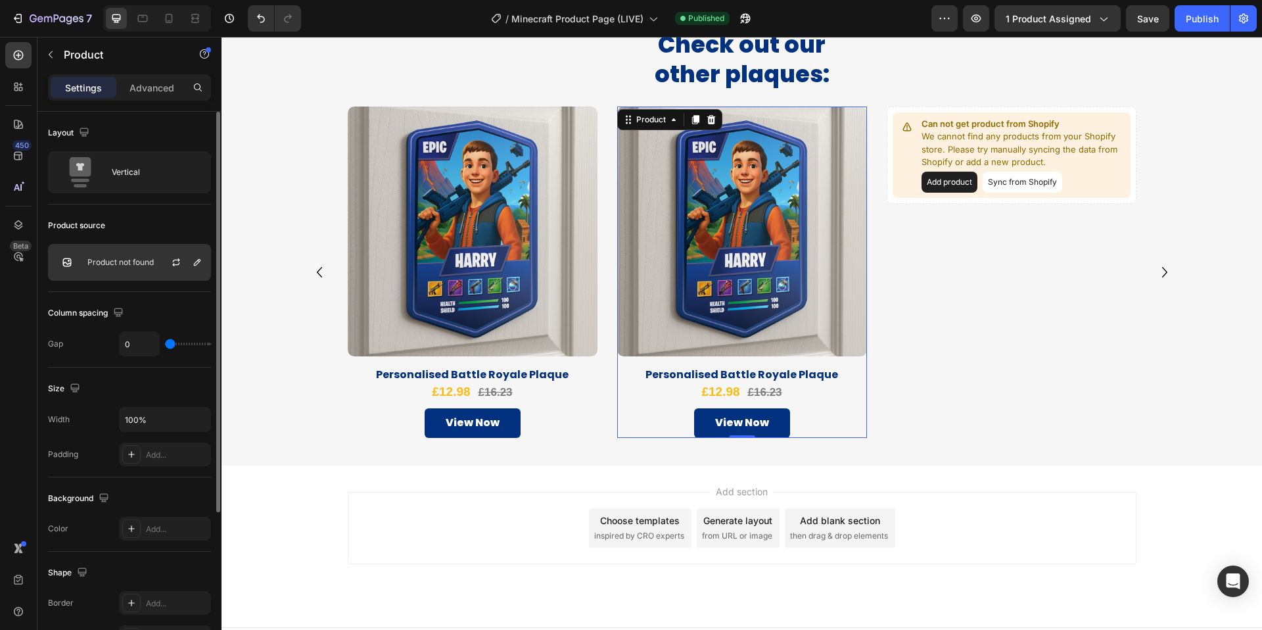
click at [129, 260] on p "Product not found" at bounding box center [120, 262] width 66 height 9
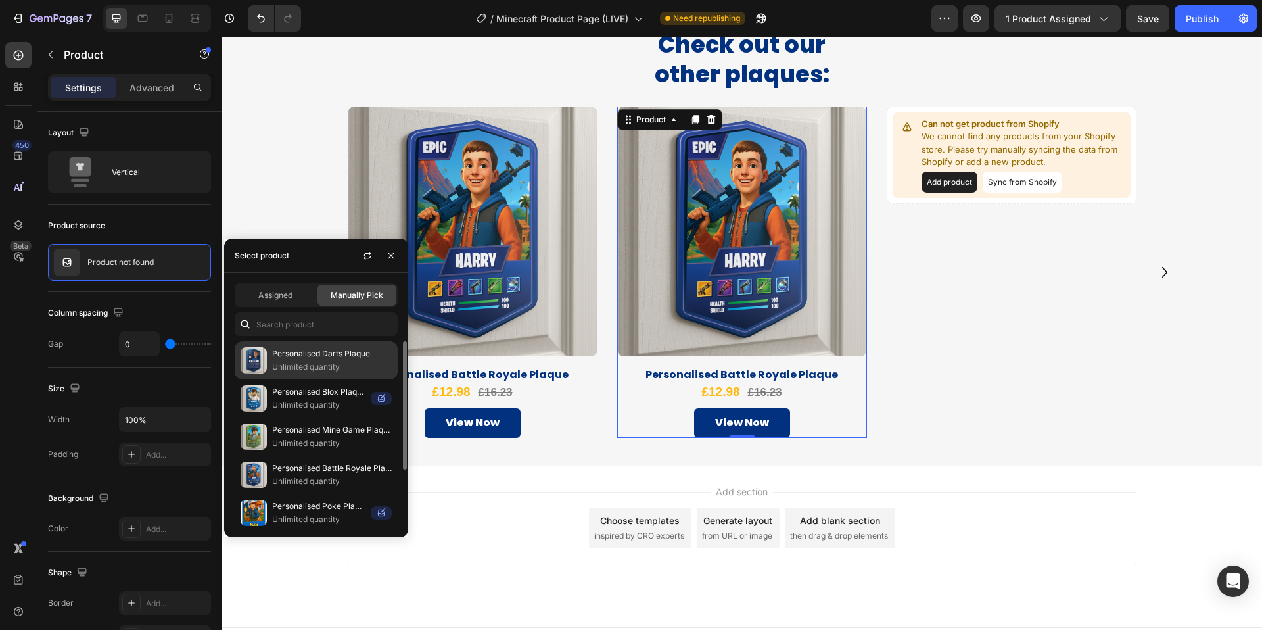
click at [319, 362] on p "Unlimited quantity" at bounding box center [332, 366] width 120 height 13
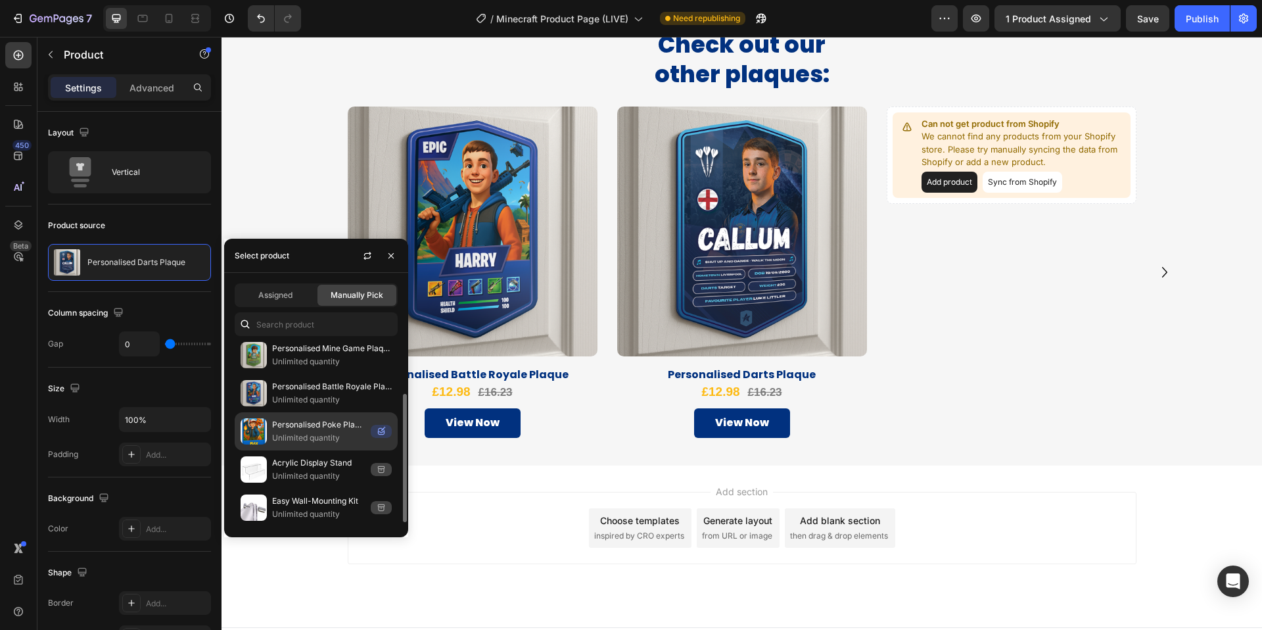
scroll to position [0, 0]
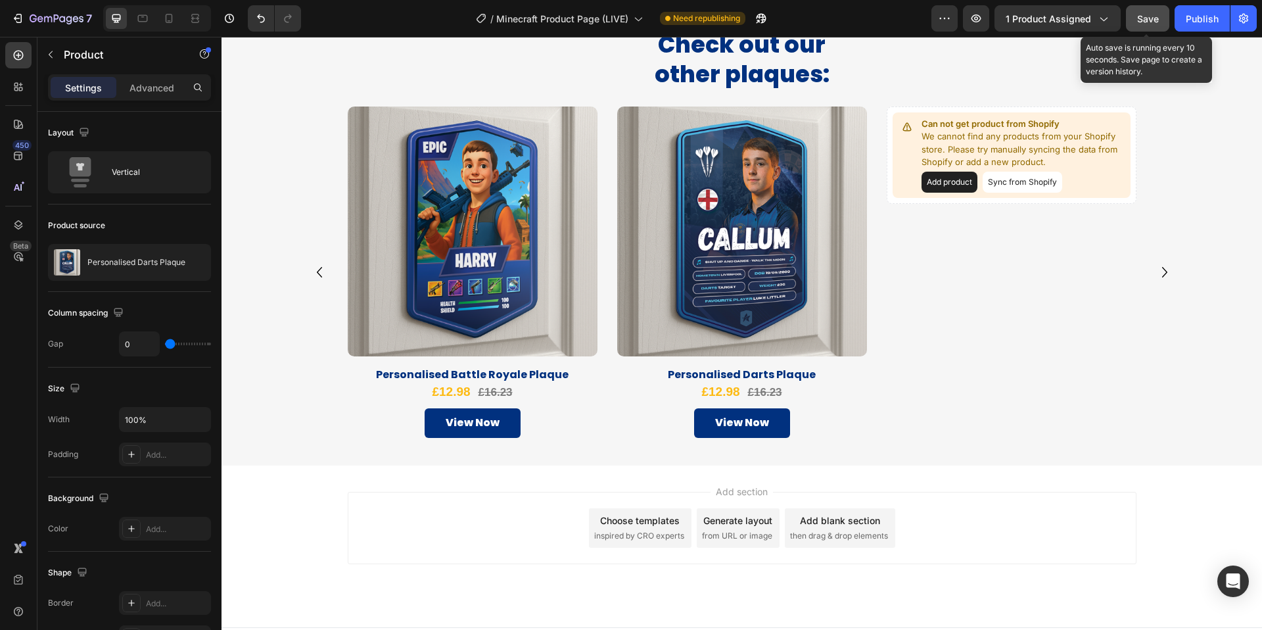
click at [1156, 20] on span "Save" at bounding box center [1148, 18] width 22 height 11
click at [1197, 27] on button "Publish" at bounding box center [1202, 18] width 55 height 26
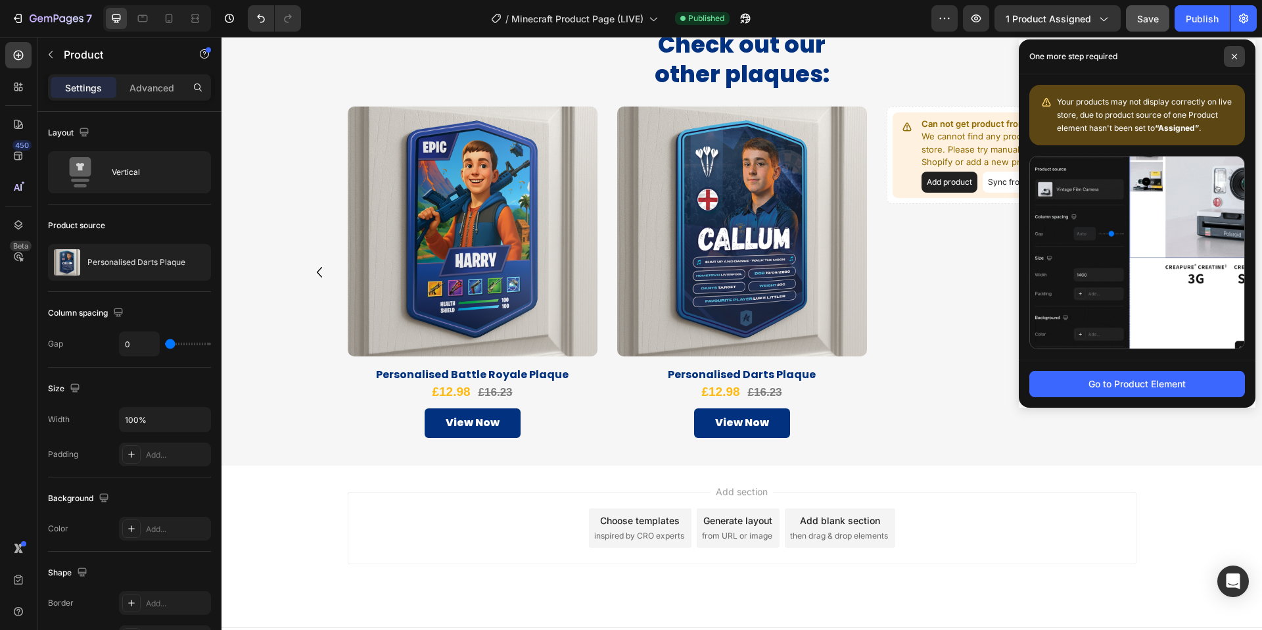
click at [1228, 57] on span at bounding box center [1234, 56] width 21 height 21
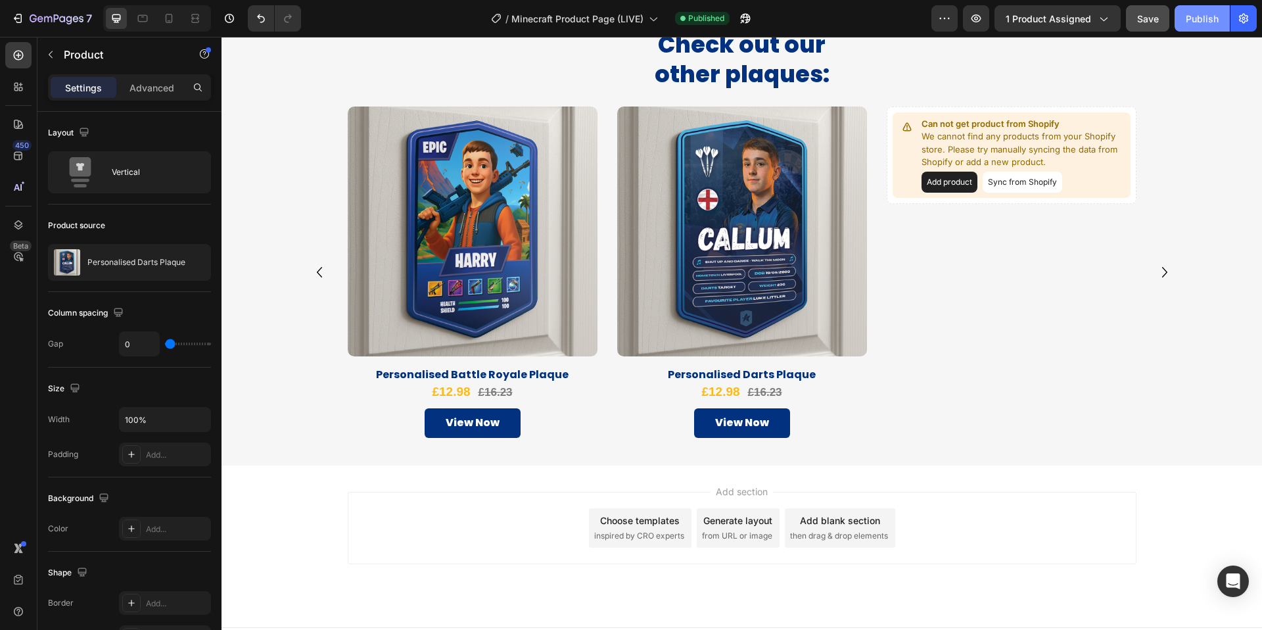
click at [1196, 23] on div "Publish" at bounding box center [1202, 19] width 33 height 14
click at [53, 16] on icon "button" at bounding box center [57, 19] width 54 height 11
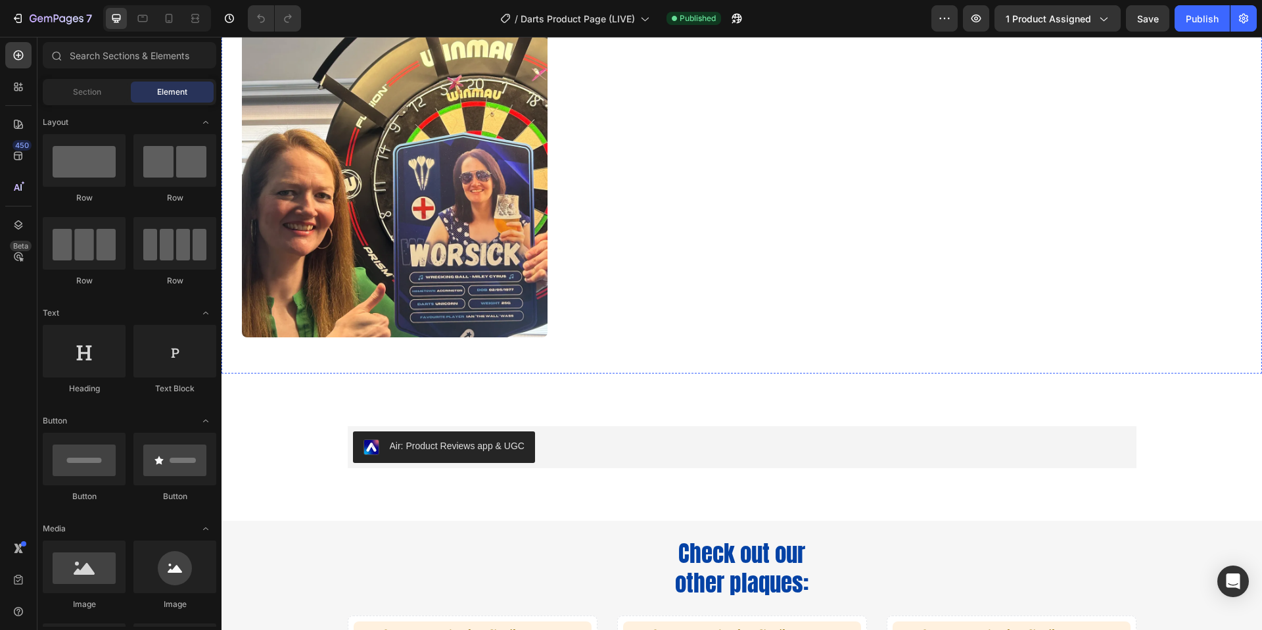
scroll to position [2324, 0]
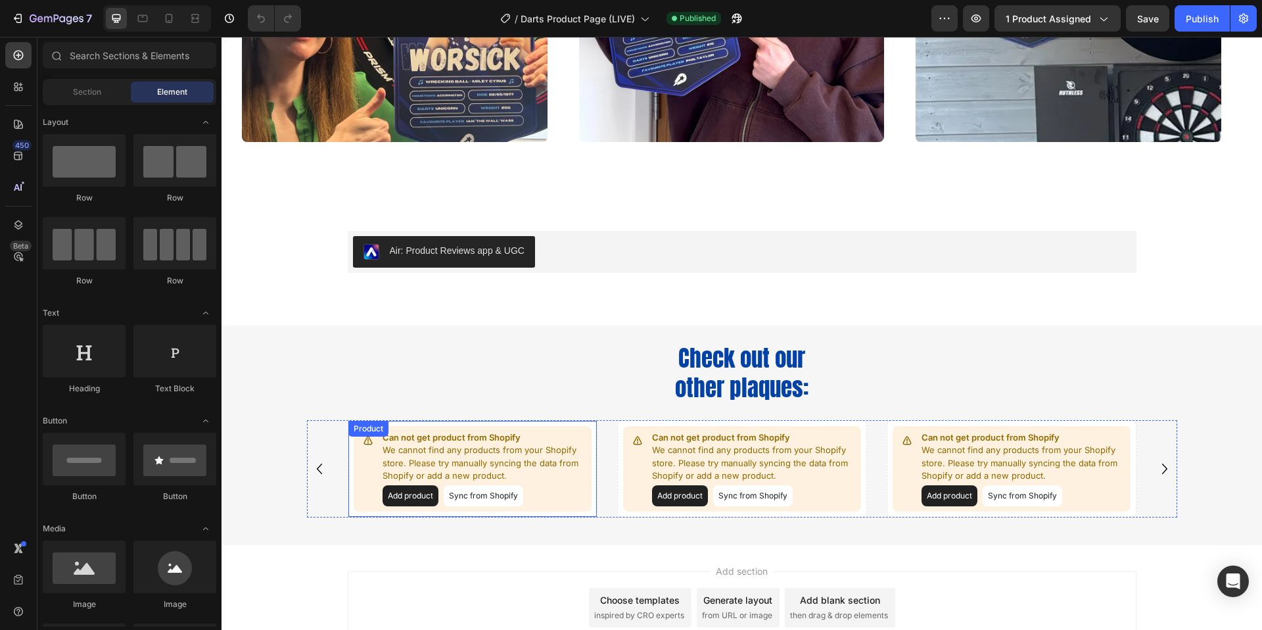
click at [348, 479] on div "Can not get product from Shopify We cannot find any products from your Shopify …" at bounding box center [473, 468] width 250 height 97
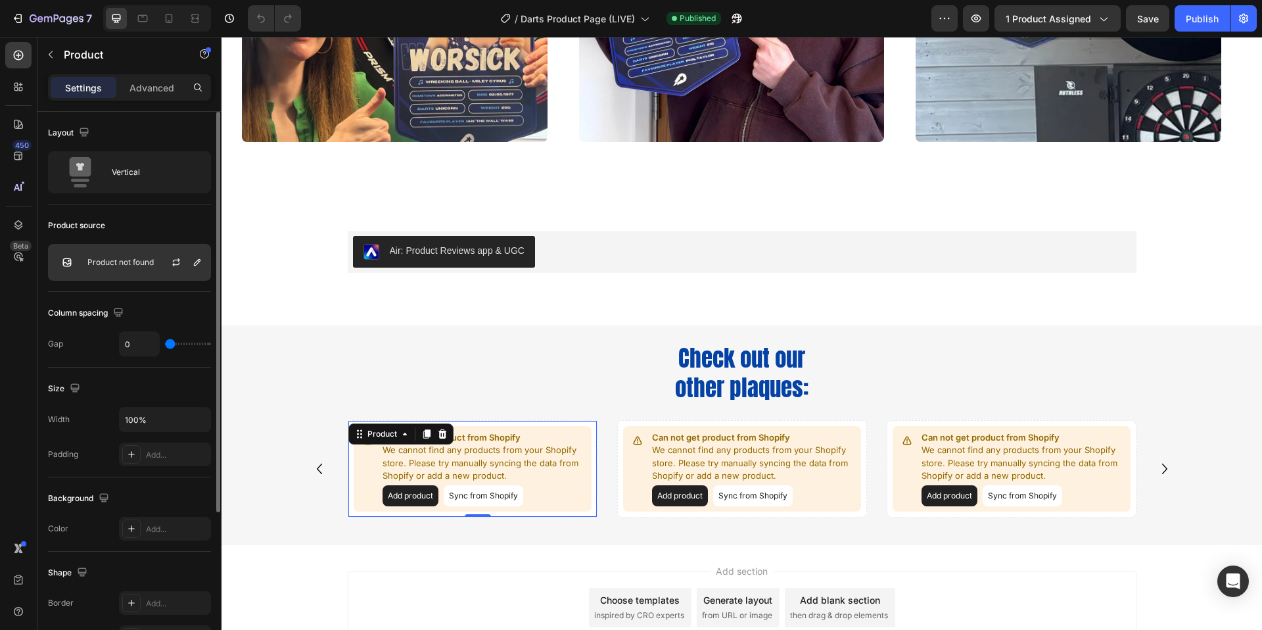
click at [136, 271] on div "Product not found" at bounding box center [129, 262] width 163 height 37
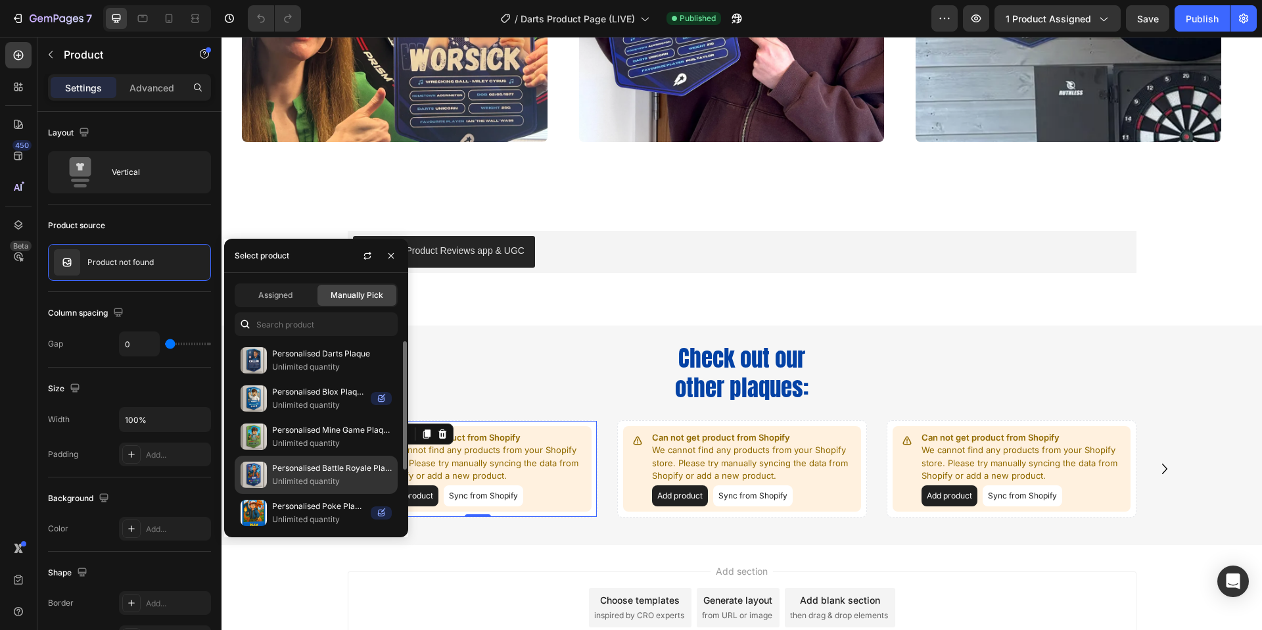
click at [286, 470] on p "Personalised Battle Royale Plaque" at bounding box center [332, 467] width 120 height 13
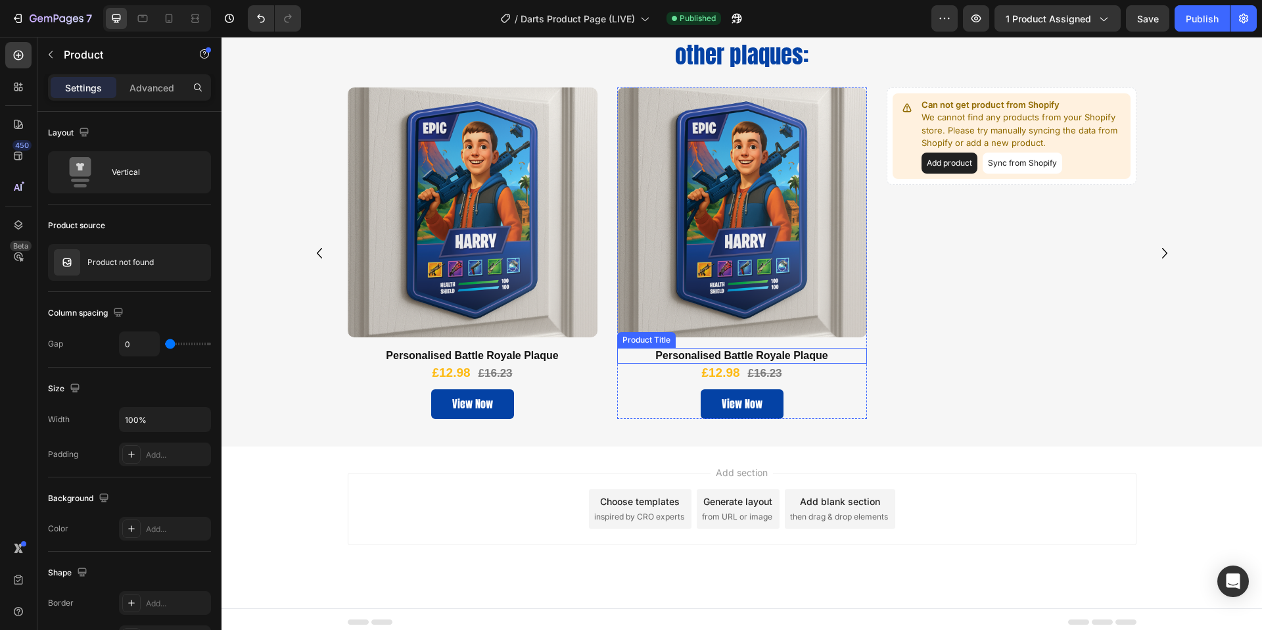
scroll to position [2655, 0]
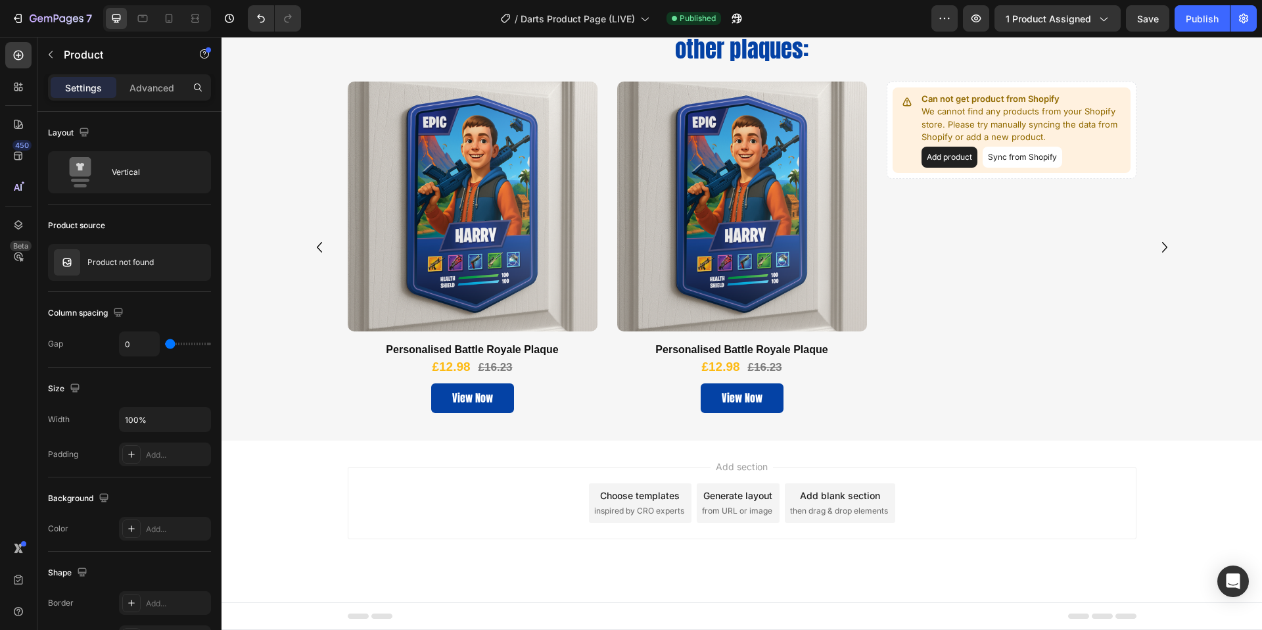
click at [617, 339] on div "Product Images" at bounding box center [742, 212] width 250 height 260
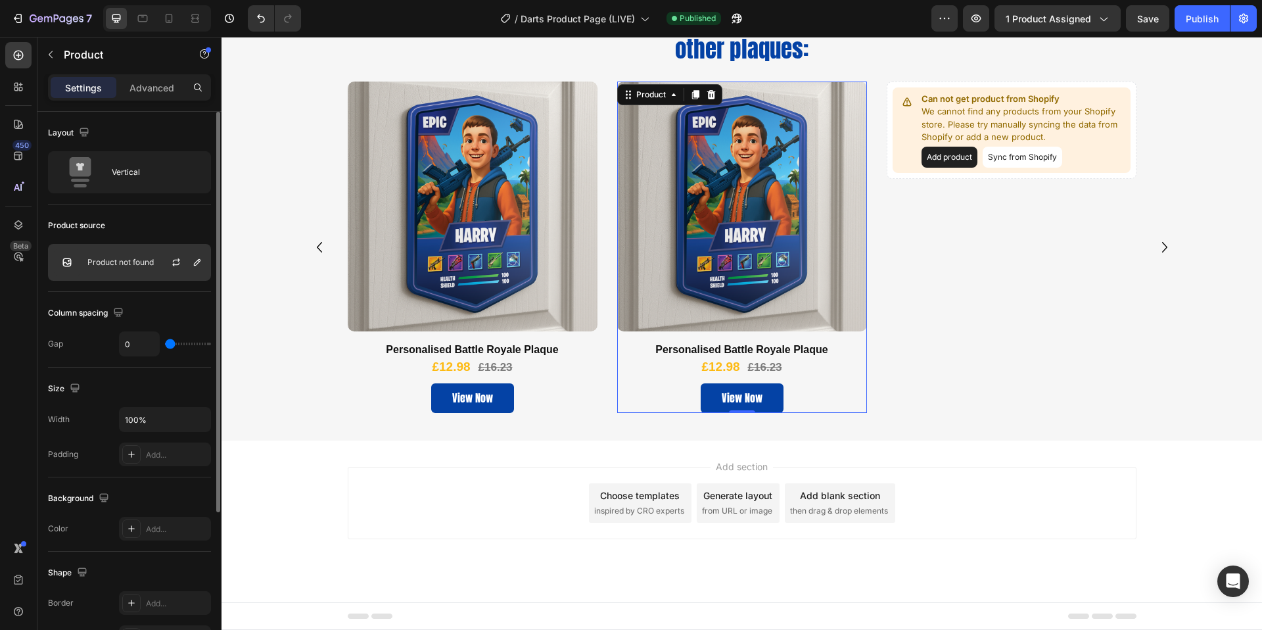
click at [130, 249] on div "Product not found" at bounding box center [129, 262] width 163 height 37
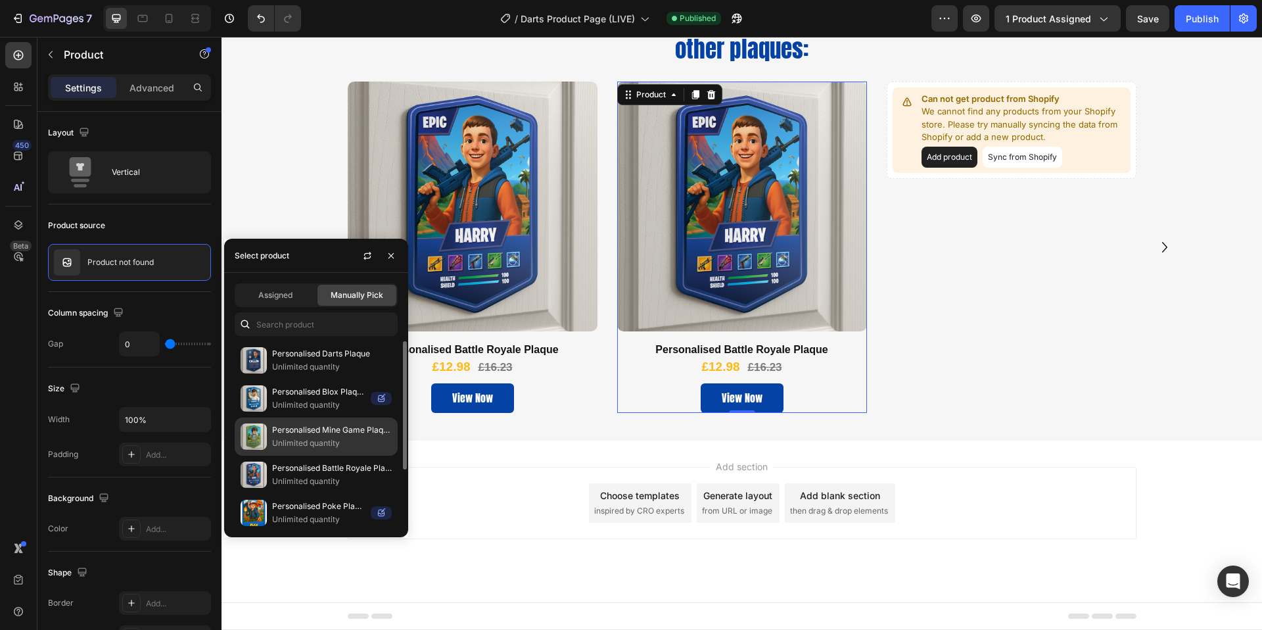
click at [326, 428] on p "Personalised Mine Game Plaque" at bounding box center [332, 429] width 120 height 13
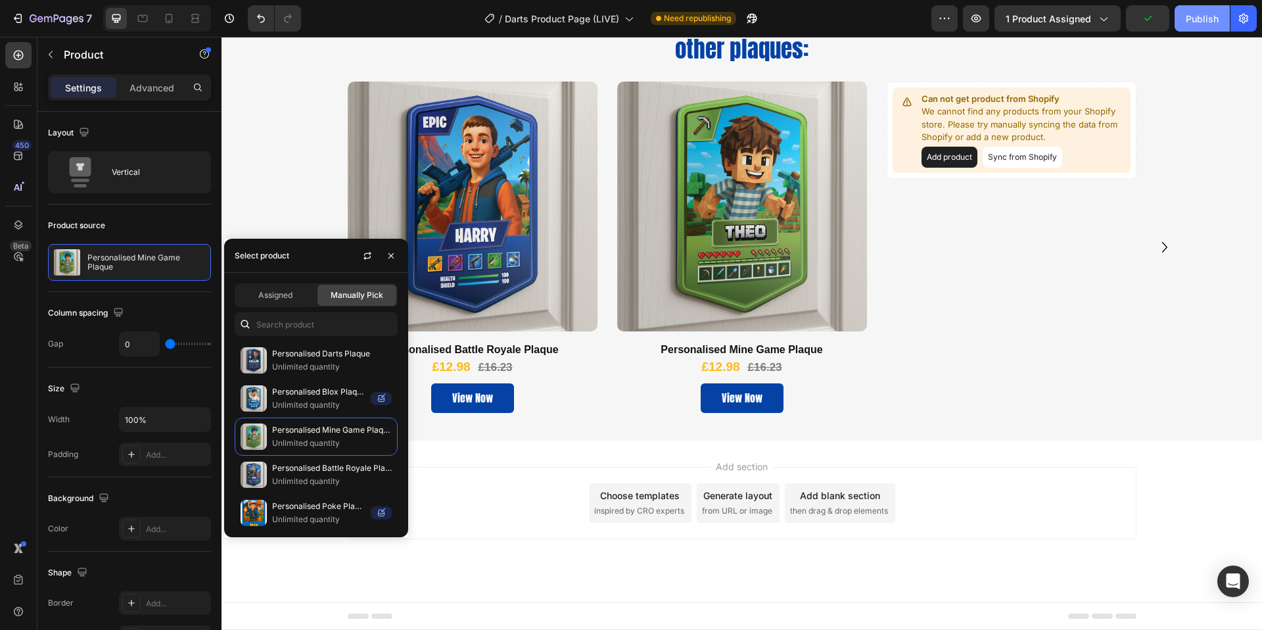
click at [1211, 22] on div "Publish" at bounding box center [1202, 19] width 33 height 14
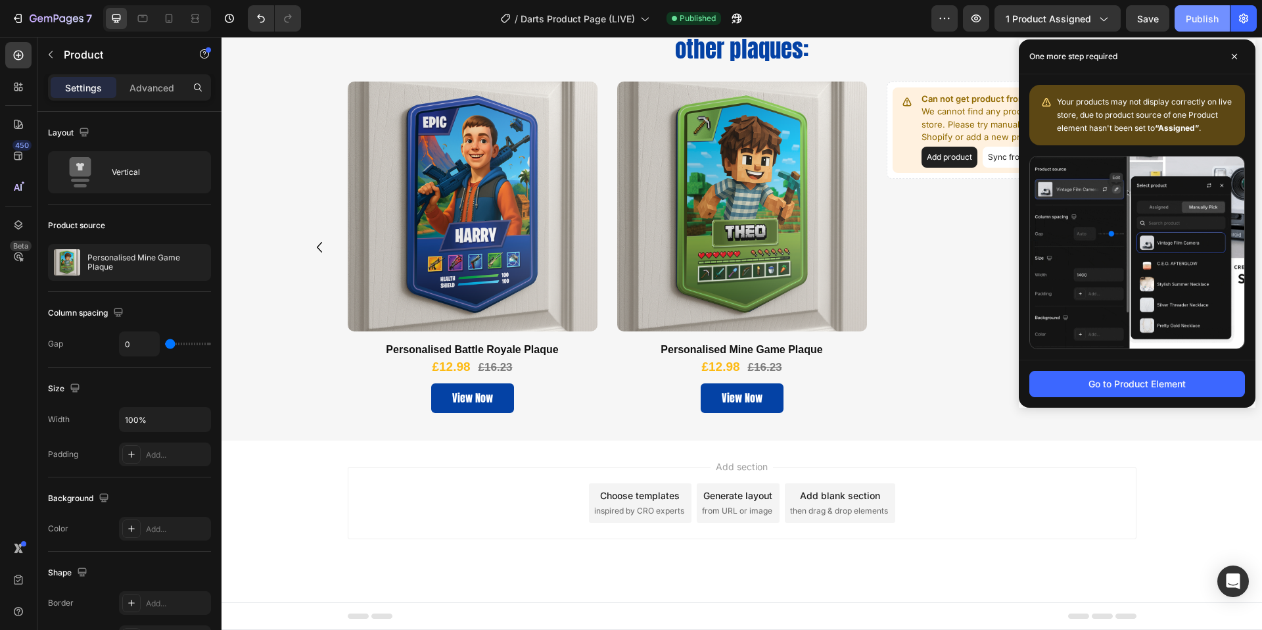
click at [1198, 27] on button "Publish" at bounding box center [1202, 18] width 55 height 26
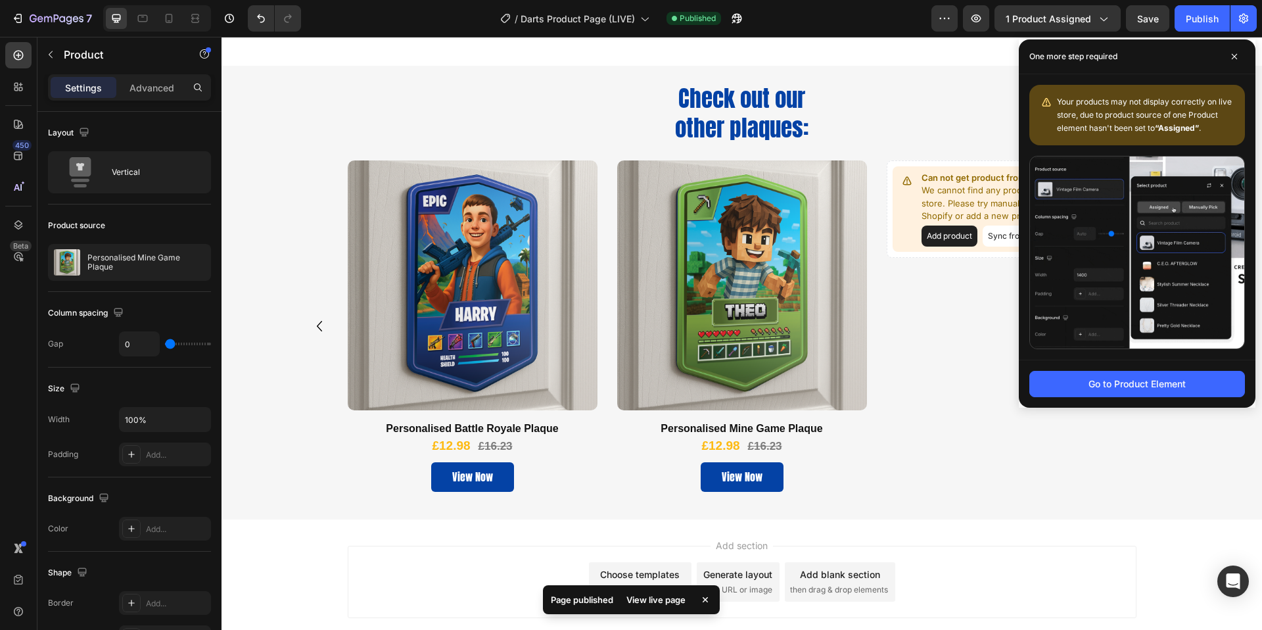
scroll to position [2559, 0]
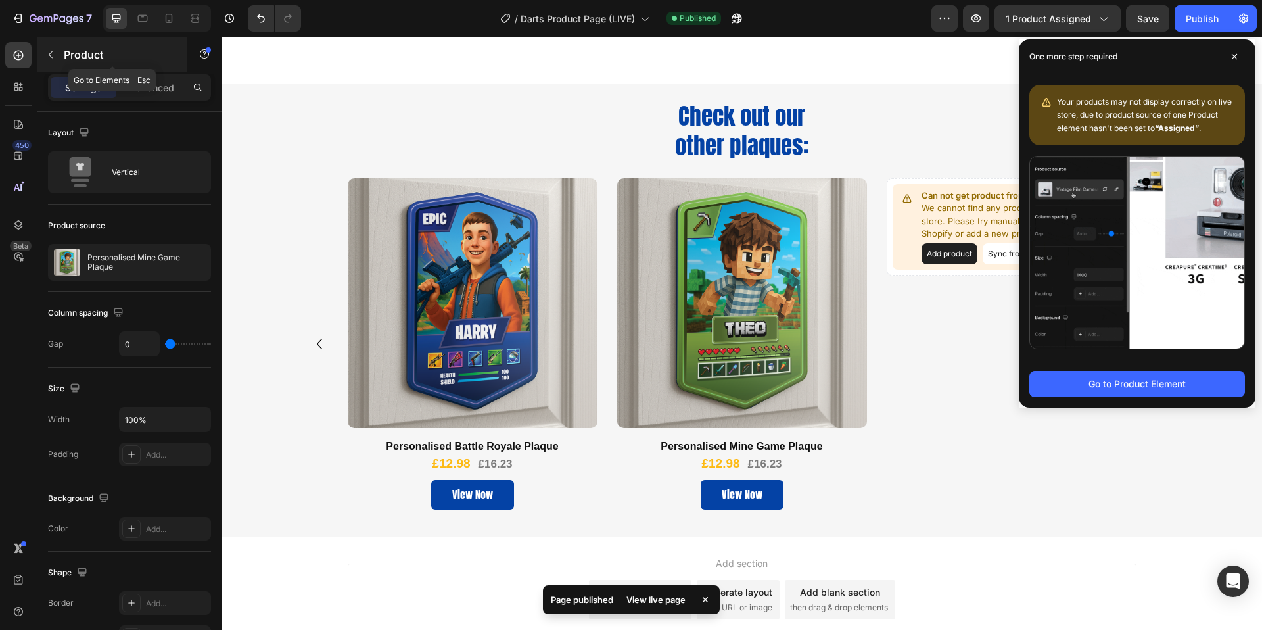
click at [79, 45] on div "Product" at bounding box center [112, 54] width 150 height 34
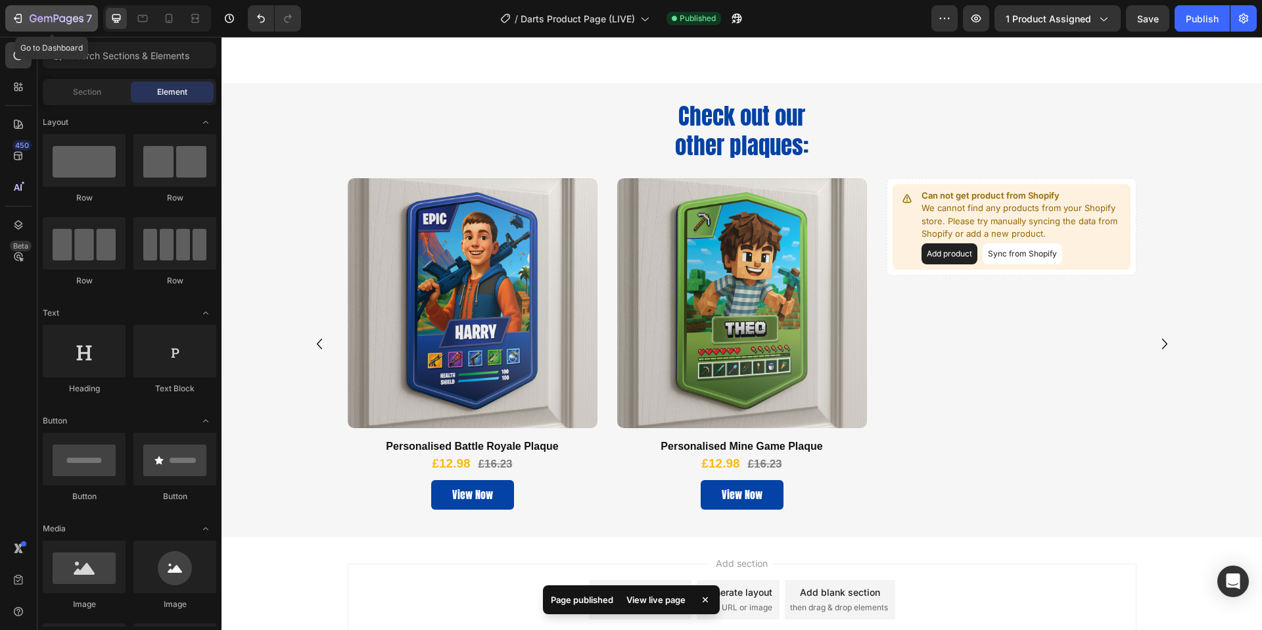
click at [74, 20] on icon "button" at bounding box center [76, 19] width 6 height 6
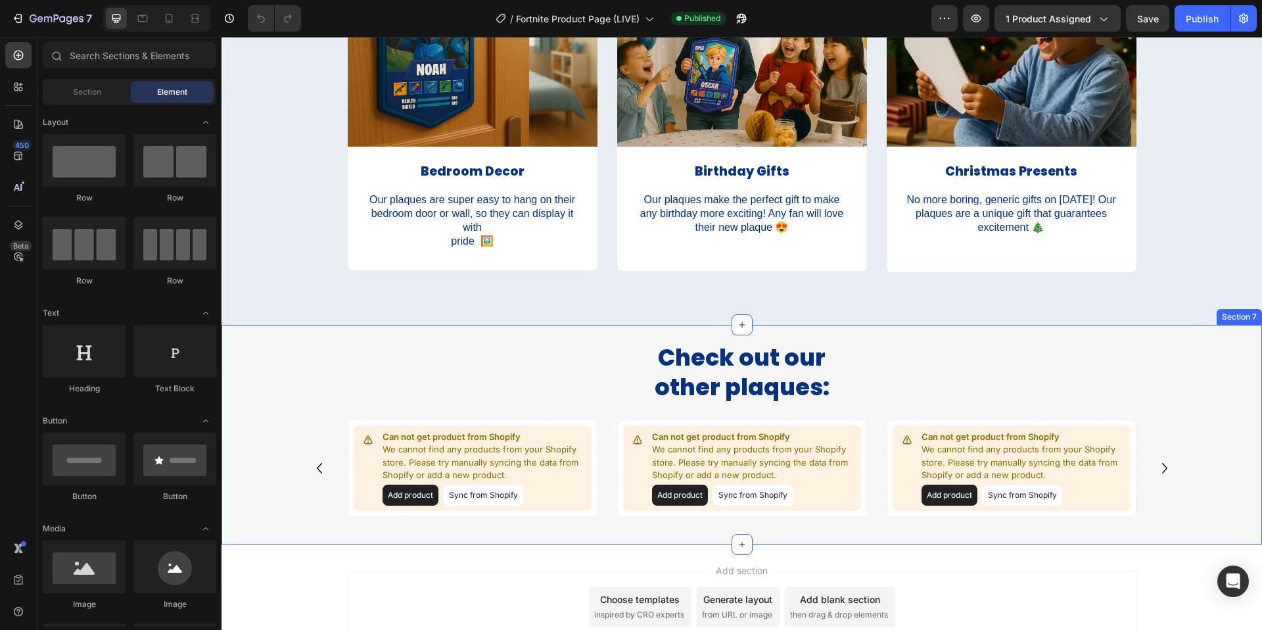
scroll to position [2477, 0]
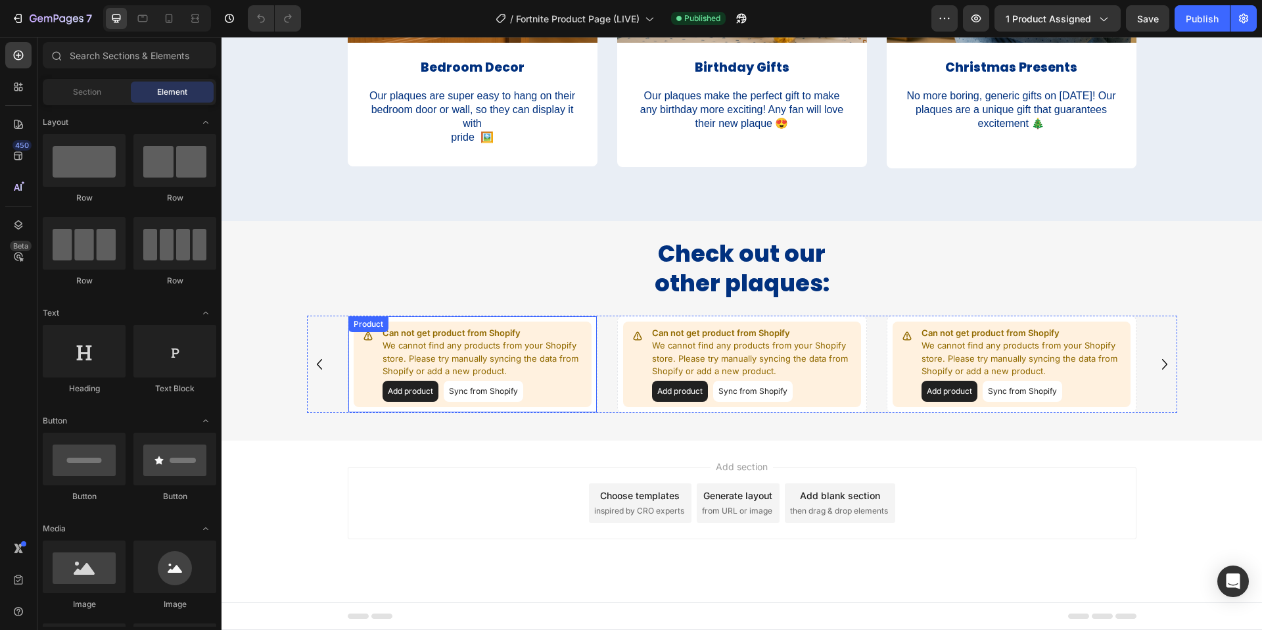
click at [348, 378] on div "Can not get product from Shopify We cannot find any products from your Shopify …" at bounding box center [473, 364] width 250 height 97
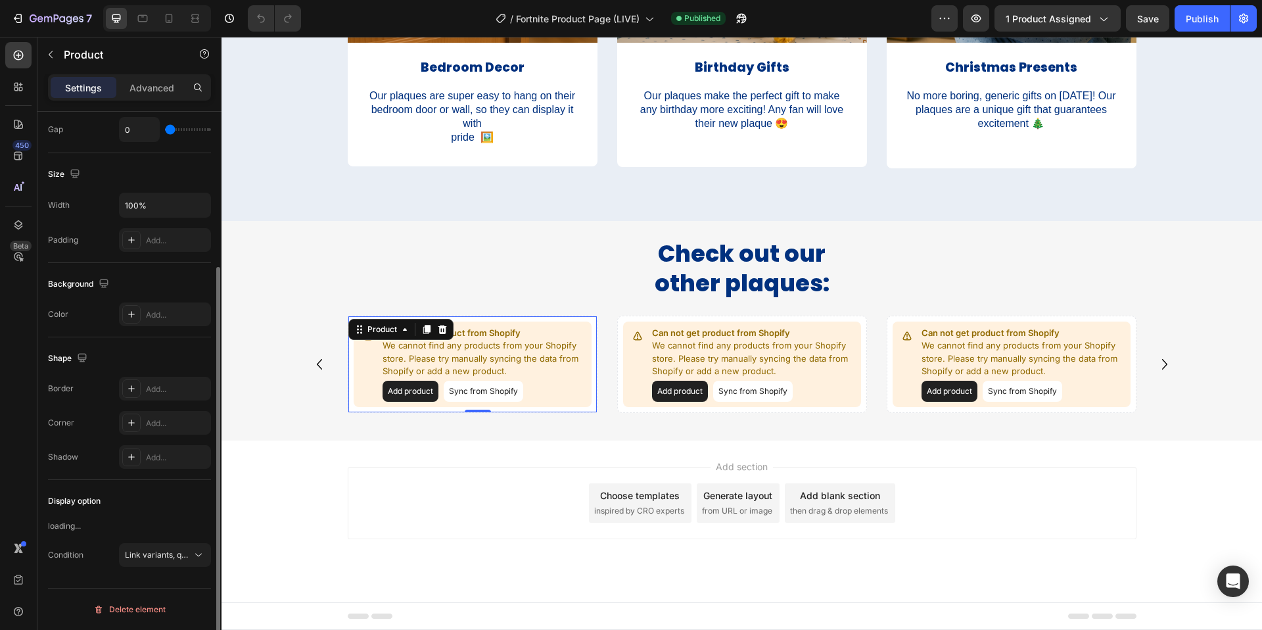
scroll to position [0, 0]
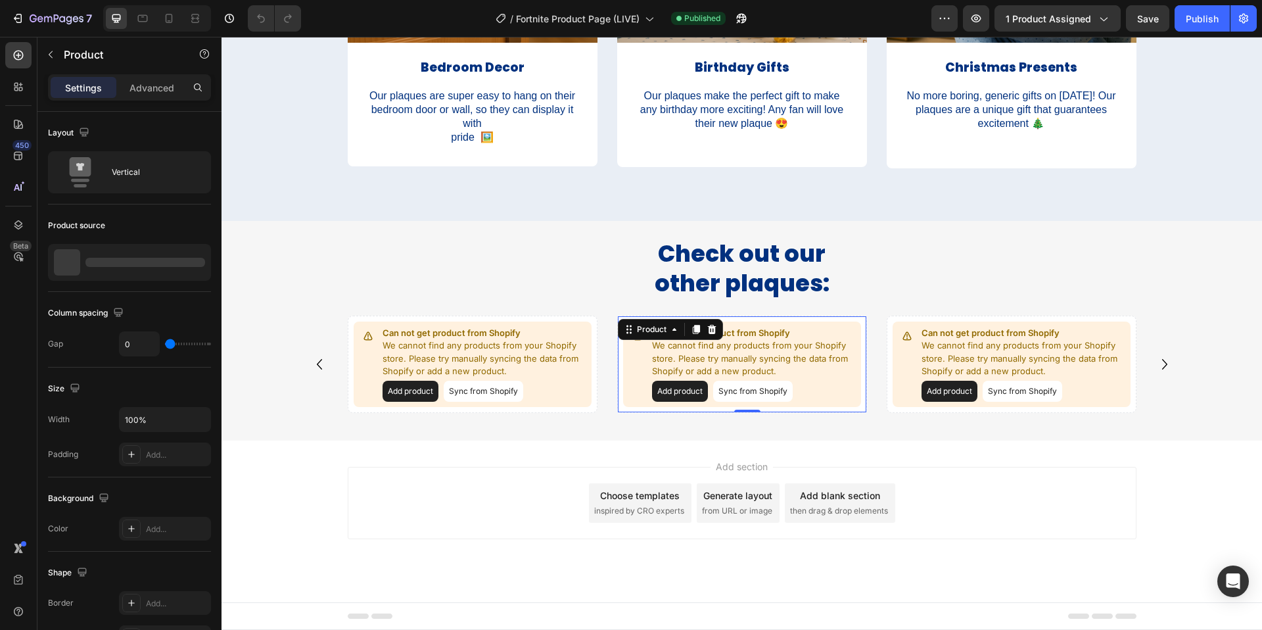
click at [624, 381] on div "Can not get product from Shopify We cannot find any products from your Shopify …" at bounding box center [742, 363] width 238 height 85
click at [586, 388] on div "Can not get product from Shopify We cannot find any products from your Shopify …" at bounding box center [473, 364] width 250 height 97
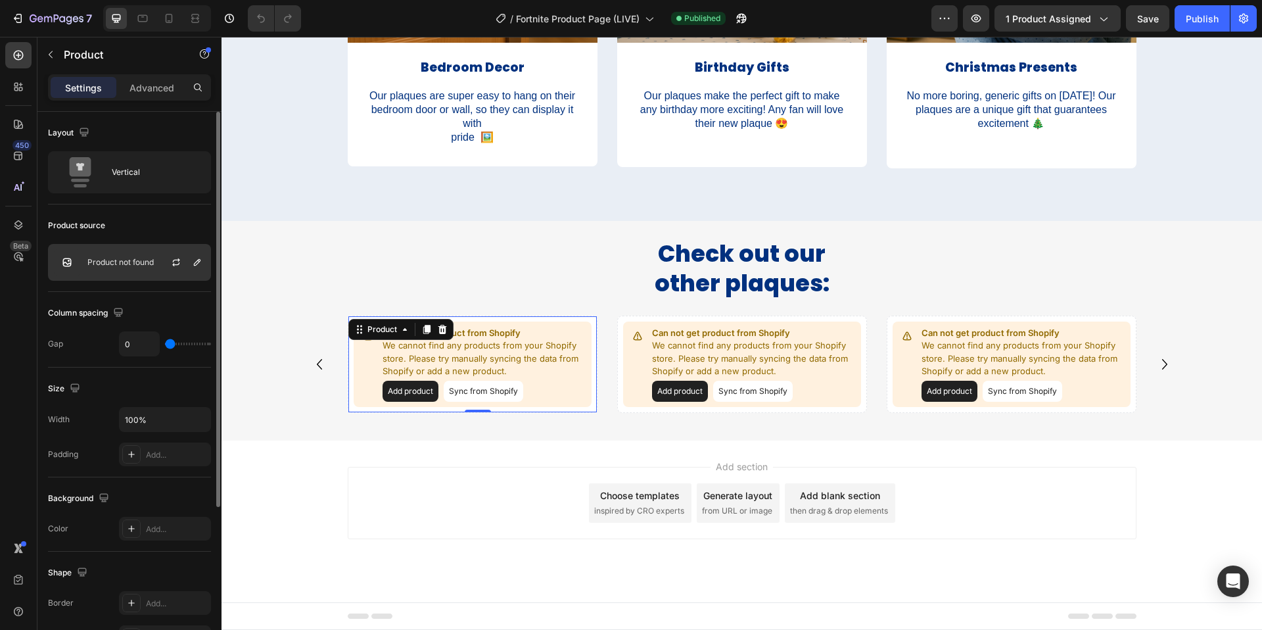
click at [116, 264] on p "Product not found" at bounding box center [120, 262] width 66 height 9
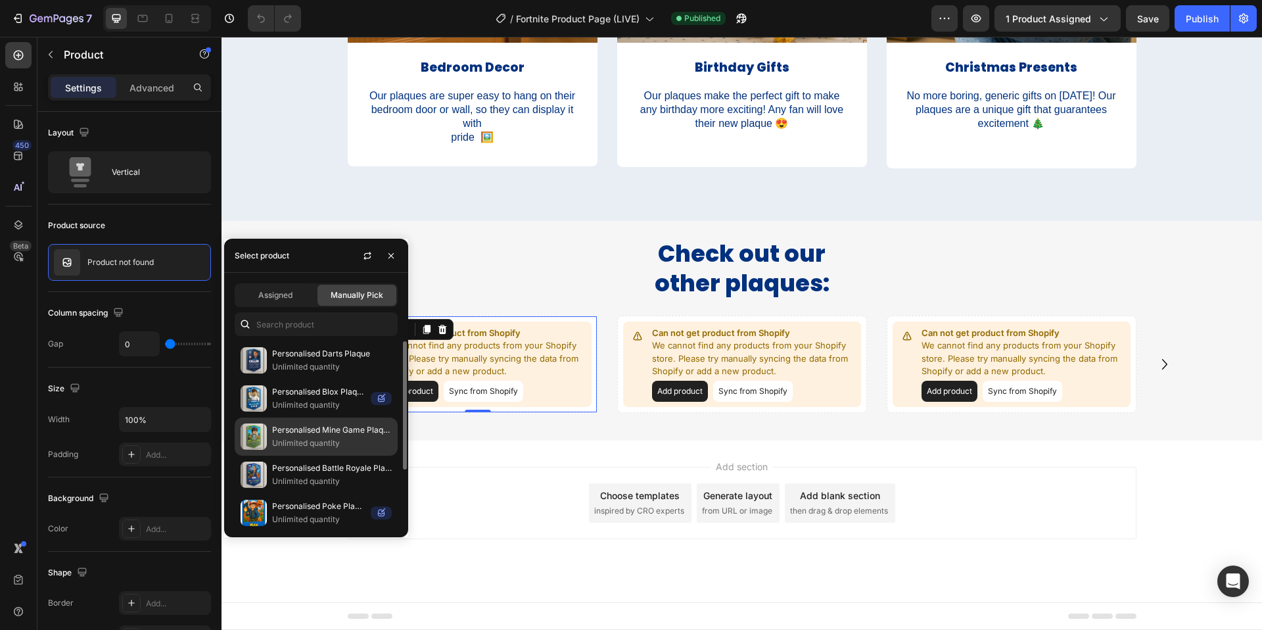
click at [312, 427] on p "Personalised Mine Game Plaque" at bounding box center [332, 429] width 120 height 13
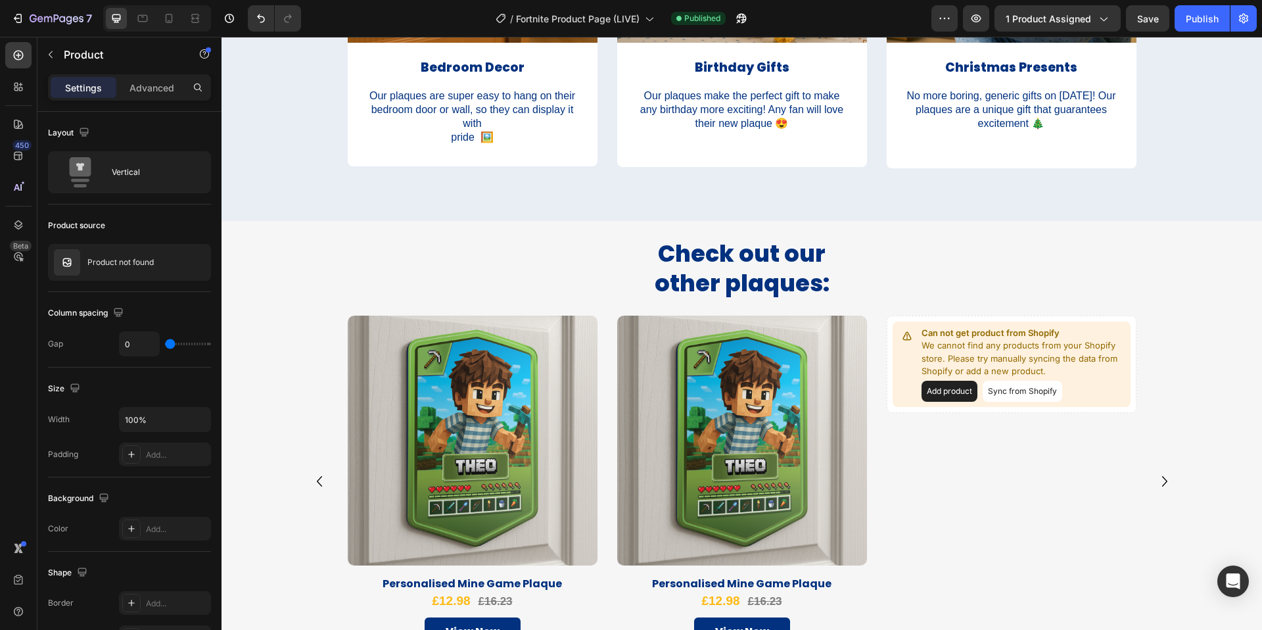
click at [858, 567] on div "Product Images" at bounding box center [742, 446] width 250 height 260
click at [856, 569] on div "Product Images" at bounding box center [742, 446] width 250 height 260
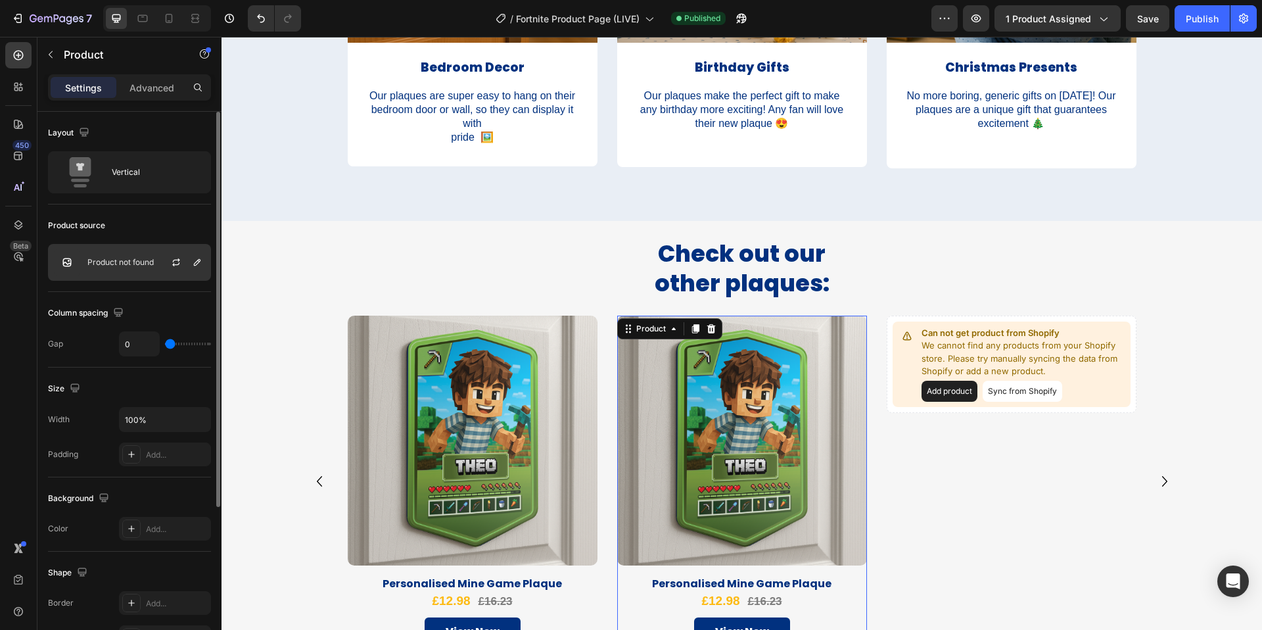
click at [129, 256] on div "Product not found" at bounding box center [129, 262] width 163 height 37
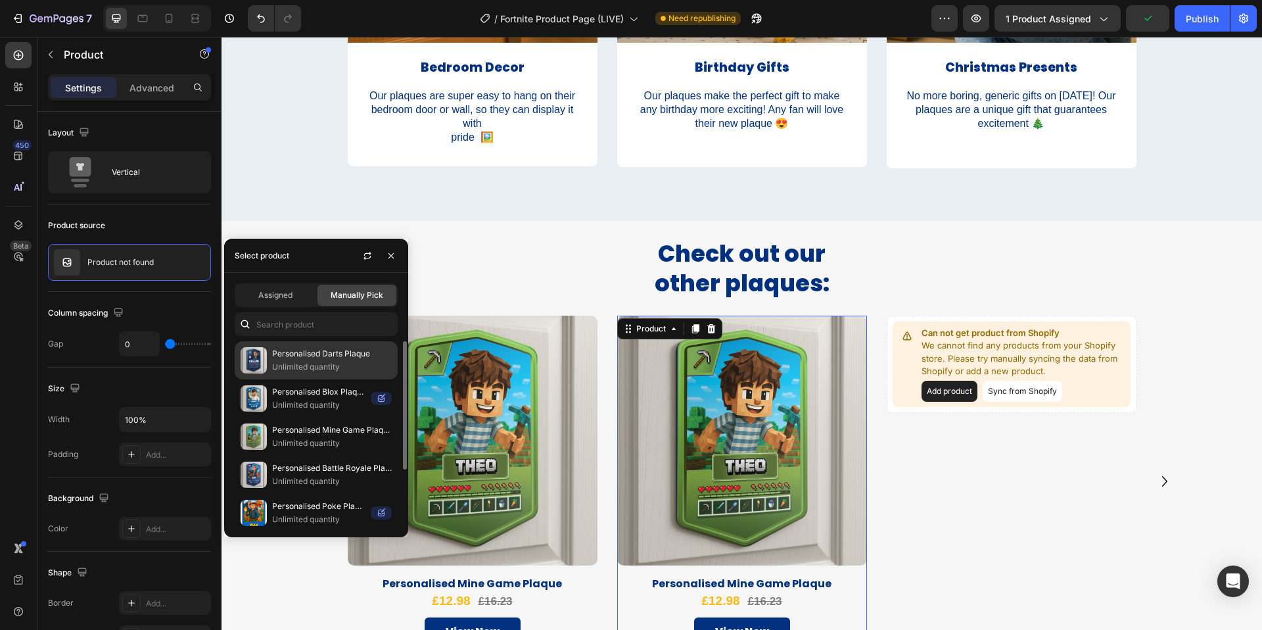
click at [323, 371] on p "Unlimited quantity" at bounding box center [332, 366] width 120 height 13
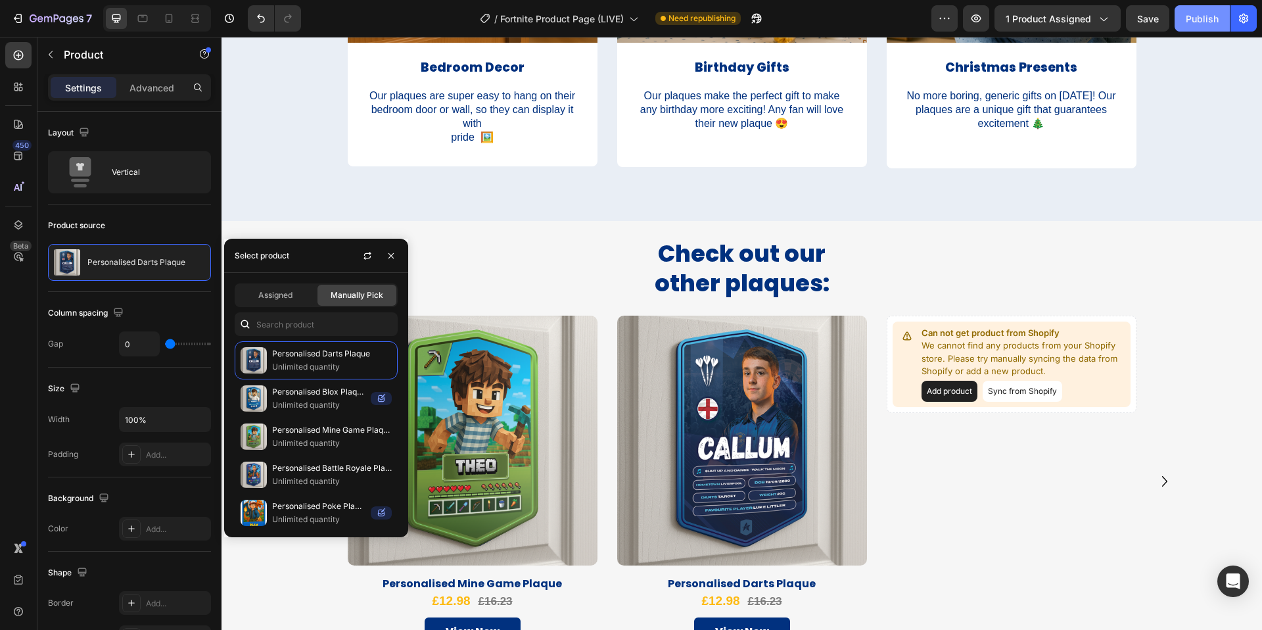
click at [1202, 28] on button "Publish" at bounding box center [1202, 18] width 55 height 26
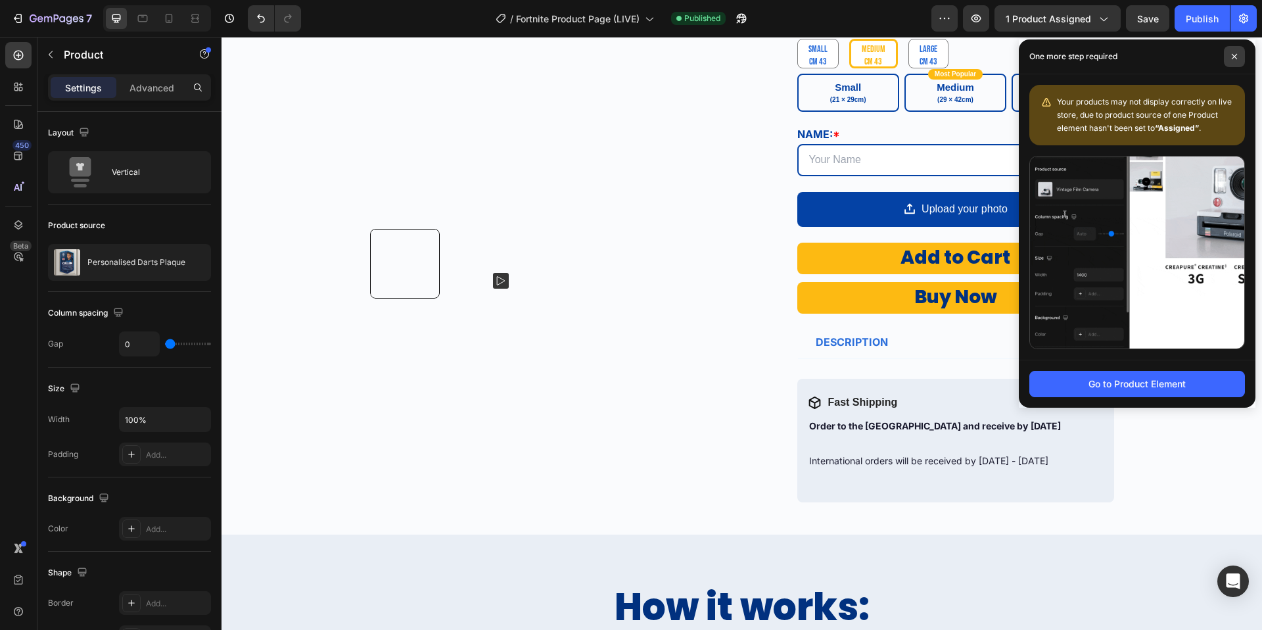
scroll to position [298, 0]
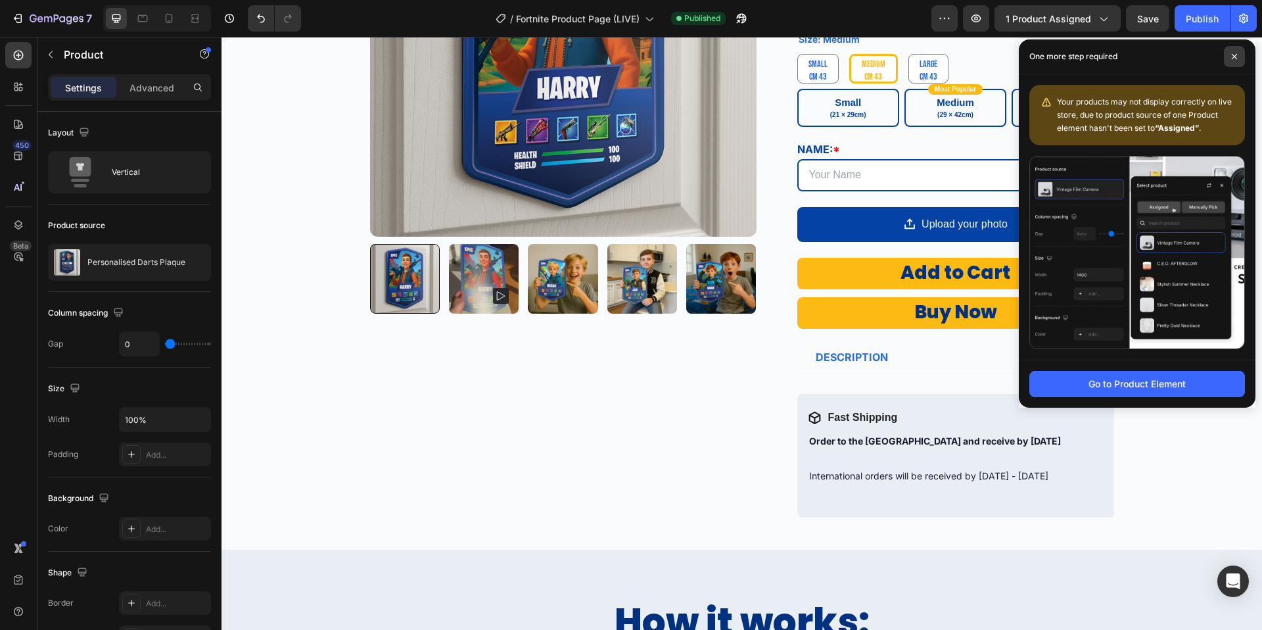
click at [1236, 53] on icon at bounding box center [1234, 56] width 7 height 7
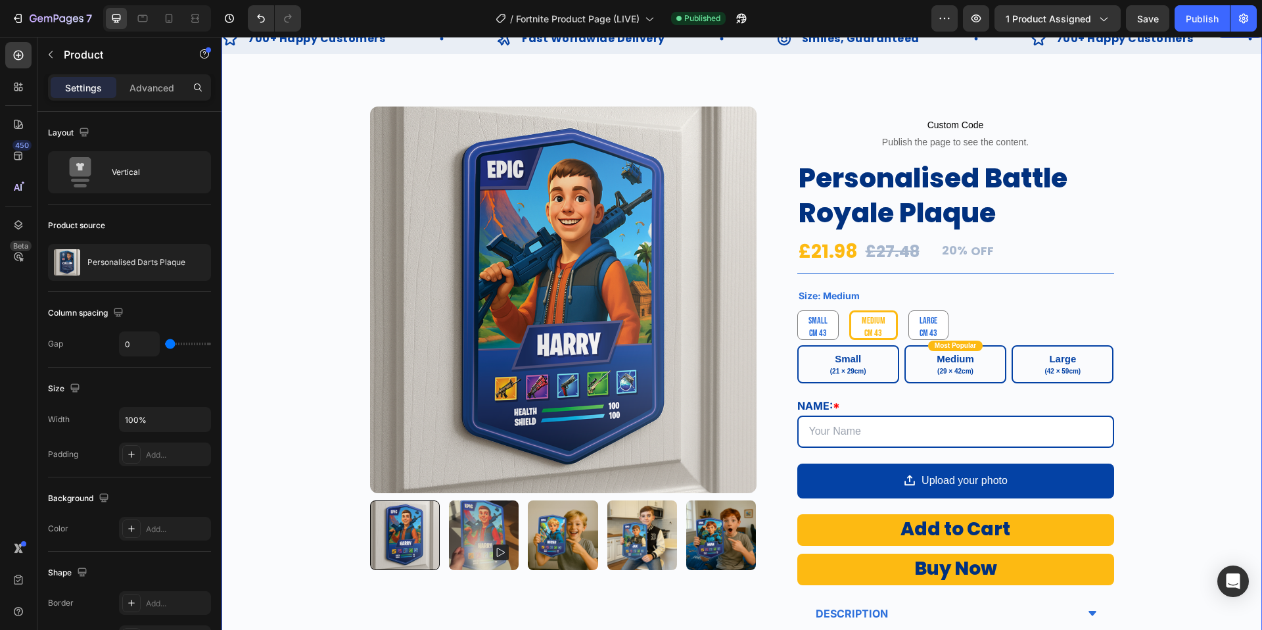
scroll to position [0, 0]
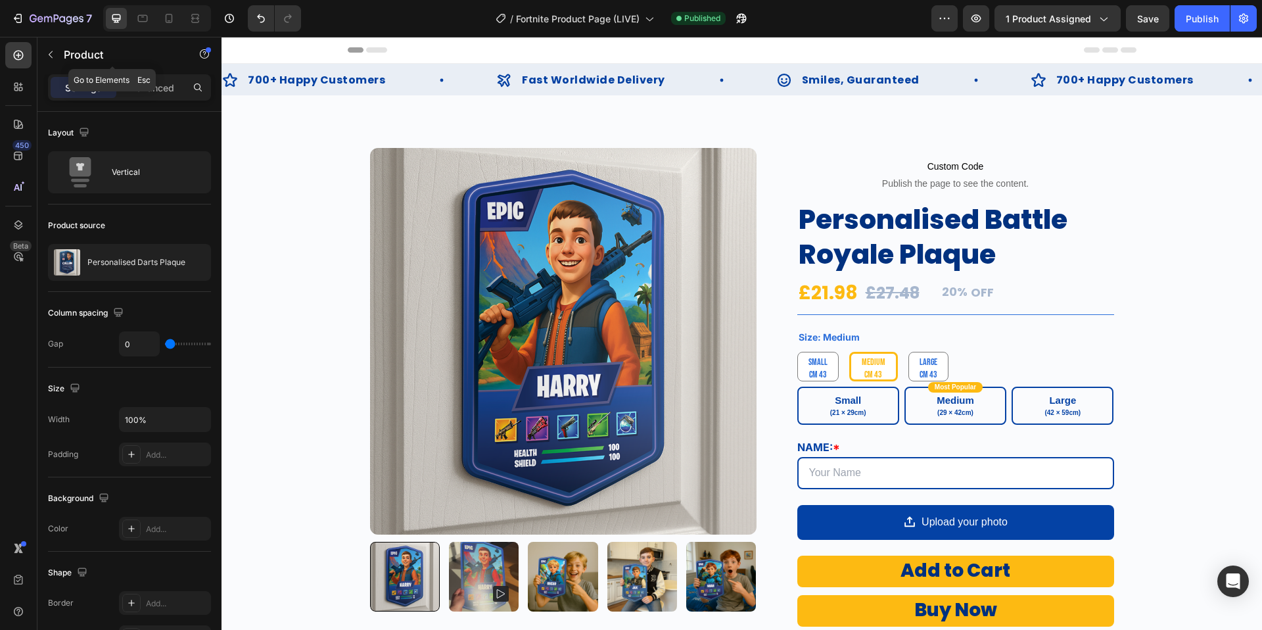
click at [67, 58] on p "Product" at bounding box center [120, 55] width 112 height 16
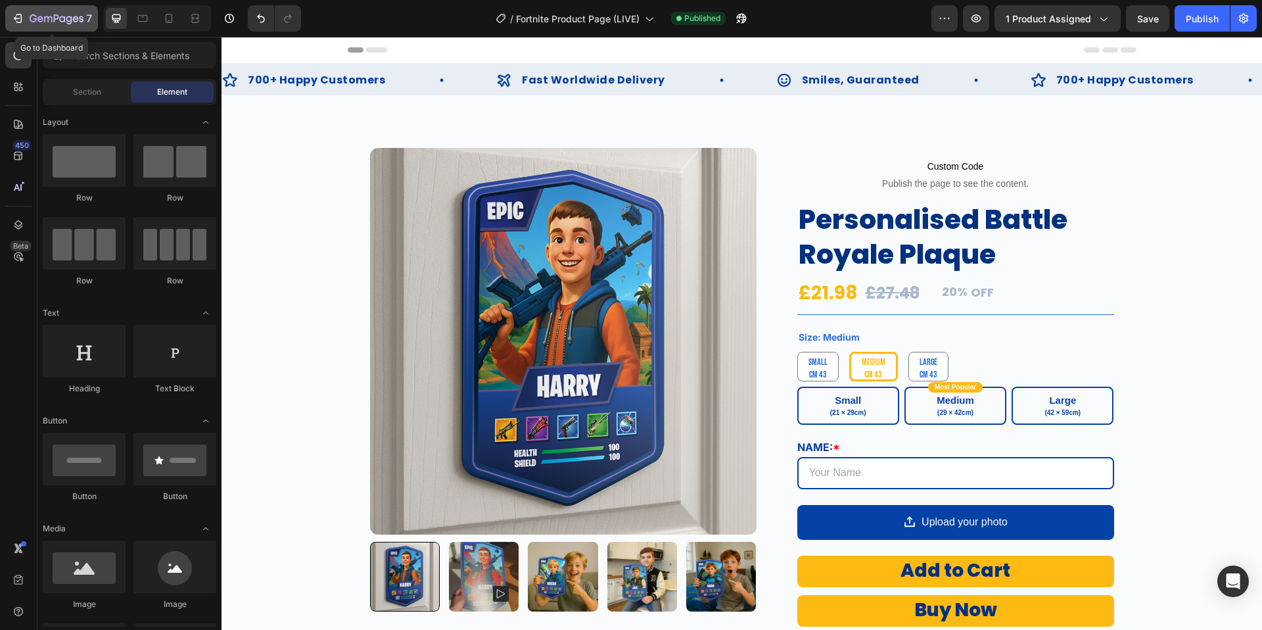
click at [55, 21] on icon "button" at bounding box center [57, 19] width 54 height 11
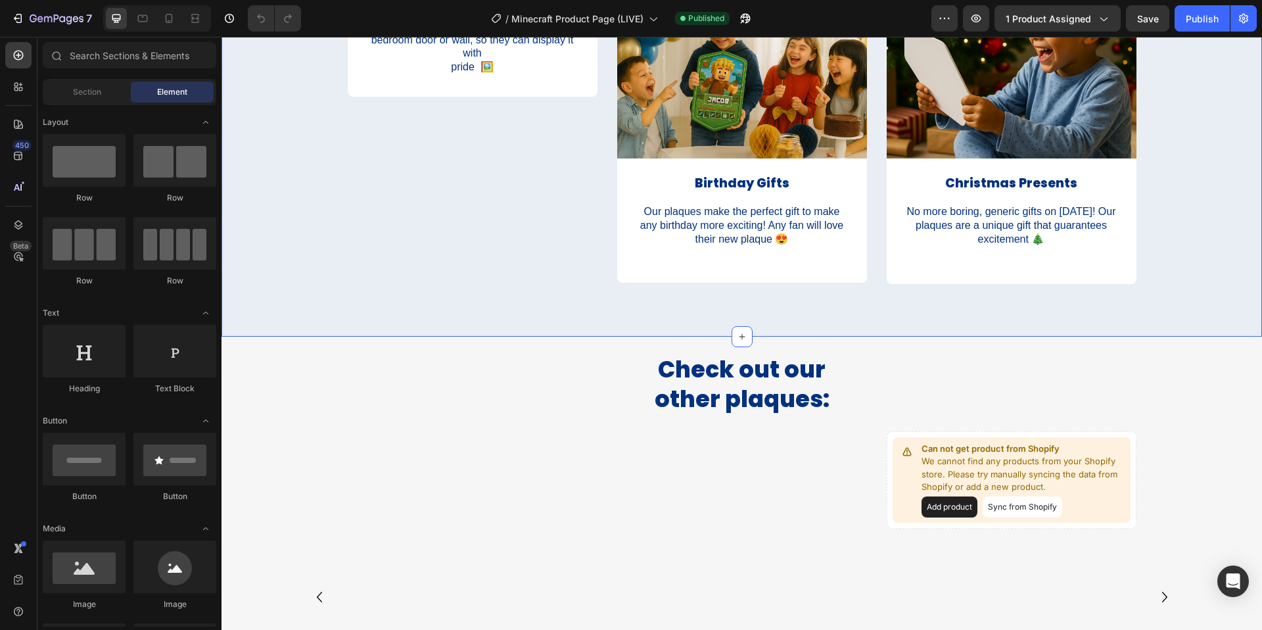
scroll to position [2639, 0]
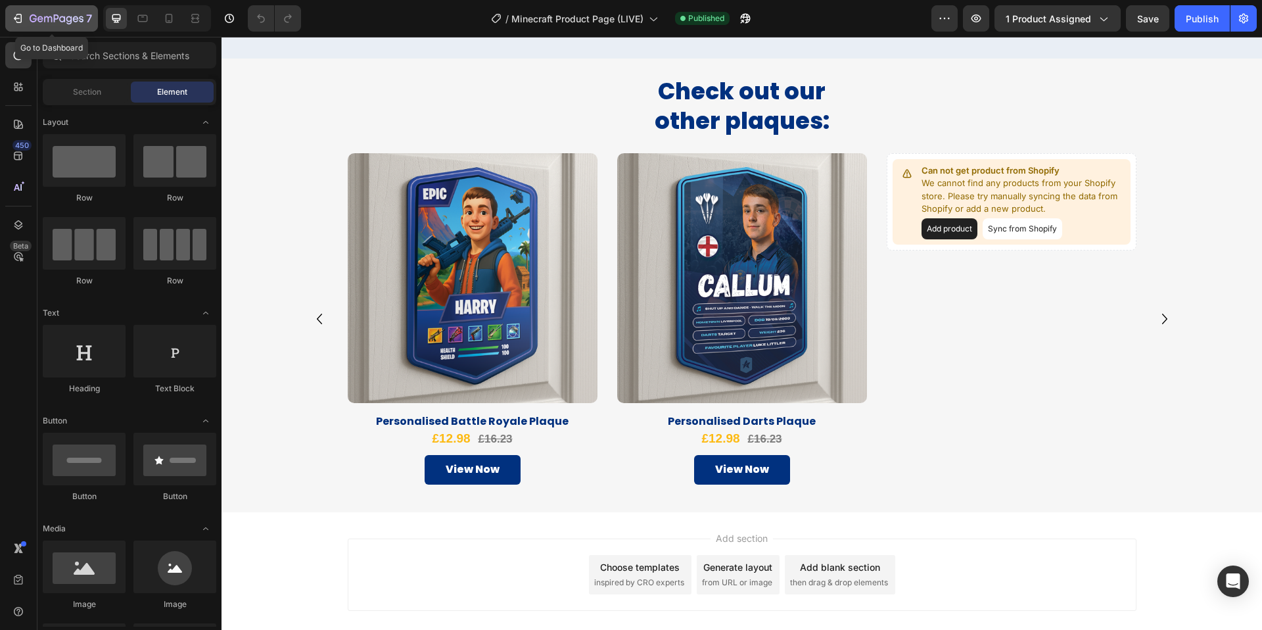
click at [21, 20] on icon "button" at bounding box center [19, 18] width 6 height 9
